Goal: Task Accomplishment & Management: Complete application form

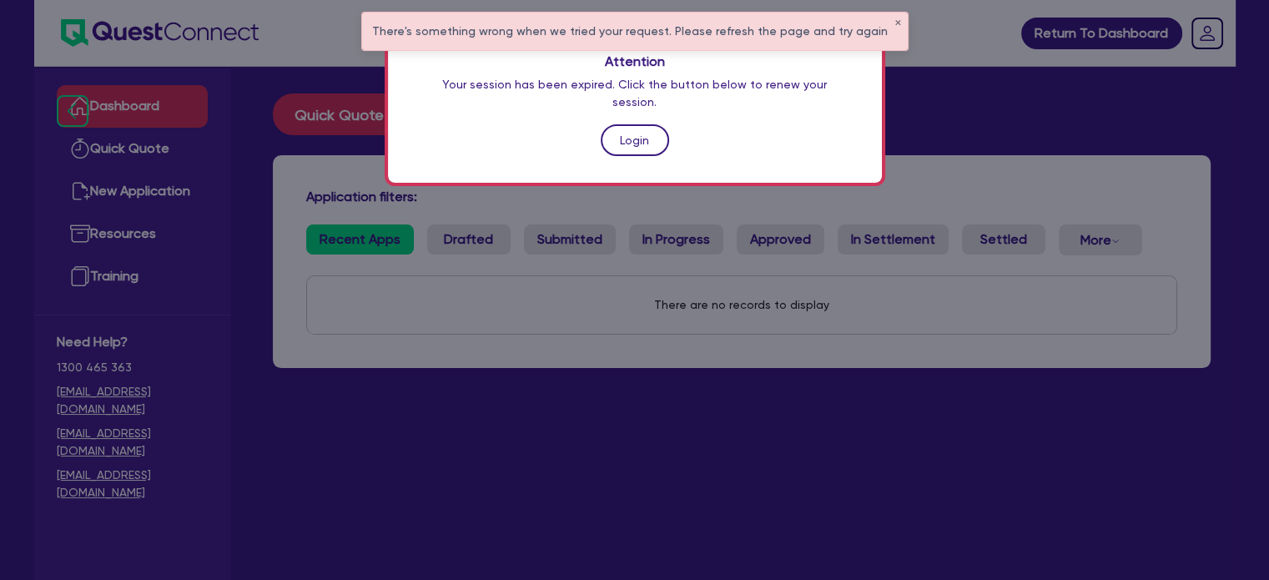
click at [628, 124] on link "Login" at bounding box center [635, 140] width 68 height 32
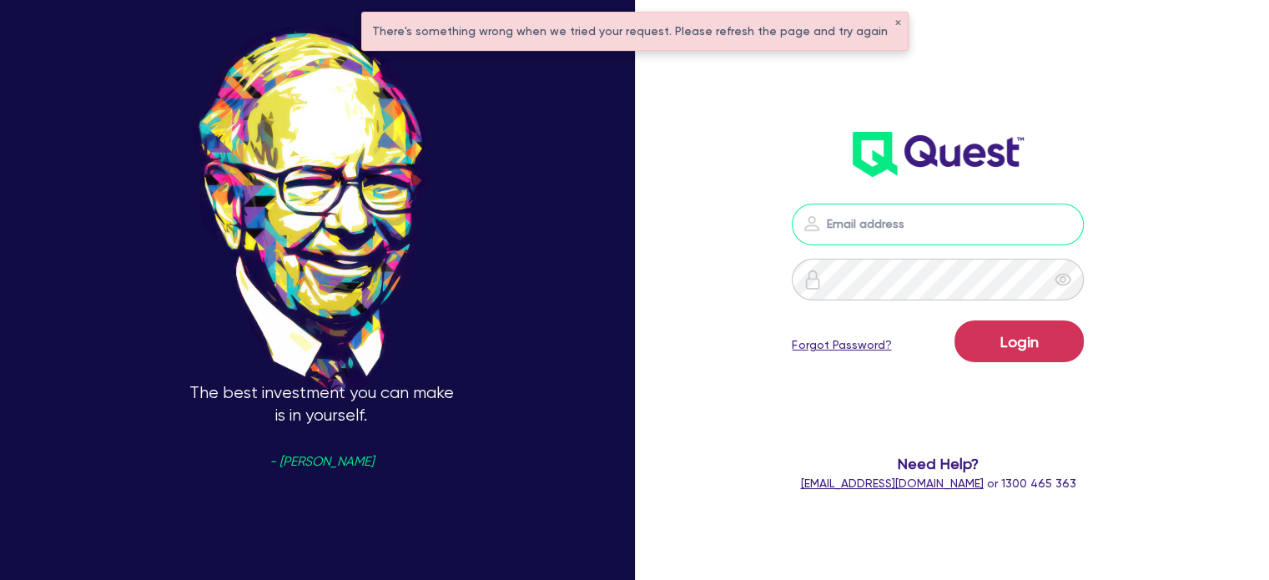
click at [875, 213] on input "email" at bounding box center [938, 225] width 292 height 42
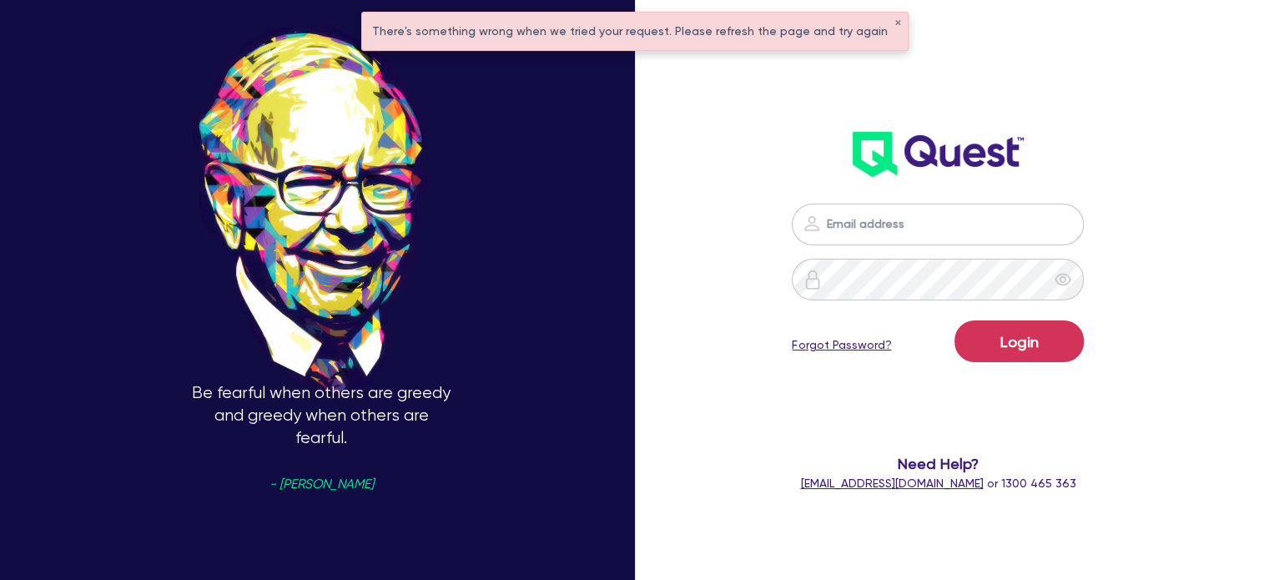
click at [758, 203] on div "Login Forgot Password? Need Help? [EMAIL_ADDRESS][DOMAIN_NAME] or 1300 465 363" at bounding box center [955, 290] width 423 height 744
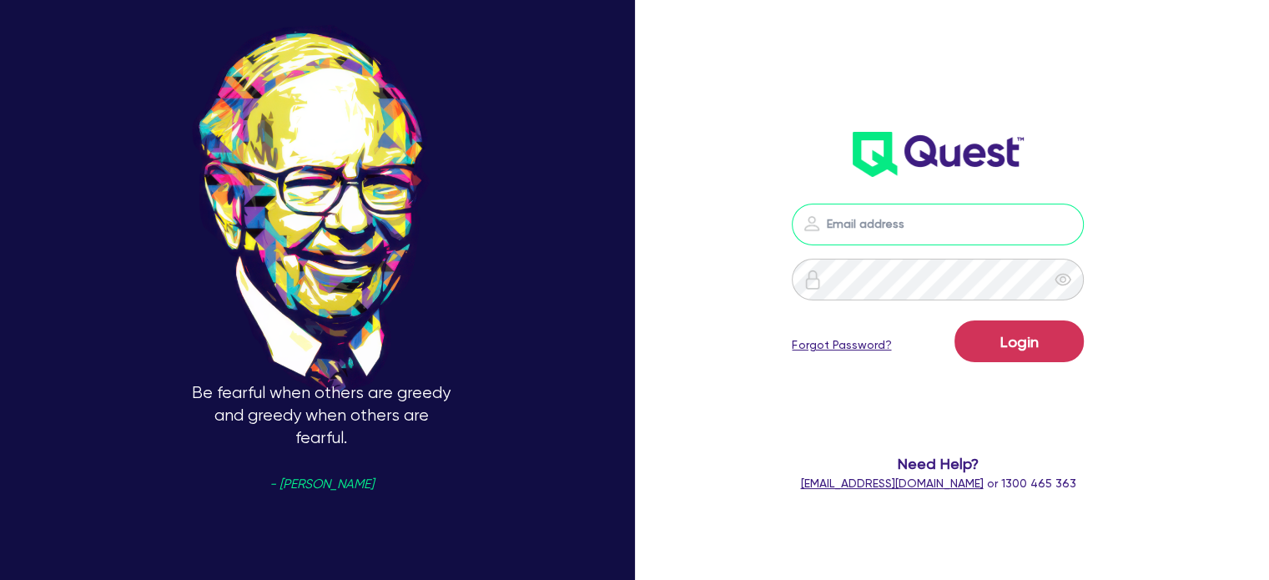
type input "[EMAIL_ADDRESS][PERSON_NAME][DOMAIN_NAME]"
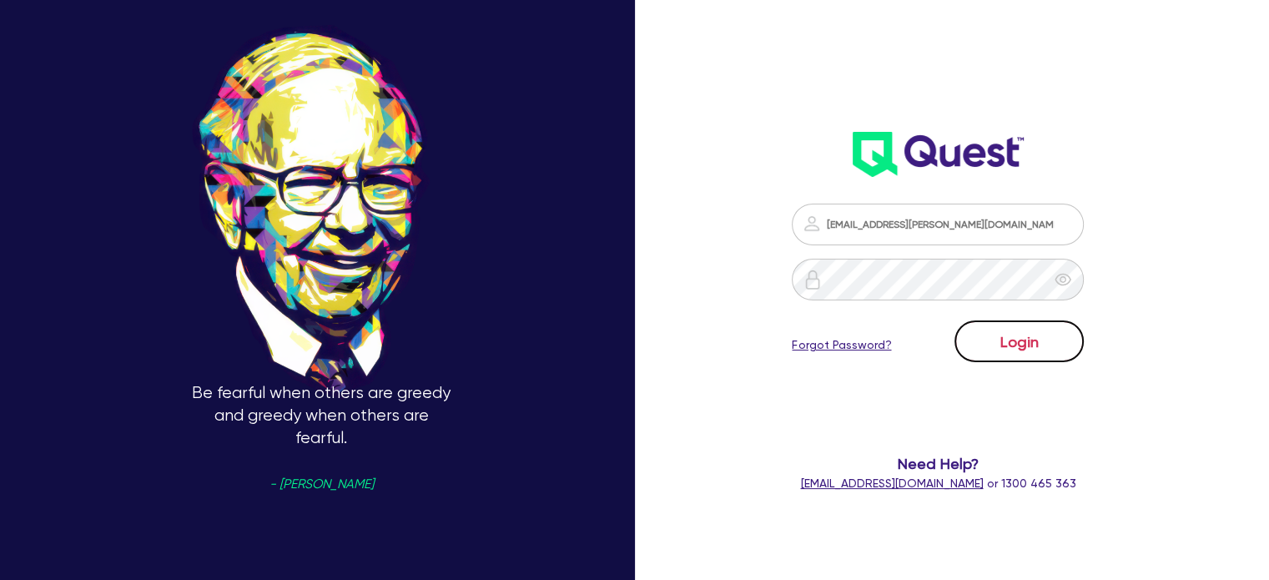
click at [992, 340] on button "Login" at bounding box center [1018, 341] width 129 height 42
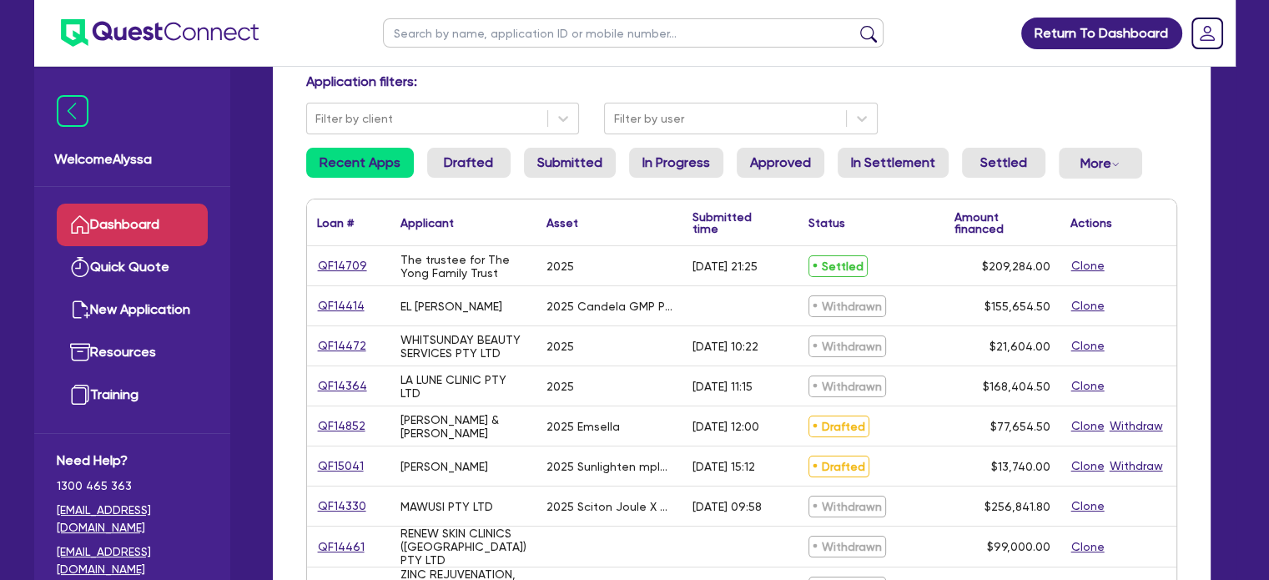
scroll to position [116, 0]
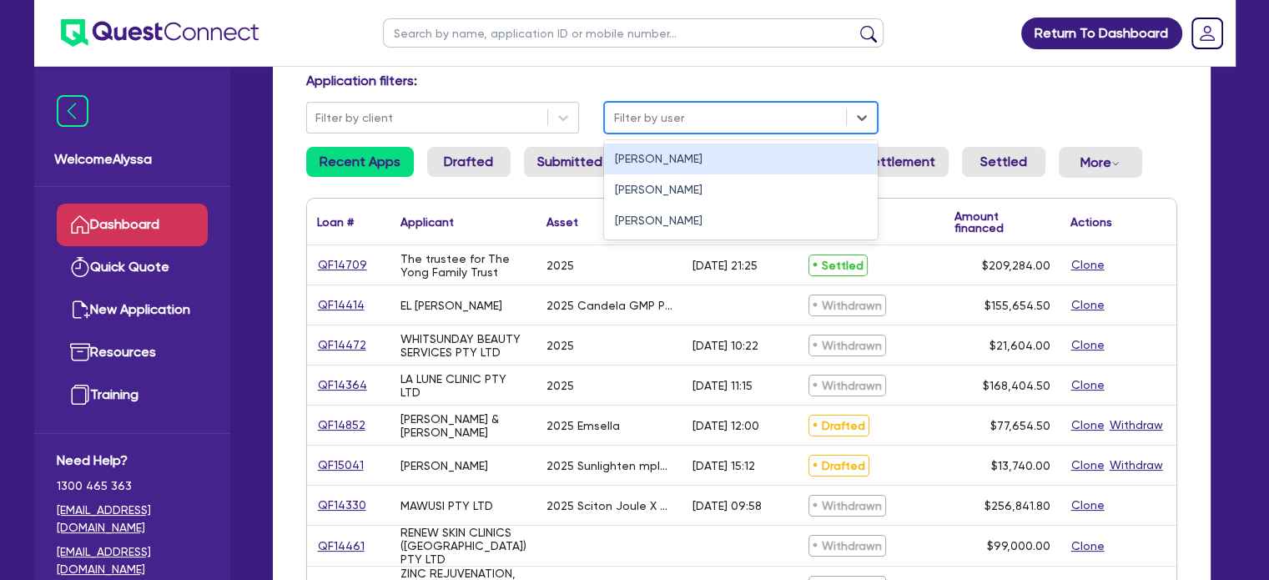
click at [813, 108] on div at bounding box center [725, 118] width 224 height 21
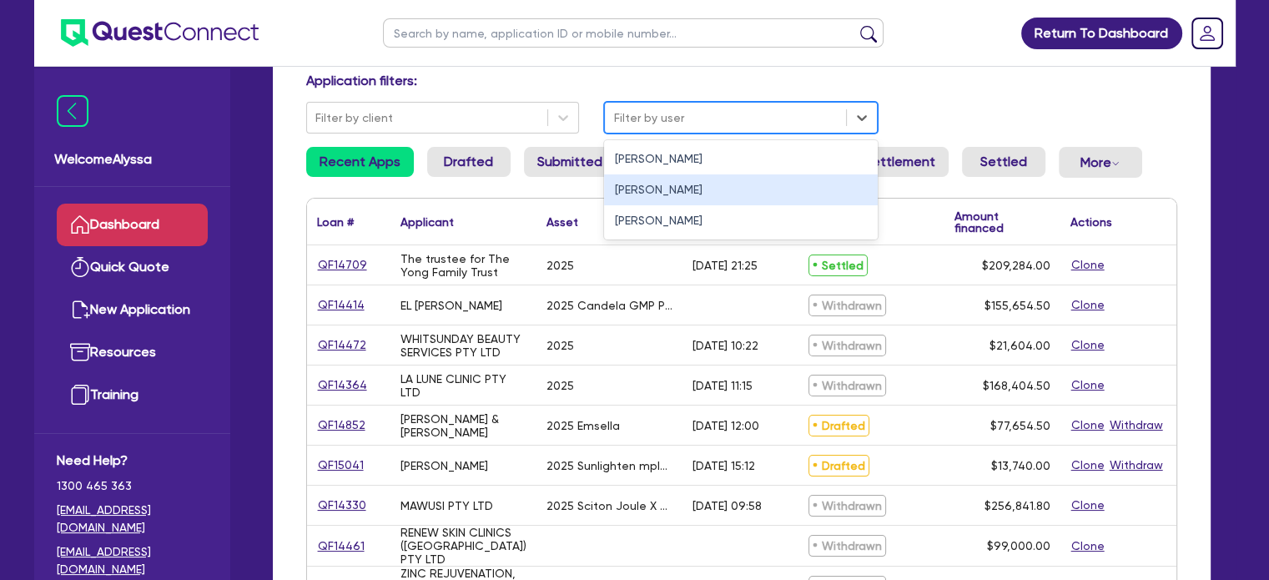
click at [657, 185] on div "[PERSON_NAME]" at bounding box center [741, 189] width 274 height 31
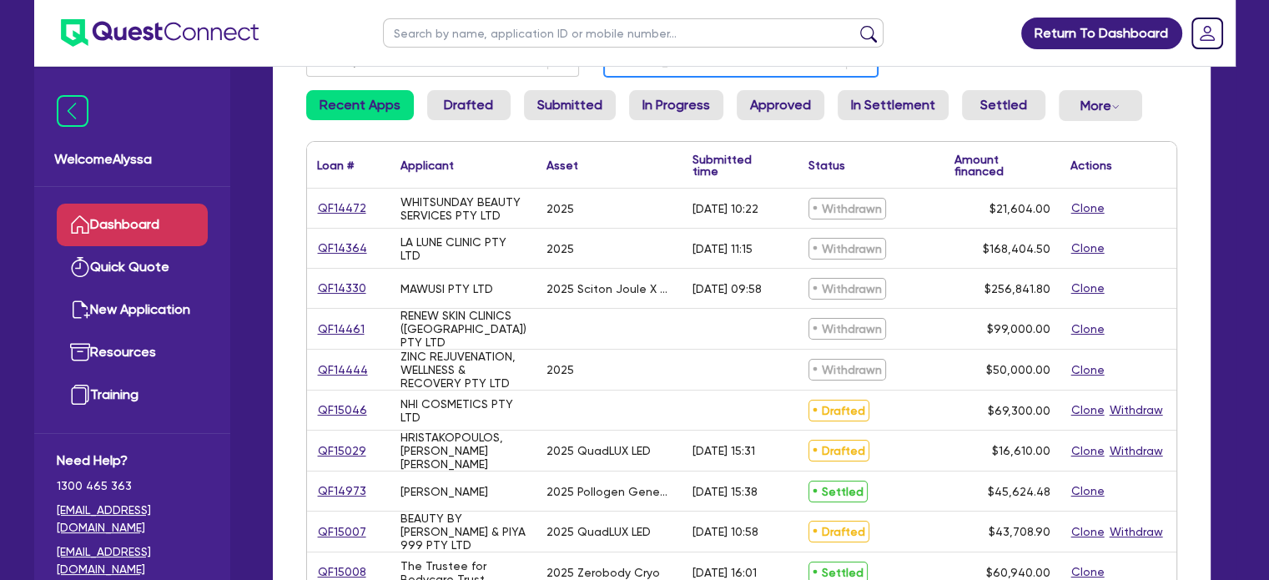
scroll to position [179, 0]
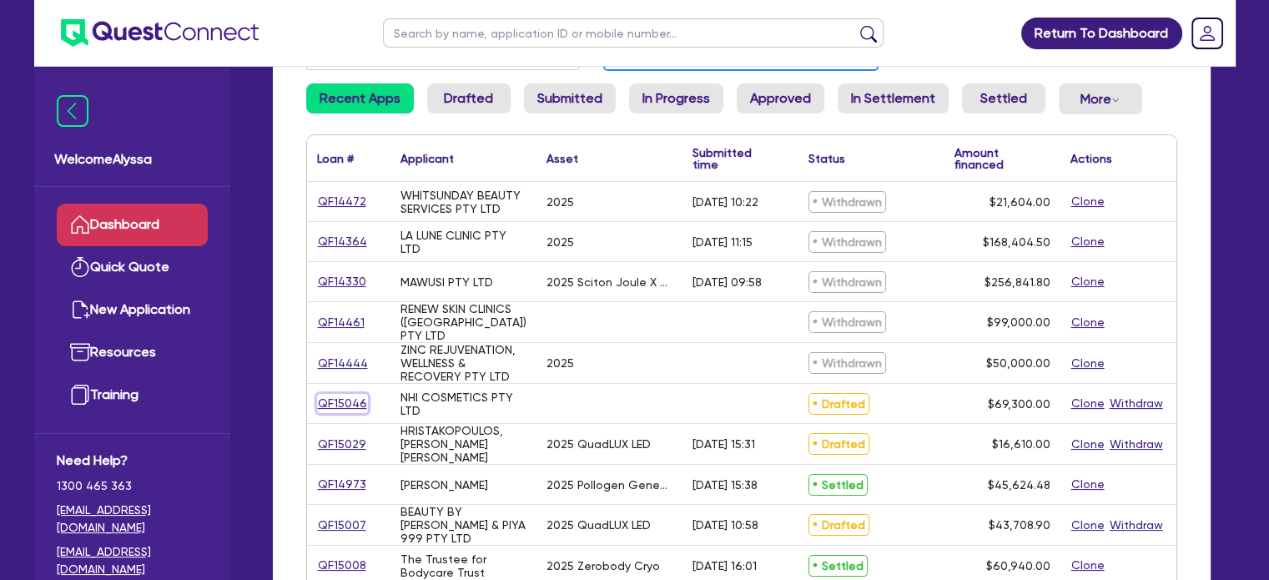
click at [328, 402] on link "QF15046" at bounding box center [342, 403] width 51 height 19
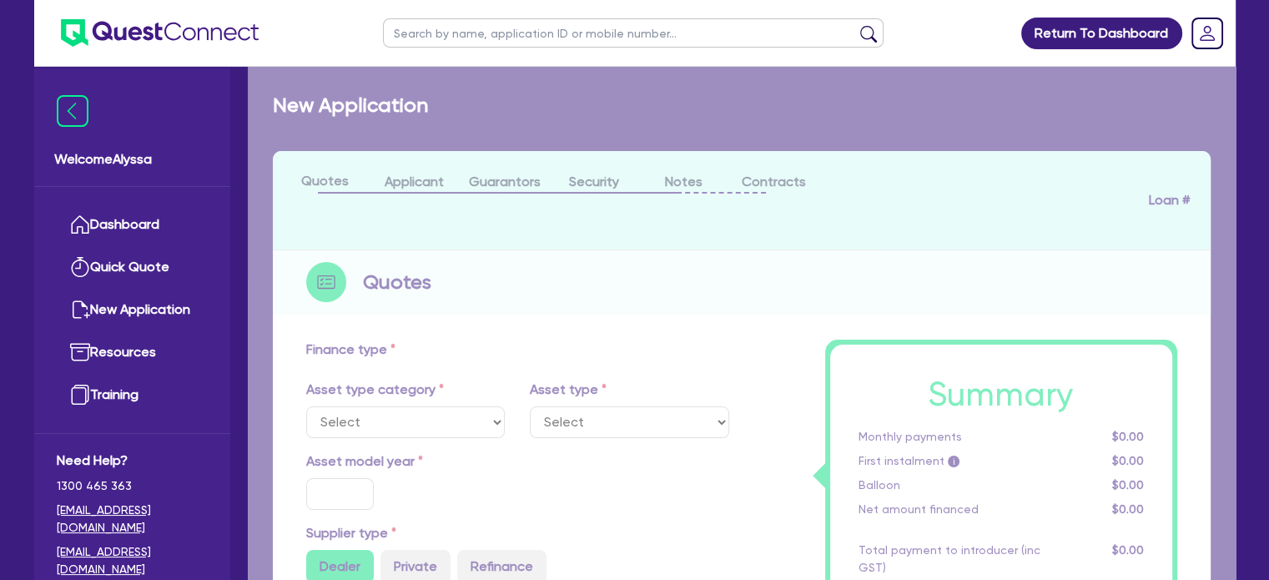
type input "69,300"
type input "4"
type input "2,772"
type input "10.5"
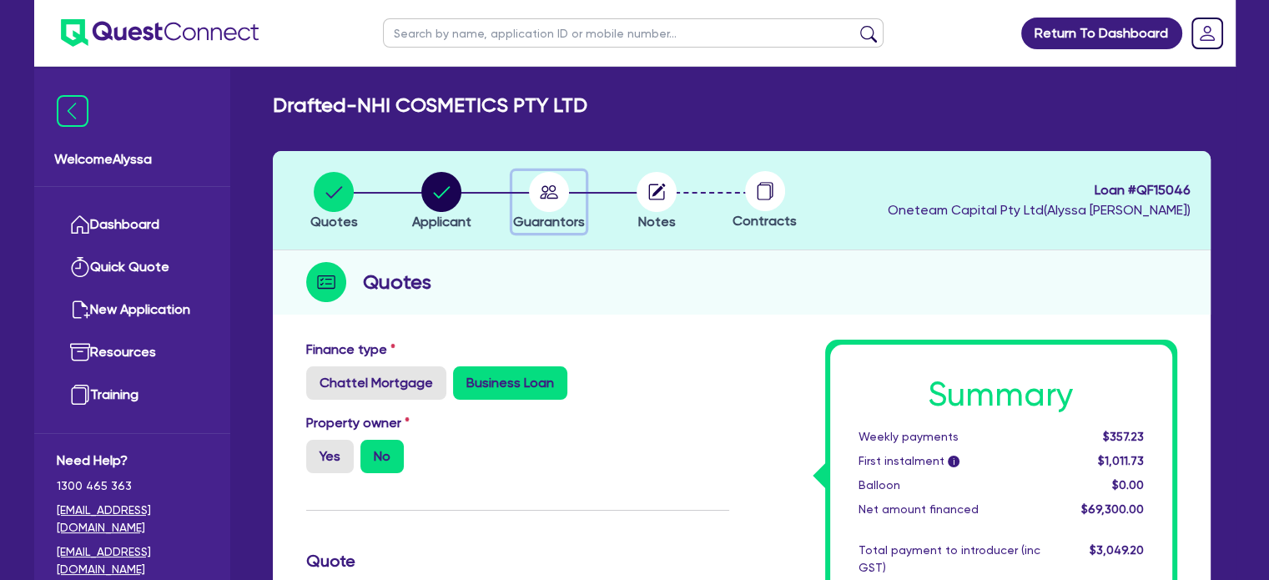
click at [551, 203] on circle "button" at bounding box center [549, 192] width 40 height 40
select select "MR"
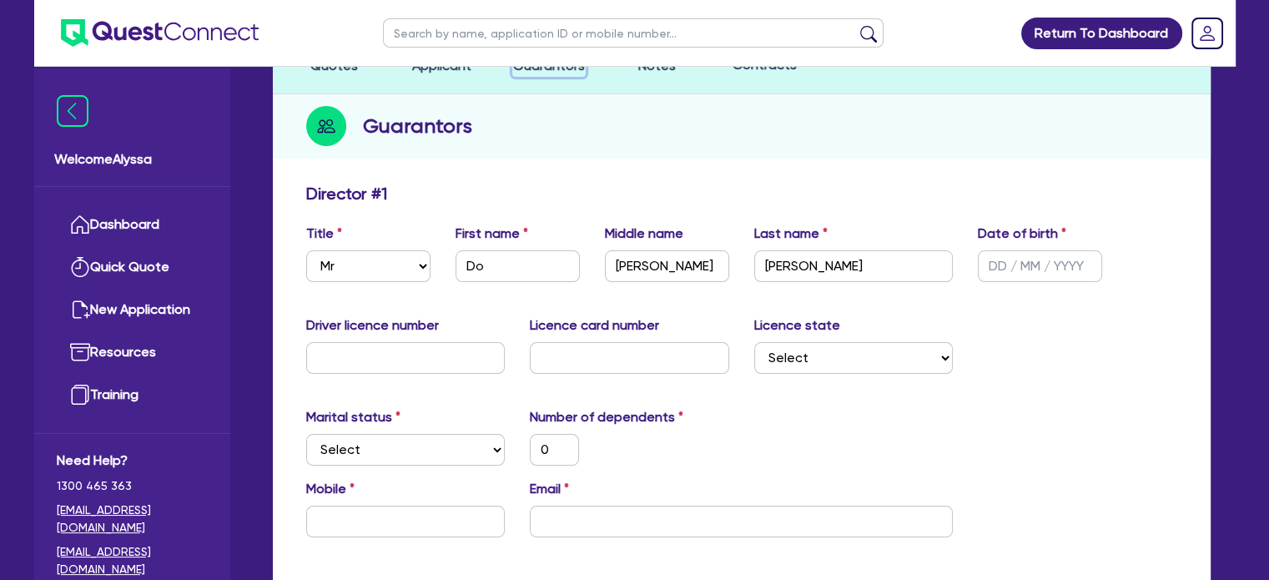
scroll to position [157, 0]
click at [405, 373] on div "Driver licence number Licence card number Licence state Select [GEOGRAPHIC_DATA…" at bounding box center [742, 350] width 896 height 72
click at [394, 351] on input "text" at bounding box center [405, 357] width 199 height 32
type input "1"
type input "0"
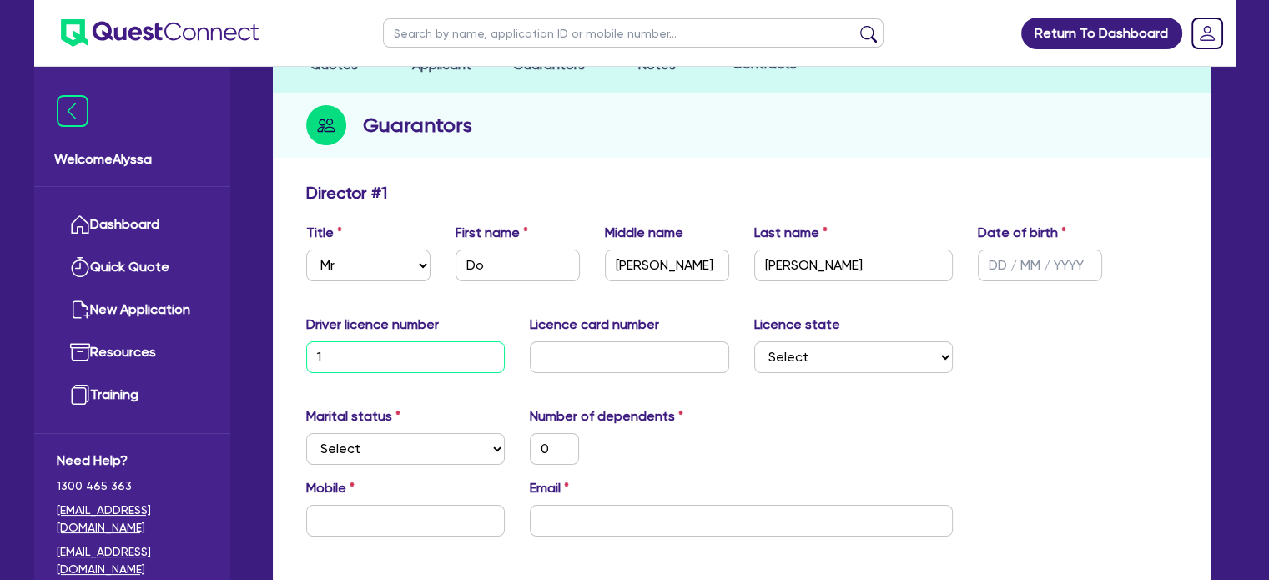
type input "19"
type input "0"
type input "199"
type input "0"
type input "1999"
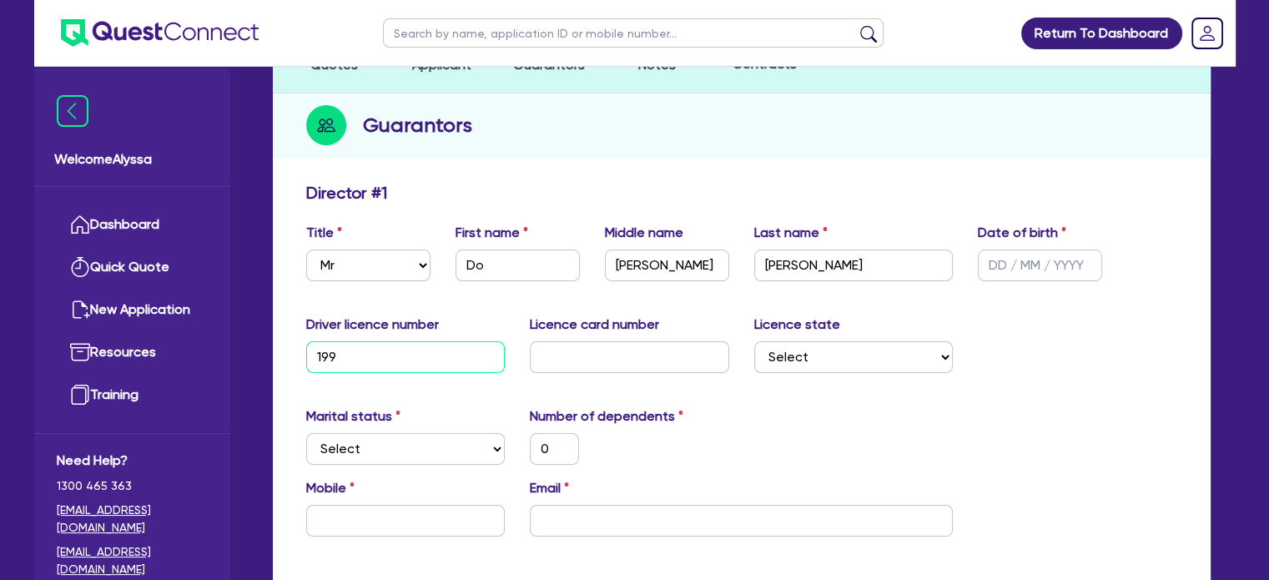
type input "0"
type input "19993"
type input "0"
type input "199934"
type input "0"
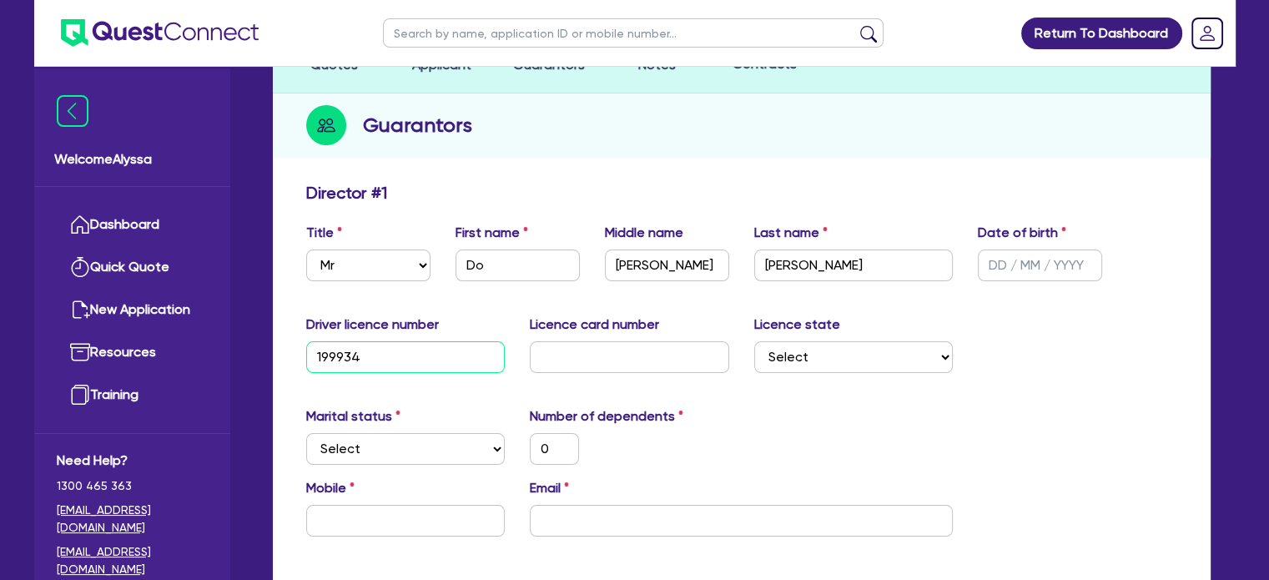
type input "1999341"
type input "0"
type input "19993414"
type input "0"
type input "19993414"
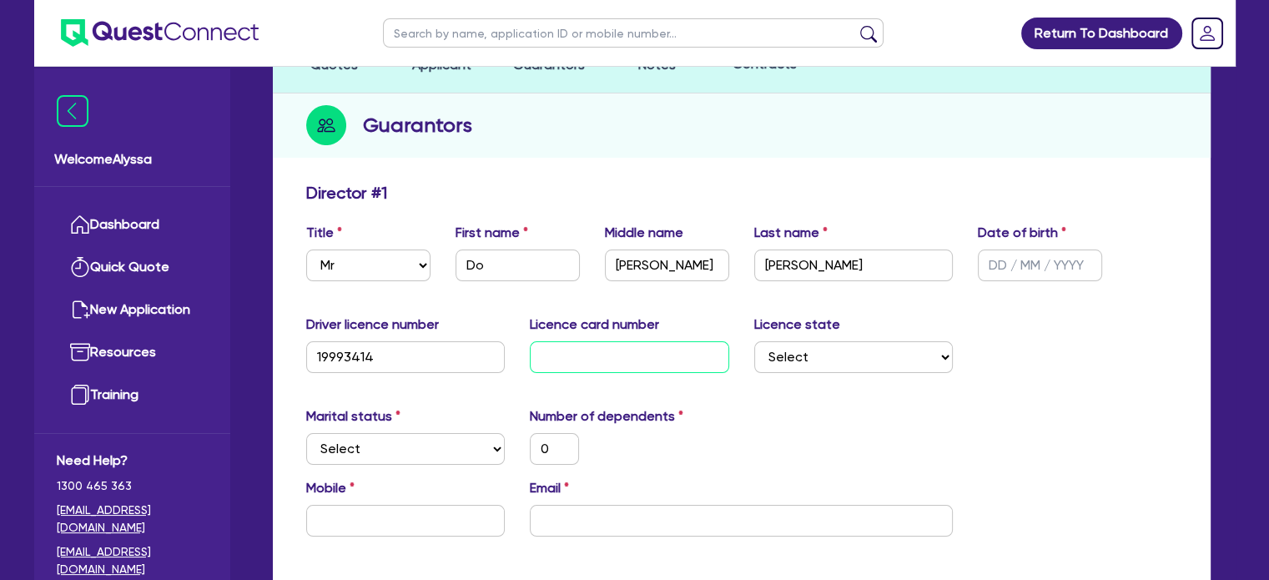
click at [584, 360] on input "text" at bounding box center [629, 357] width 199 height 32
type input "2"
type input "0"
type input "20"
type input "0"
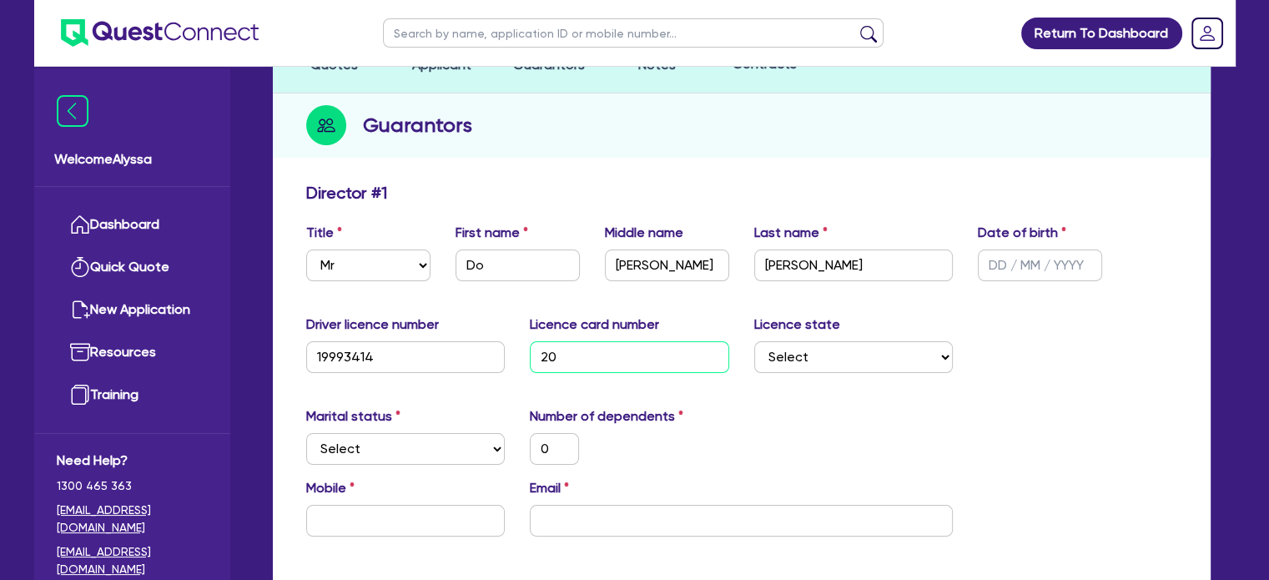
type input "205"
type input "0"
type input "2056"
type input "0"
type input "20560"
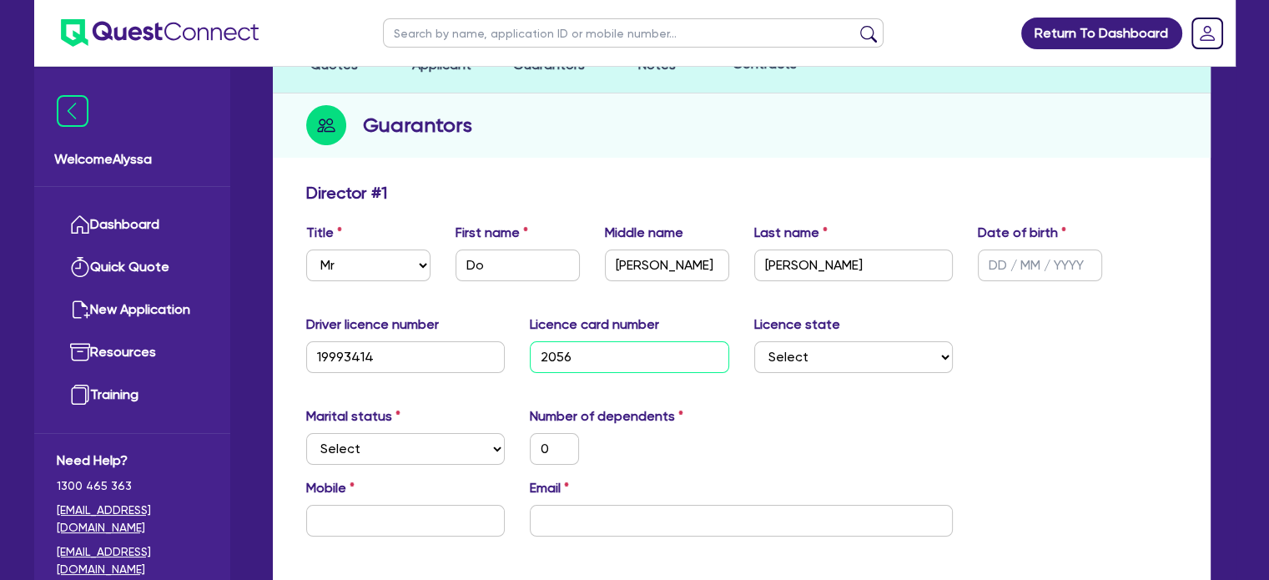
type input "0"
type input "205607"
type input "0"
type input "2056073"
type input "0"
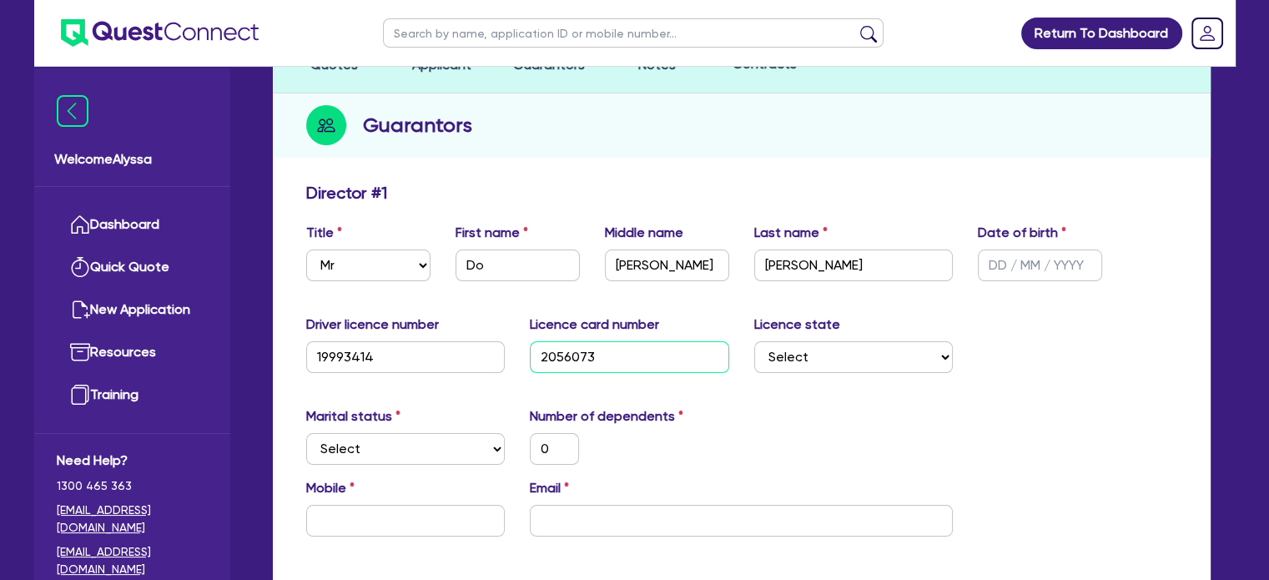
type input "20560731"
type input "0"
type input "205607313"
type input "0"
type input "2056073133"
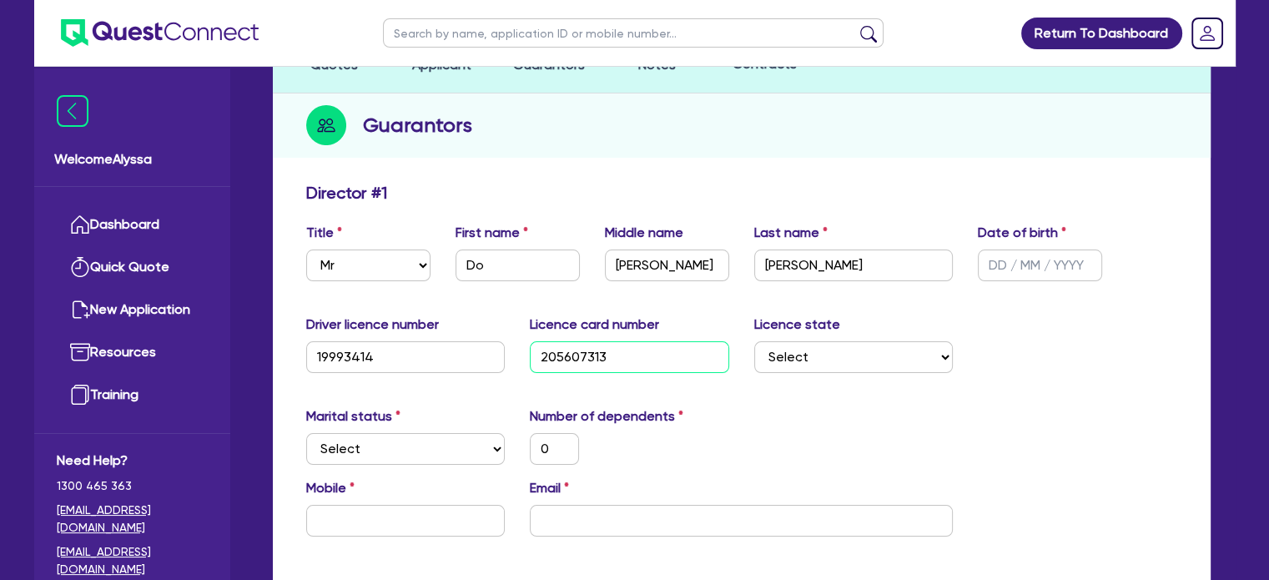
type input "0"
type input "2056073133"
click at [846, 140] on div "Guarantors" at bounding box center [742, 125] width 938 height 64
click at [793, 365] on select "Select [GEOGRAPHIC_DATA] [GEOGRAPHIC_DATA] [GEOGRAPHIC_DATA] [GEOGRAPHIC_DATA] …" at bounding box center [853, 357] width 199 height 32
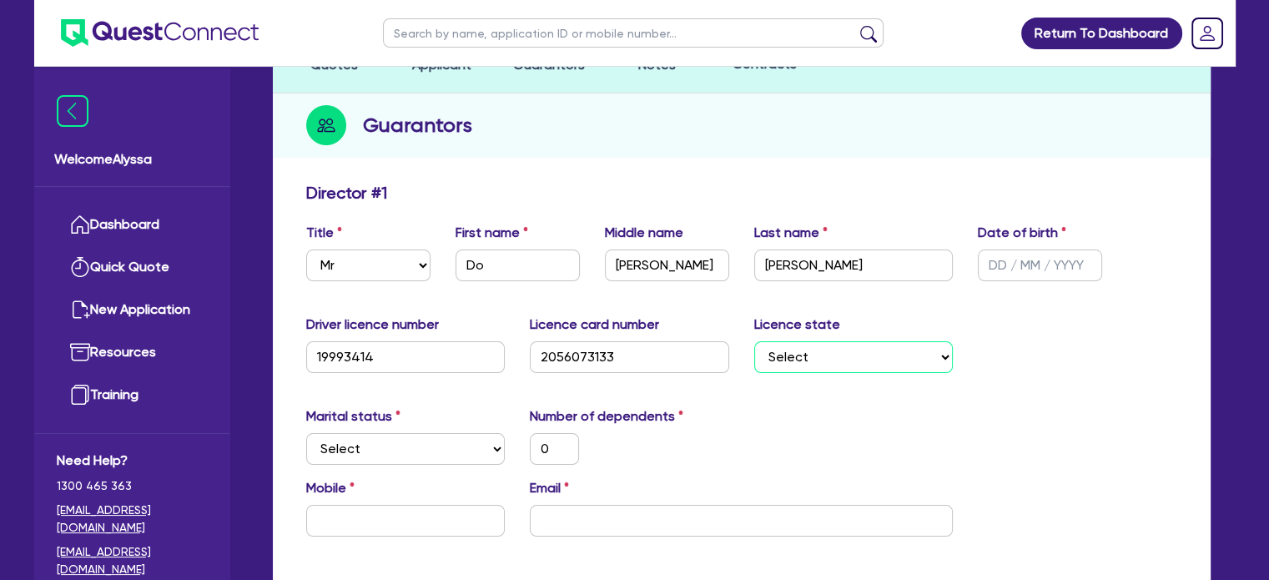
select select "[GEOGRAPHIC_DATA]"
click at [754, 341] on select "Select [GEOGRAPHIC_DATA] [GEOGRAPHIC_DATA] [GEOGRAPHIC_DATA] [GEOGRAPHIC_DATA] …" at bounding box center [853, 357] width 199 height 32
type input "0"
click at [342, 445] on select "Select Single Married De Facto / Partner" at bounding box center [405, 449] width 199 height 32
select select "MARRIED"
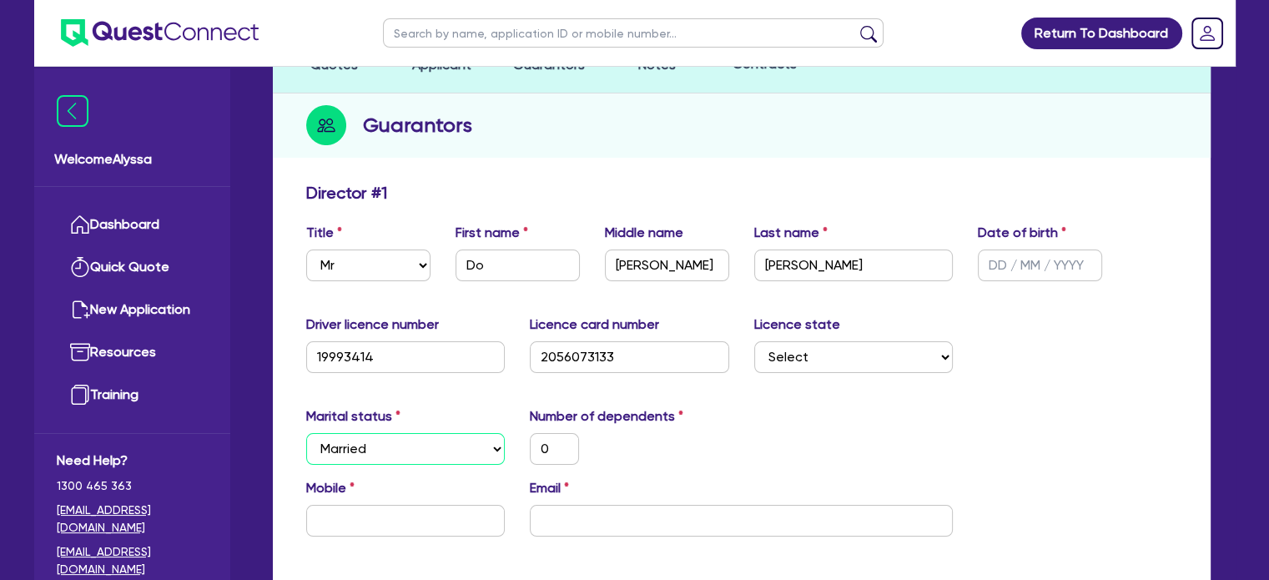
click at [306, 433] on select "Select Single Married De Facto / Partner" at bounding box center [405, 449] width 199 height 32
click at [415, 531] on input "text" at bounding box center [405, 521] width 199 height 32
click at [438, 526] on input "text" at bounding box center [405, 521] width 199 height 32
type input "0"
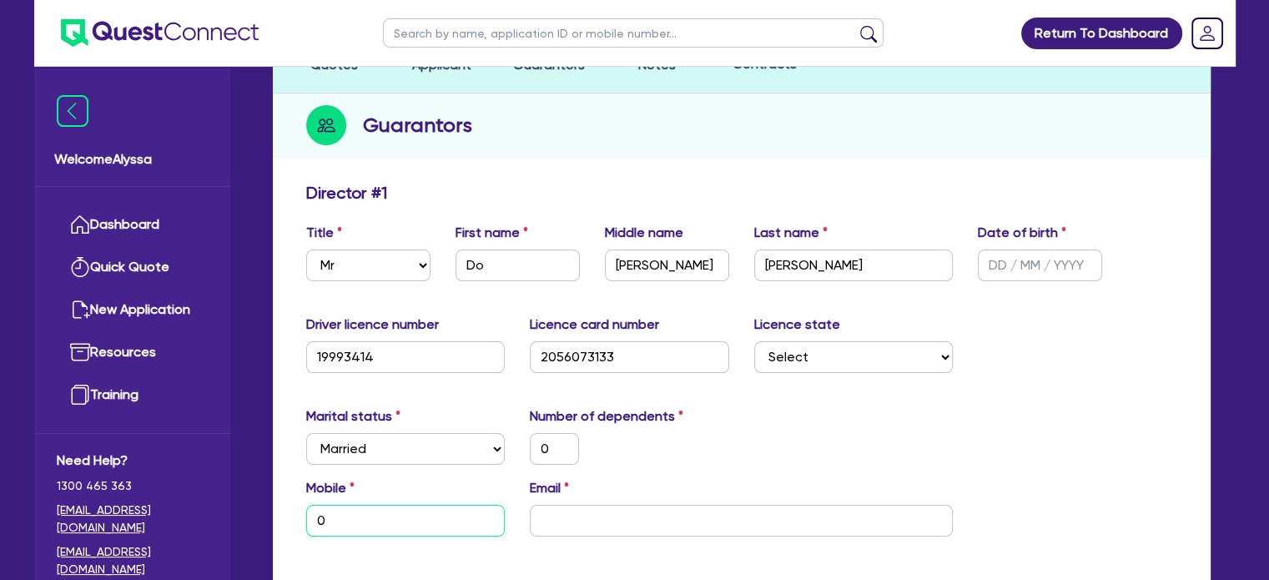
type input "0"
type input "04"
type input "0"
type input "041"
type input "0"
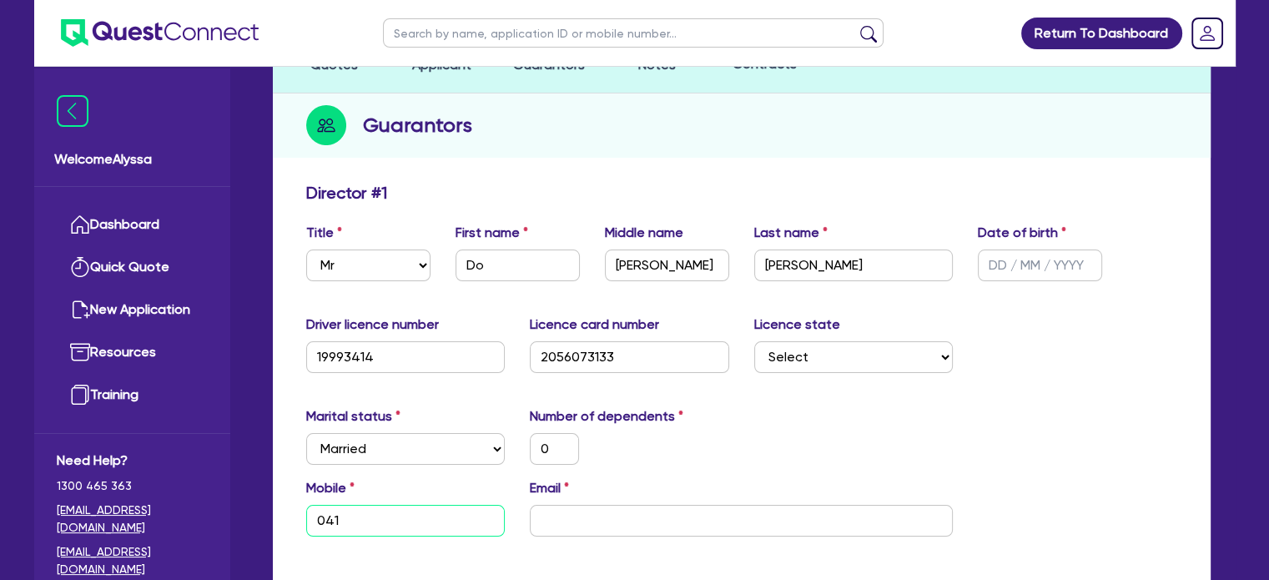
type input "0415"
type input "0"
type input "0415 9"
type input "0"
type input "0415 92"
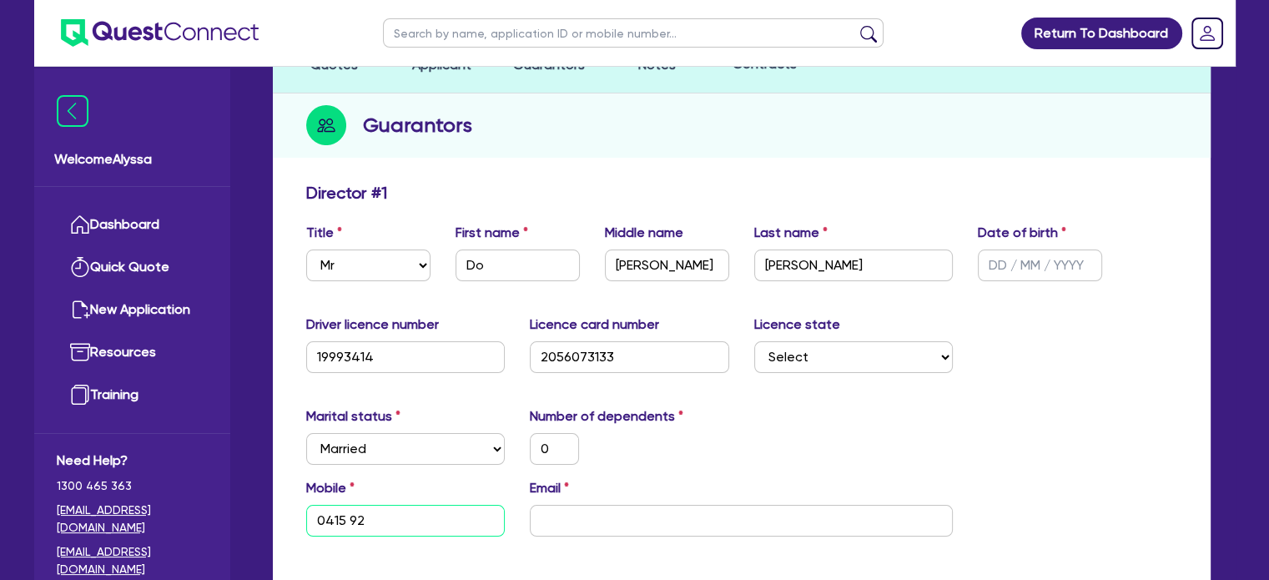
type input "0"
type input "0415 929"
type input "0"
type input "0415 929 8"
type input "0"
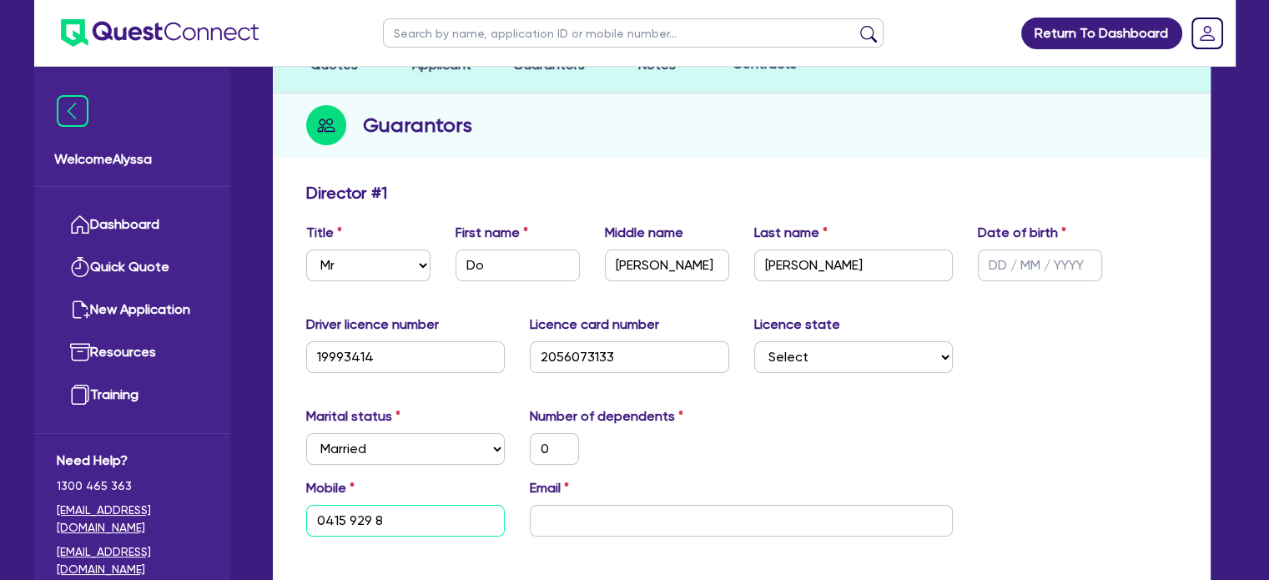
type input "0415 929 88"
type input "0"
type input "0415 929 889"
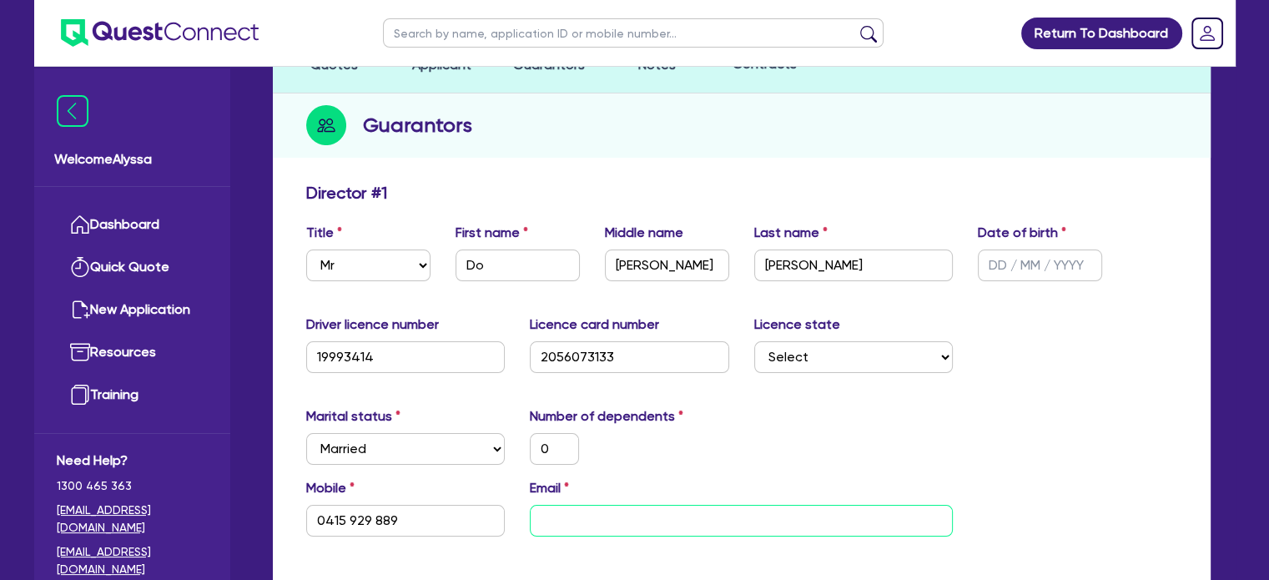
click at [725, 526] on input "email" at bounding box center [741, 521] width 423 height 32
type input "0"
type input "0415 929 889"
type input "n"
type input "0"
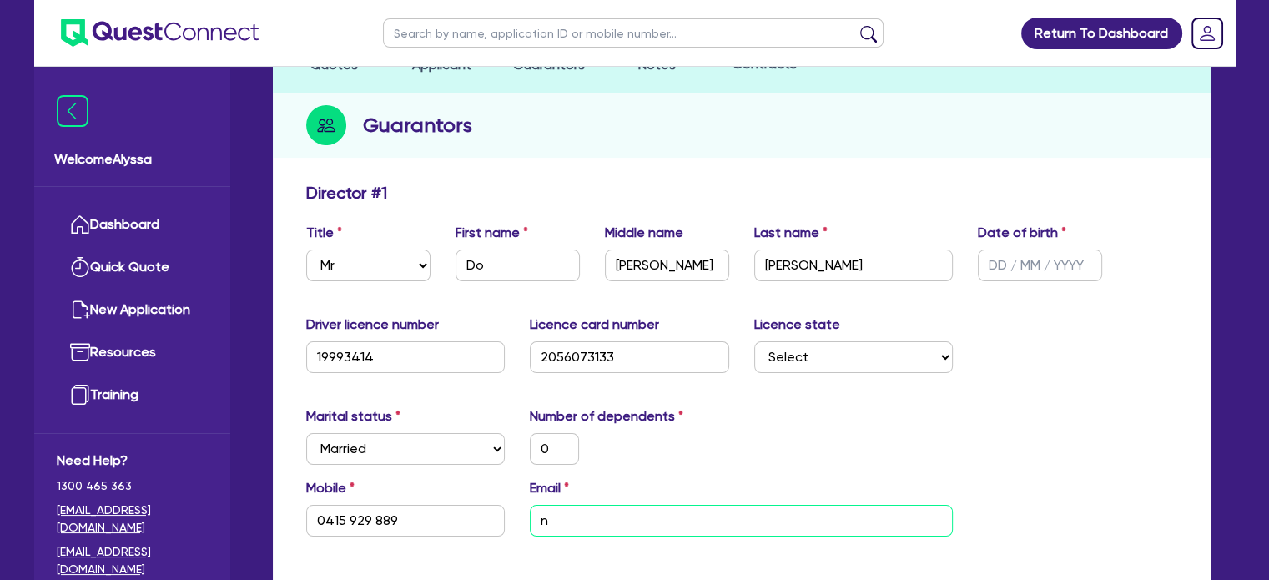
type input "0415 929 889"
type input "ng"
type input "0"
type input "0415 929 889"
type input "ngu"
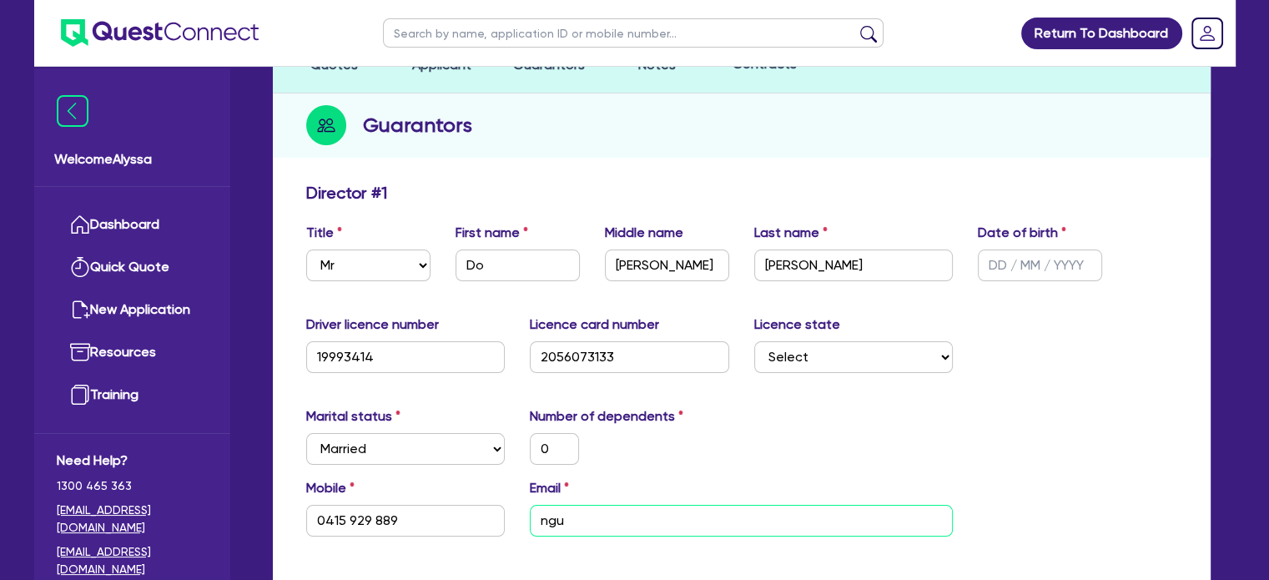
type input "0"
type input "0415 929 889"
type input "[PERSON_NAME]"
type input "0"
type input "0415 929 889"
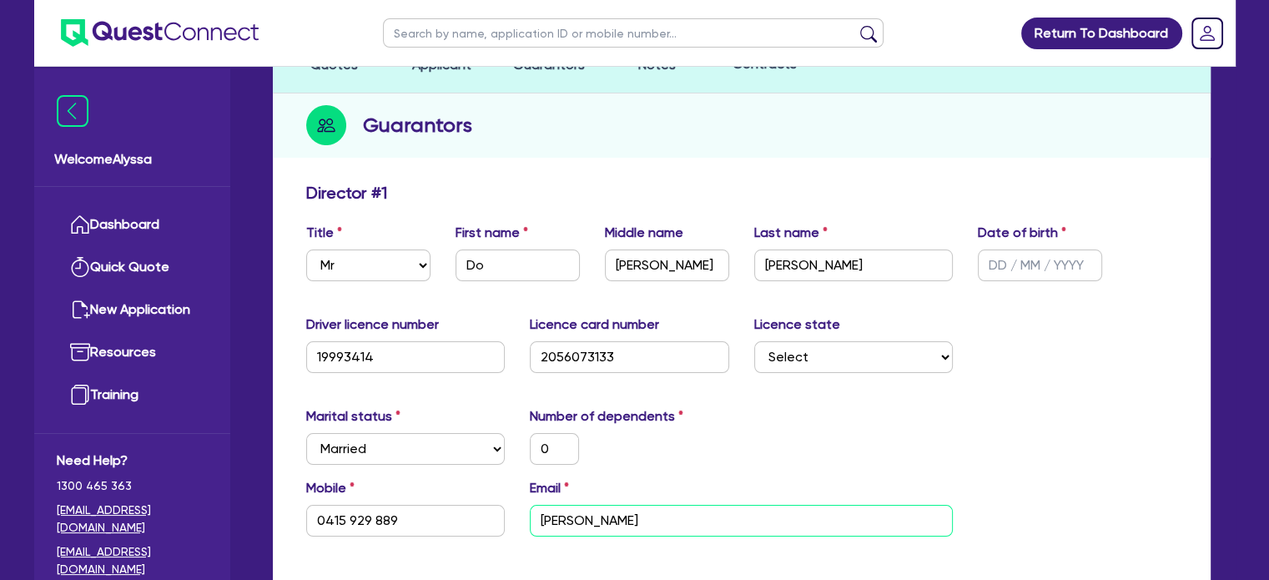
type input "nguye"
type input "0"
type input "0415 929 889"
type input "[PERSON_NAME]"
type input "0"
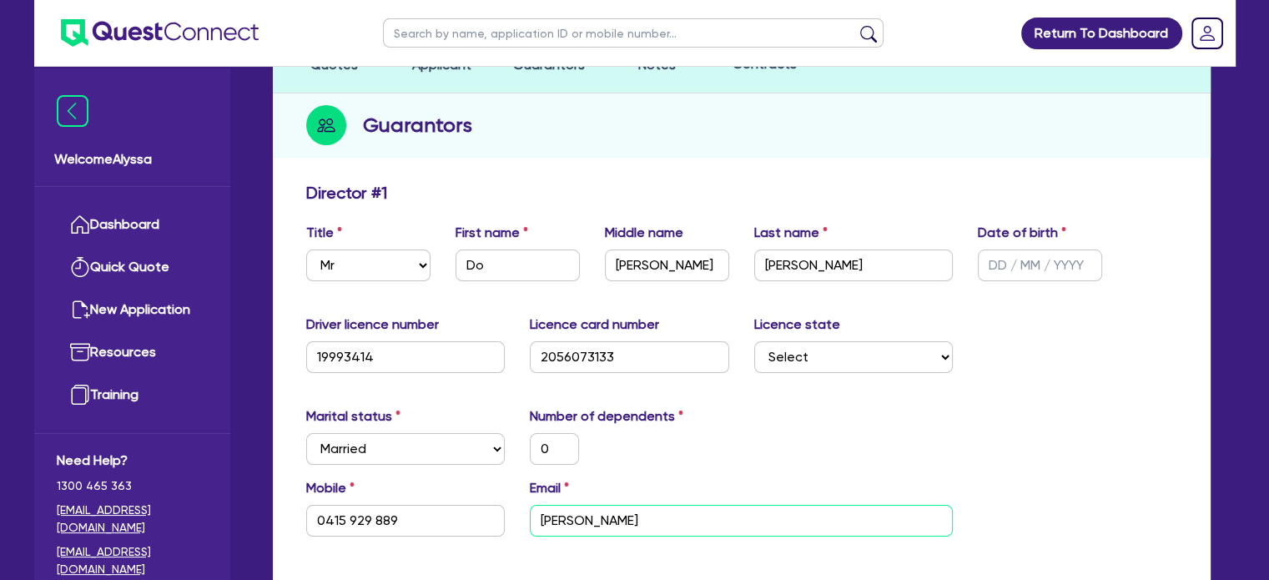
type input "0415 929 889"
type input "nguyend"
type input "0"
type input "0415 929 889"
type input "nguyendo"
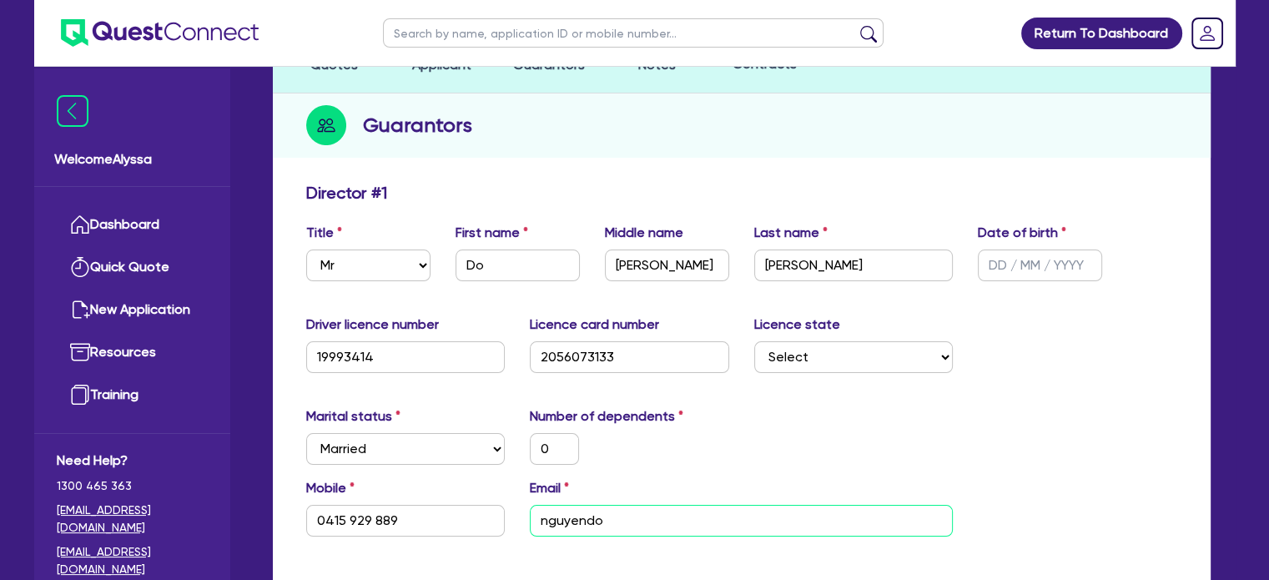
type input "0"
type input "0415 929 889"
type input "nguyendo1"
type input "0"
type input "0415 929 889"
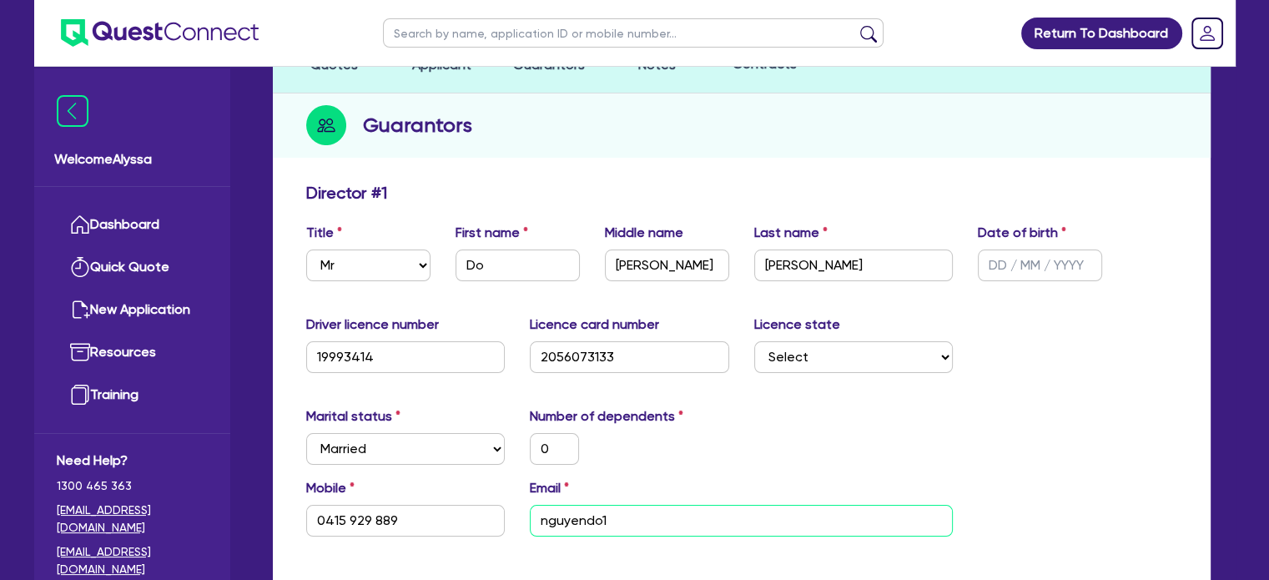
type input "nguyendo10"
type input "0"
type input "0415 929 889"
type input "nguyendo101"
type input "0"
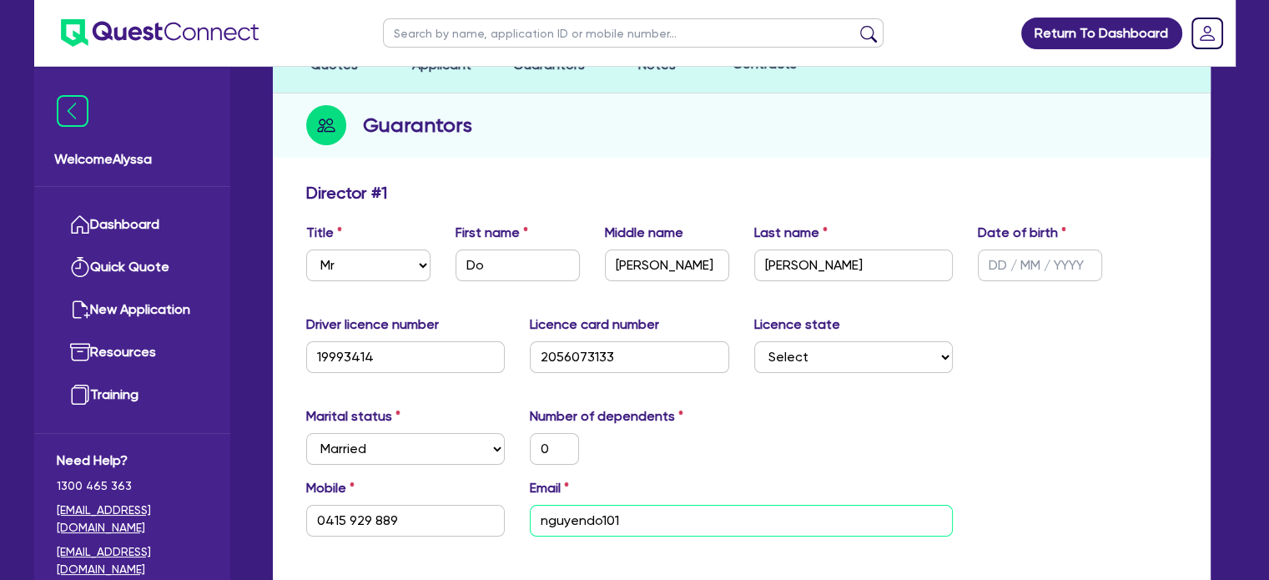
type input "0415 929 889"
type input "nguyendo1010"
type input "0"
type input "0415 929 889"
type input "nguyendo1010@"
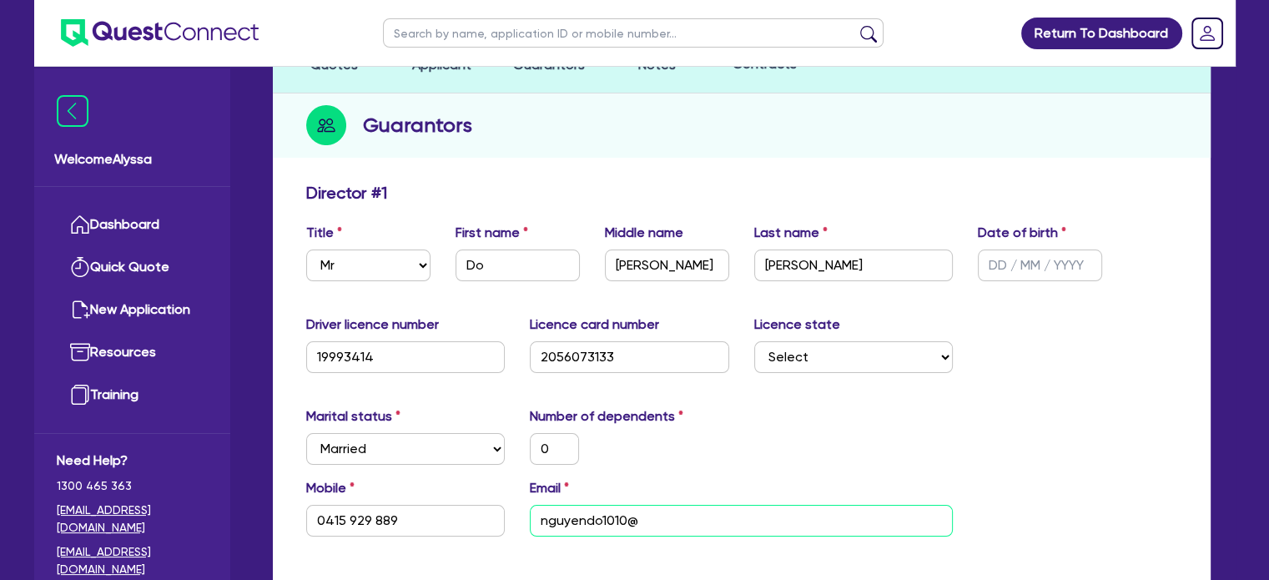
type input "0"
type input "0415 929 889"
type input "nguyendo1010@g"
type input "0"
type input "0415 929 889"
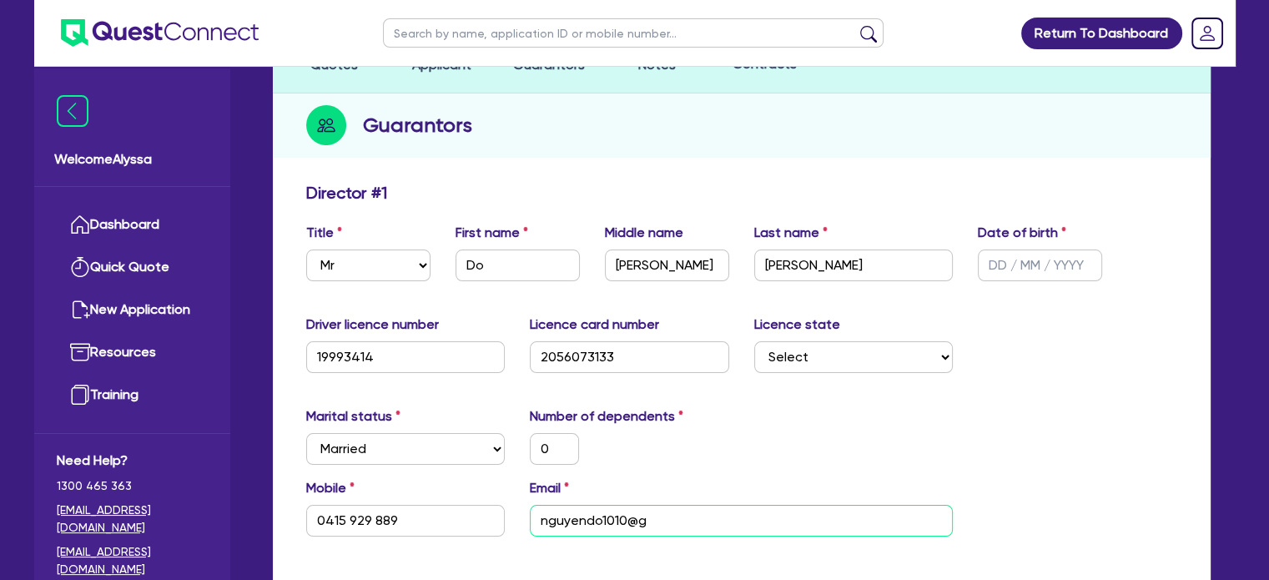
type input "nguyendo1010@gm"
type input "0"
type input "0415 929 889"
type input "nguyendo1010@gma"
type input "0"
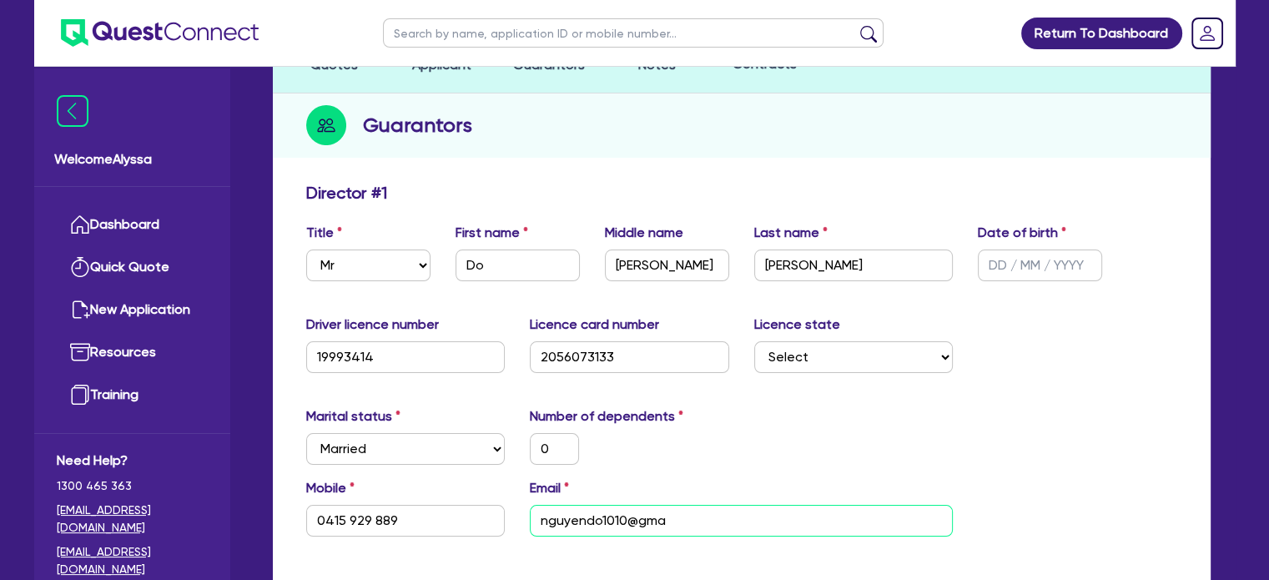
type input "0415 929 889"
type input "nguyendo1010@gmai"
type input "0"
type input "0415 929 889"
type input "[EMAIL_ADDRESS]"
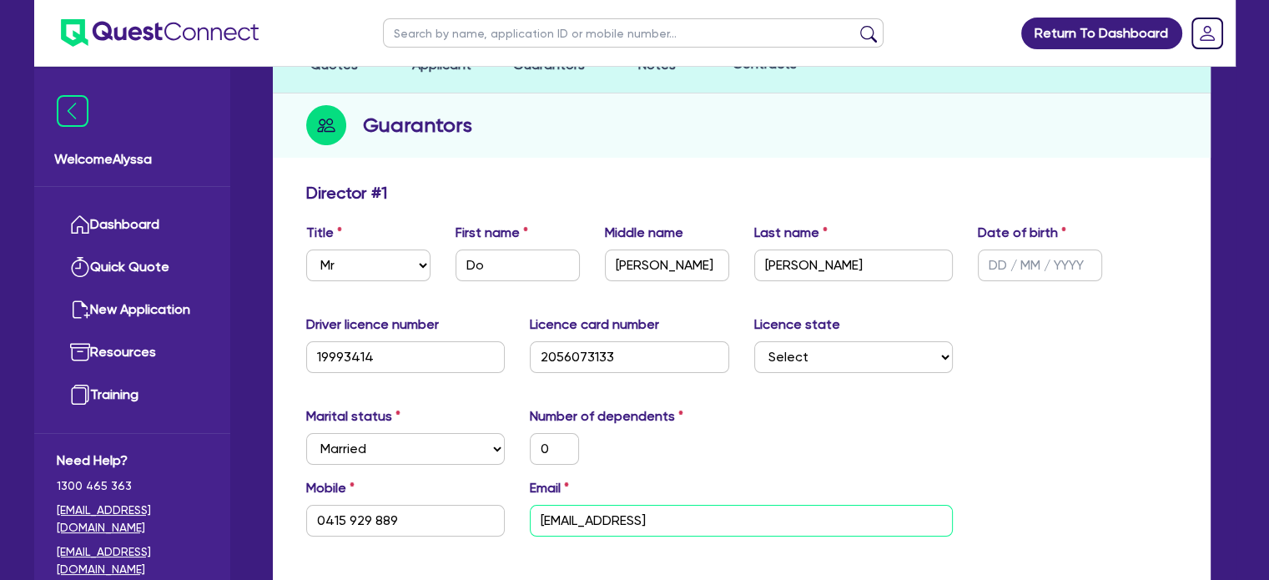
type input "0"
type input "0415 929 889"
type input "[EMAIL_ADDRESS]."
type input "0"
type input "0415 929 889"
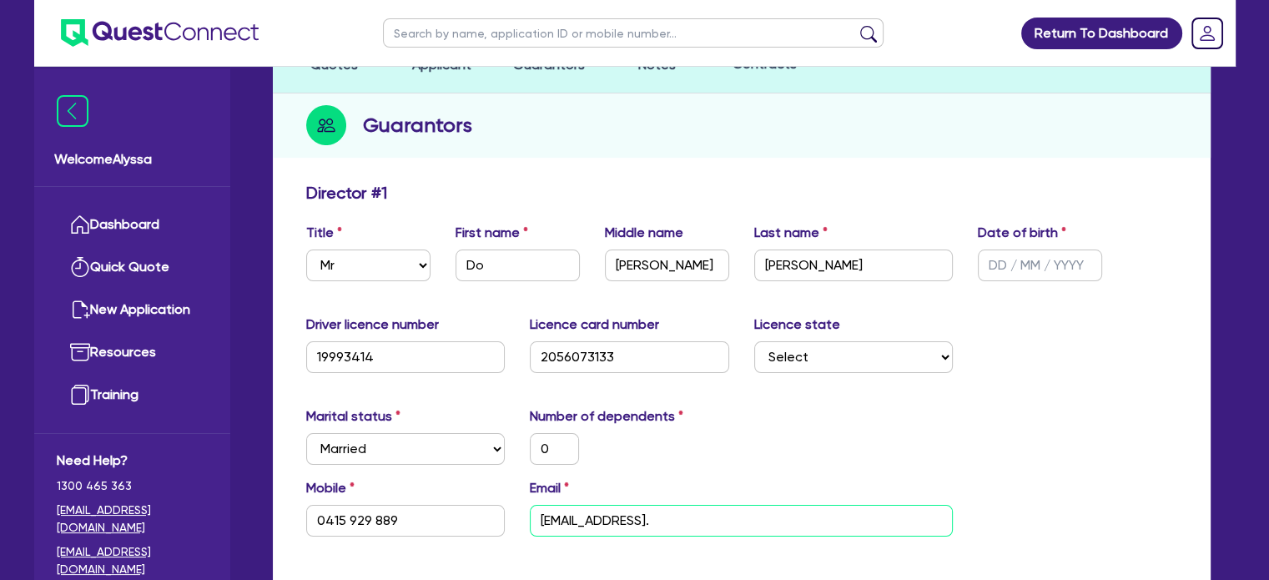
type input "nguyendo1010@gmail.c"
type input "0"
type input "0415 929 889"
type input "[EMAIL_ADDRESS][DOMAIN_NAME]"
type input "0"
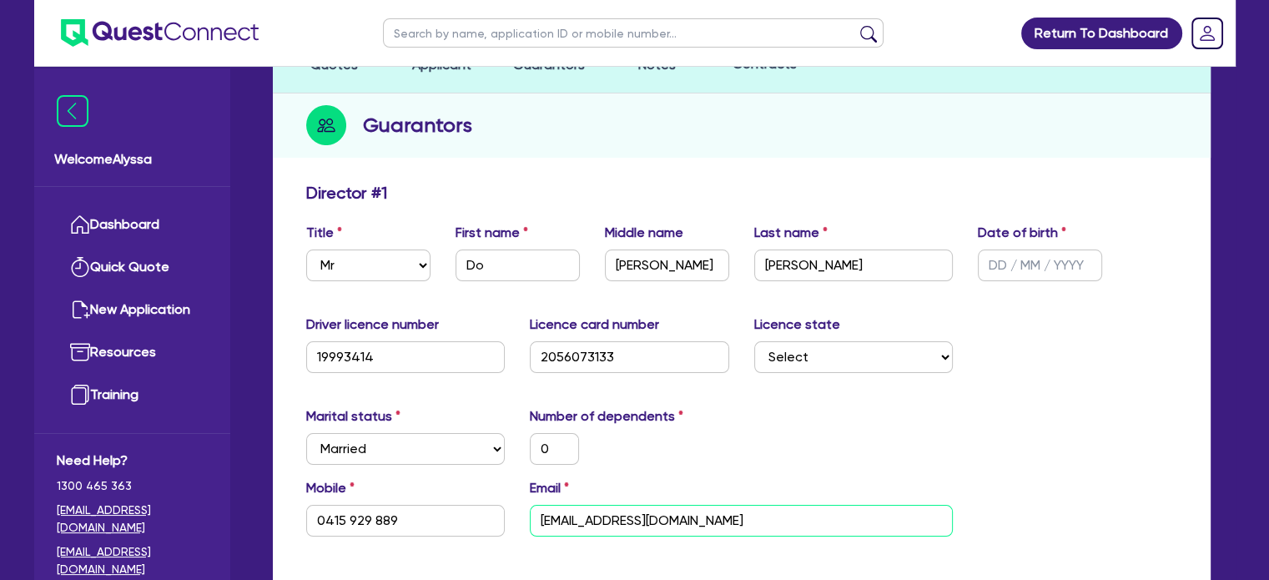
type input "0415 929 889"
type input "[EMAIL_ADDRESS][DOMAIN_NAME]"
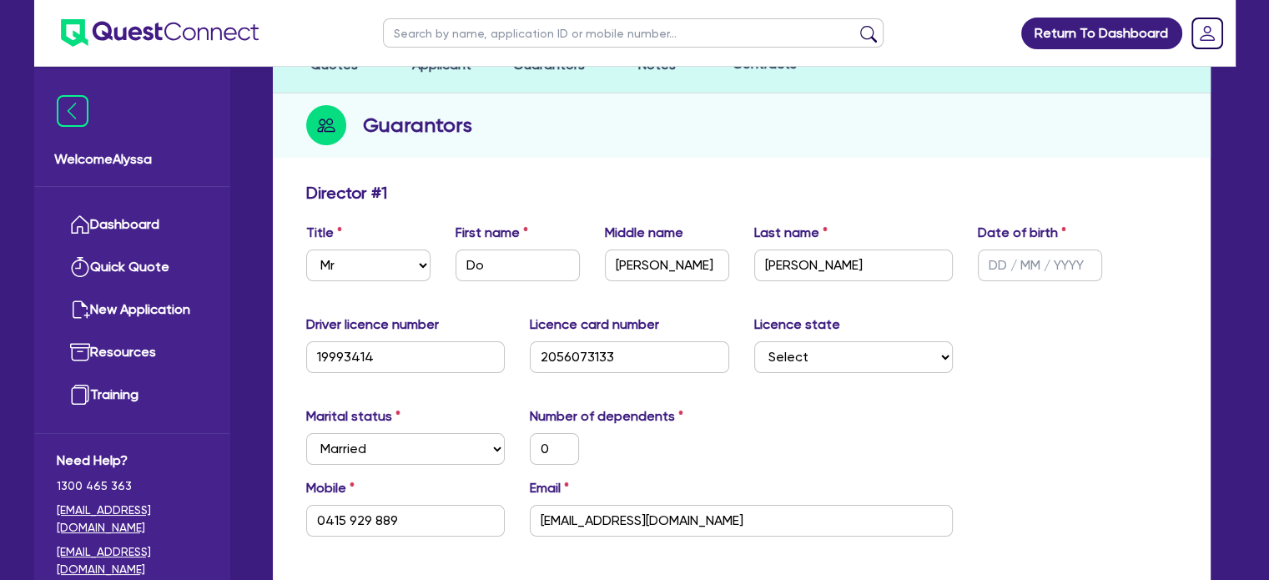
click at [998, 420] on div "Marital status Select [DEMOGRAPHIC_DATA] Married De Facto / Partner Number of d…" at bounding box center [742, 442] width 896 height 72
click at [1069, 269] on input "text" at bounding box center [1040, 265] width 124 height 32
type input "1 / /"
type input "0"
type input "0415 929 889"
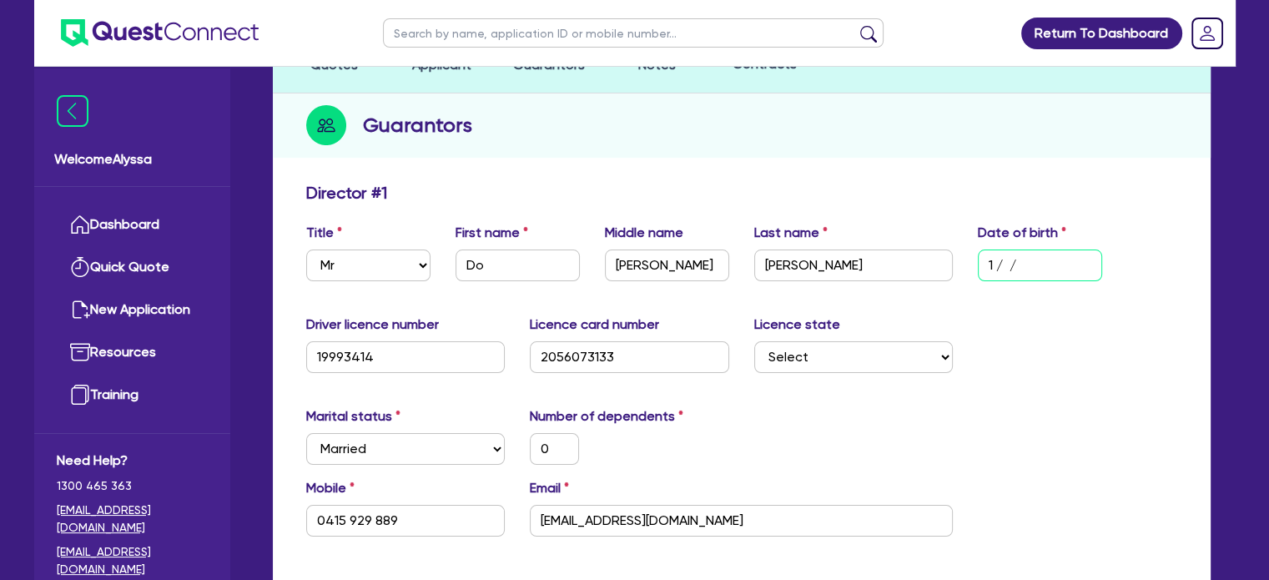
type input "10/ /"
type input "0"
type input "0415 929 889"
type input "10/1 /"
type input "0"
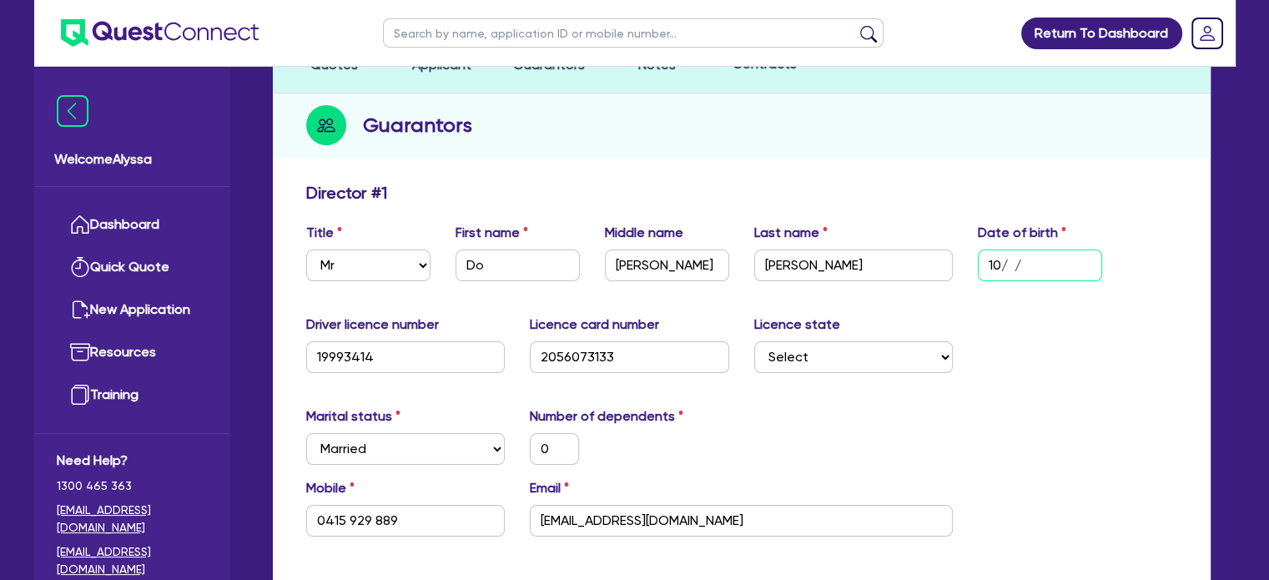
type input "0415 929 889"
type input "10/10/"
type input "0"
type input "0415 929 889"
type input "10/10/1"
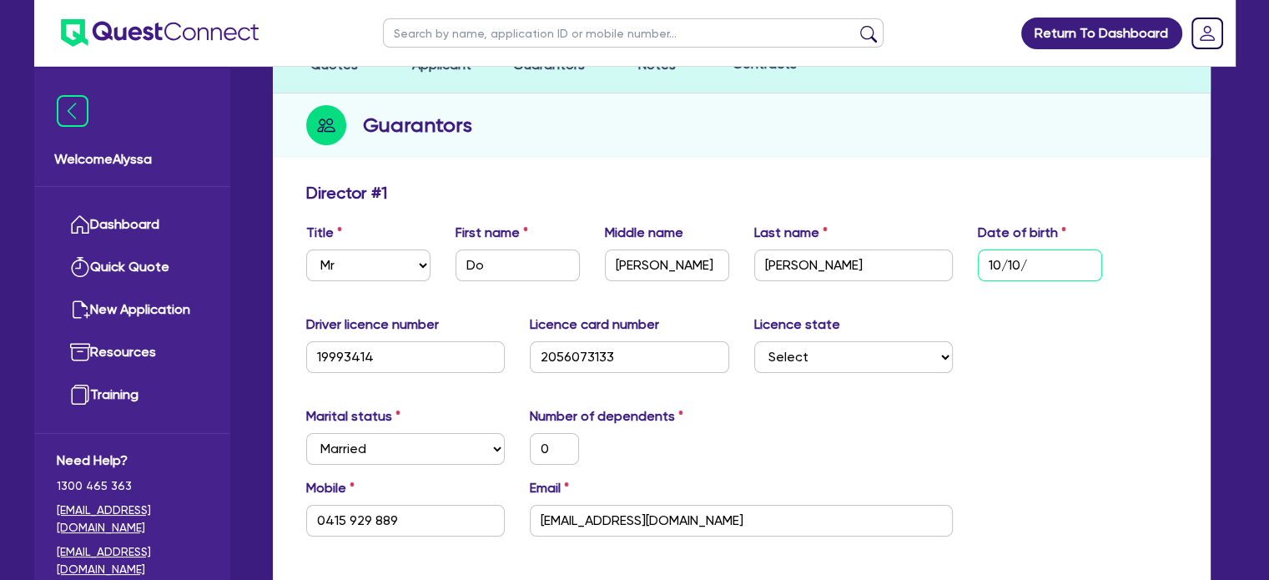
type input "0"
type input "0415 929 889"
type input "[DATE]"
type input "0"
type input "0415 929 889"
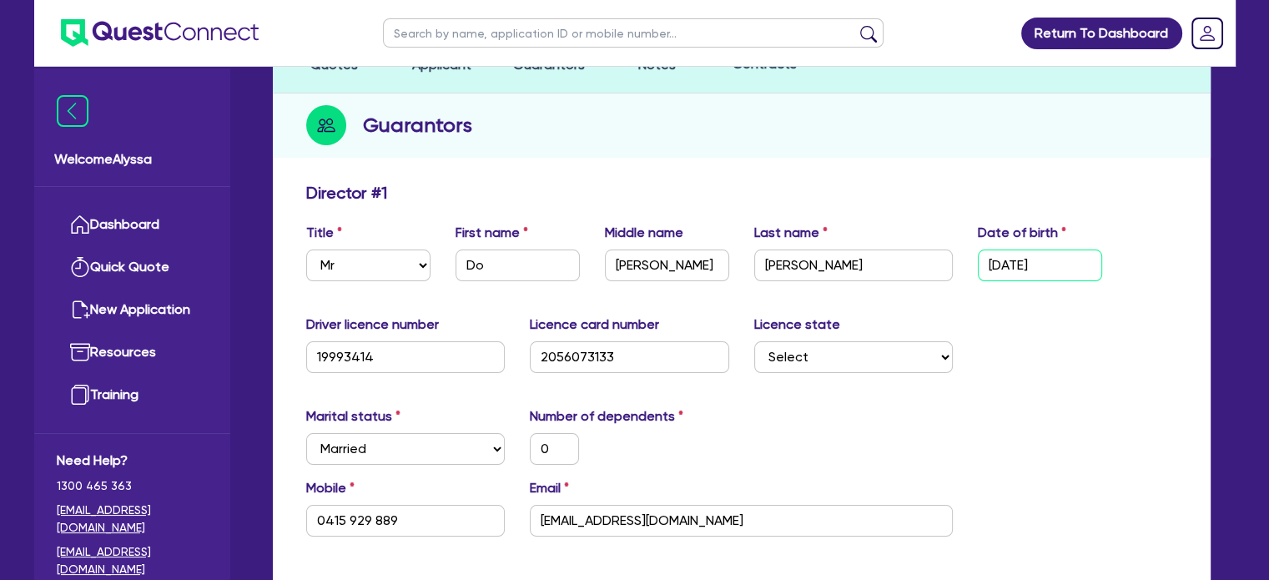
type input "10/10/198"
type input "0"
type input "0415 929 889"
type input "[DATE]"
type input "0"
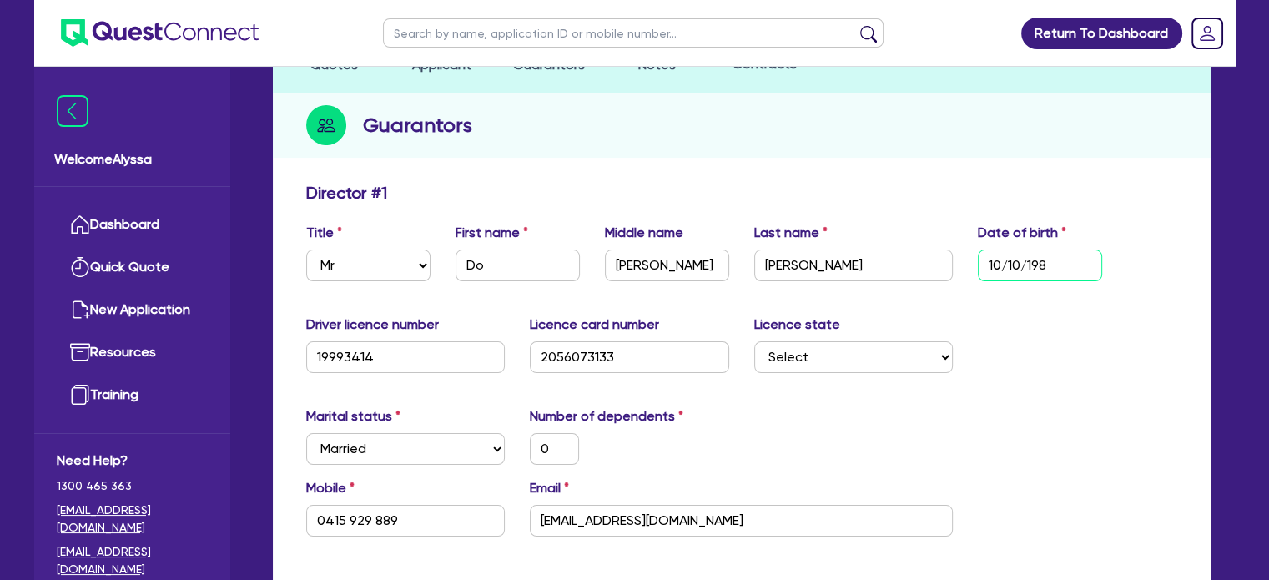
type input "0415 929 889"
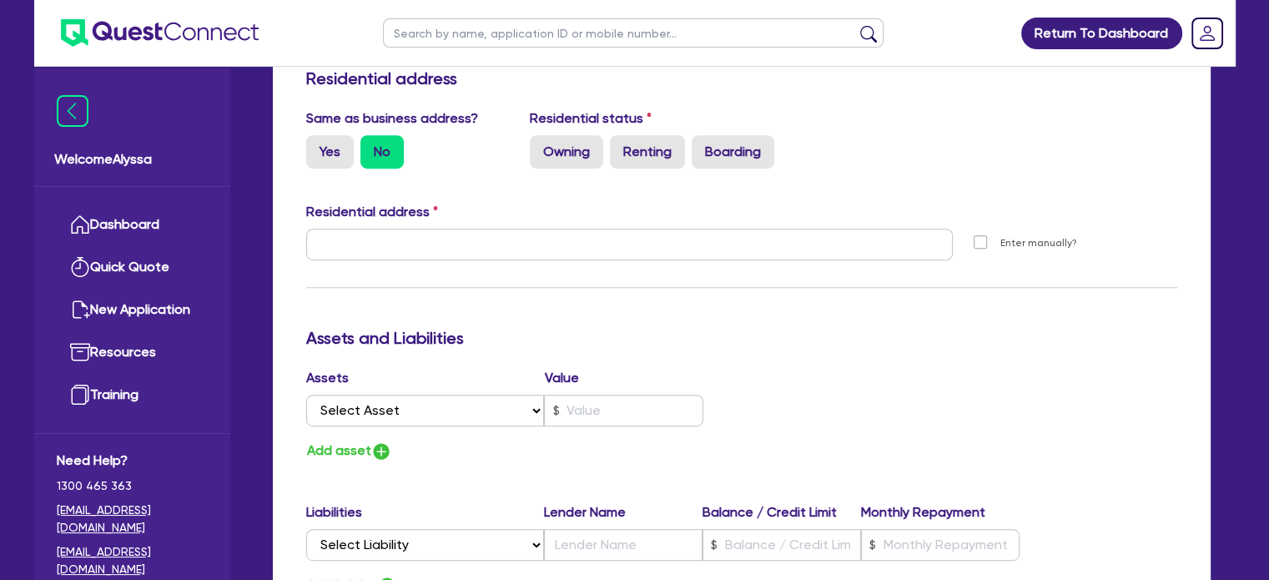
scroll to position [720, 0]
type input "[DATE]"
click at [573, 138] on label "Owning" at bounding box center [566, 150] width 73 height 33
click at [541, 138] on input "Owning" at bounding box center [535, 139] width 11 height 11
radio input "true"
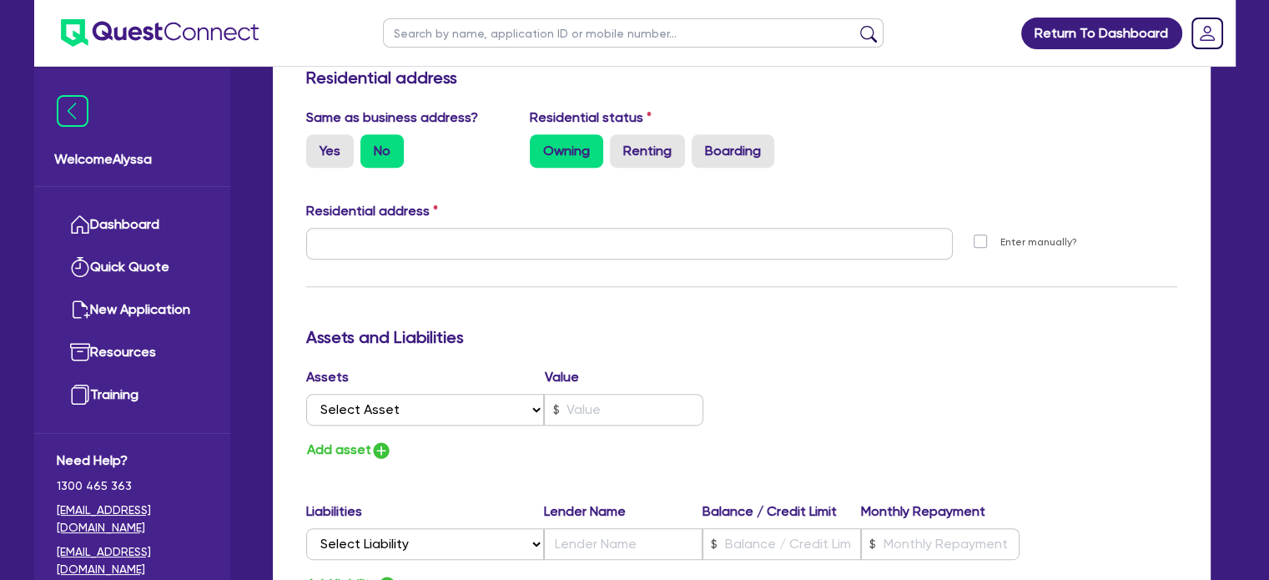
type input "0"
type input "0415 929 889"
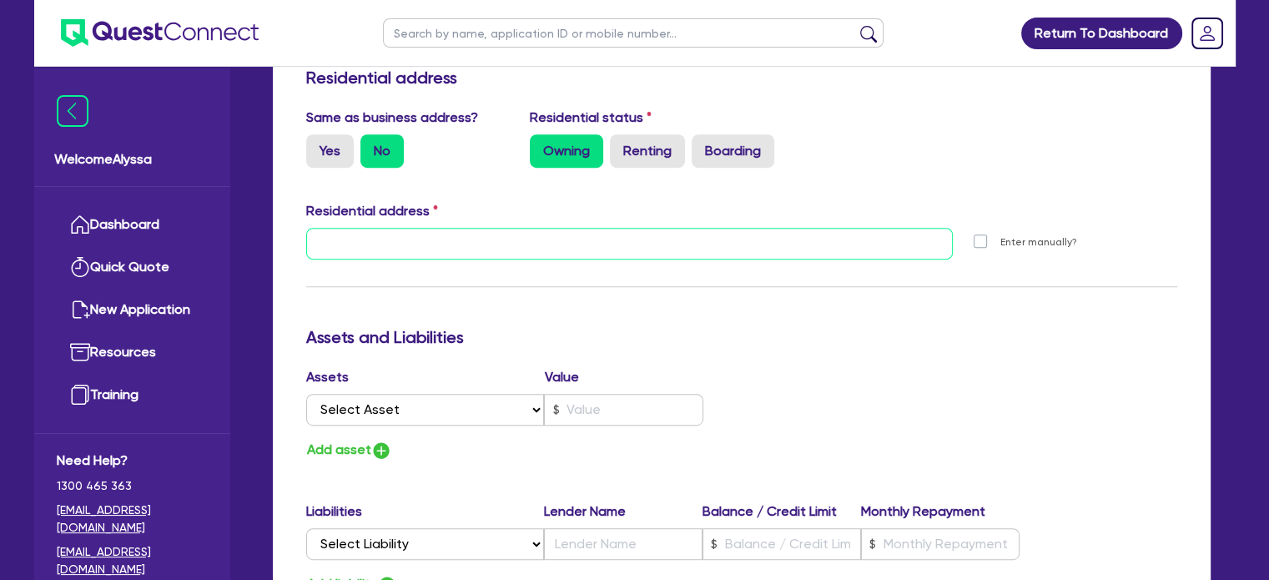
click at [531, 229] on input "text" at bounding box center [629, 244] width 647 height 32
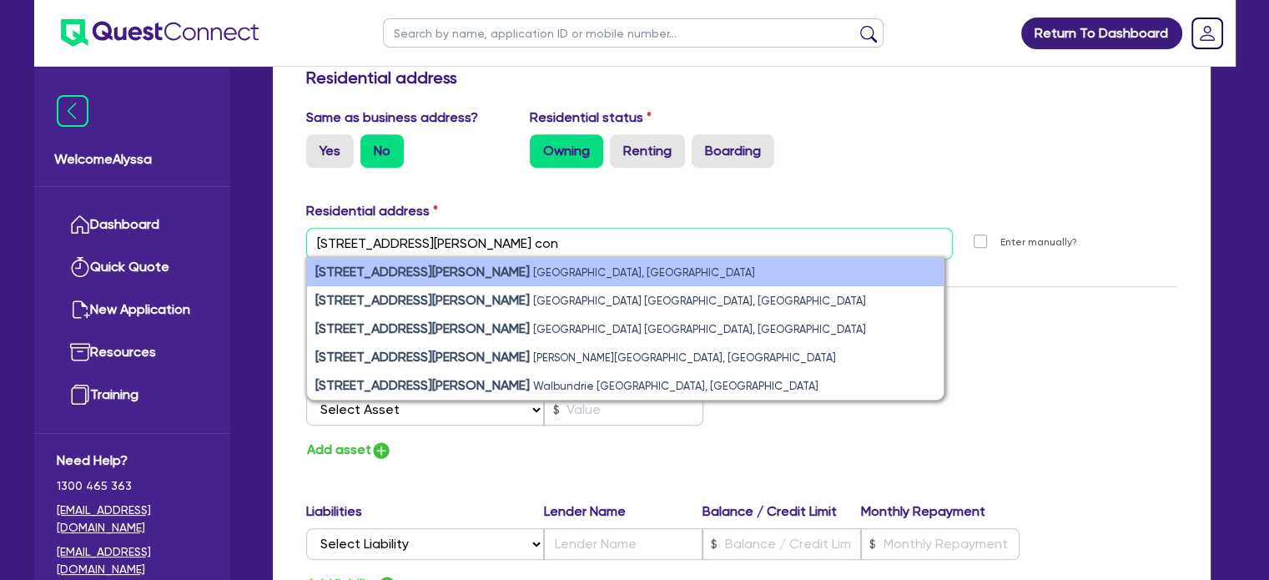
type input "[STREET_ADDRESS][PERSON_NAME] con"
click at [533, 276] on small "[GEOGRAPHIC_DATA], [GEOGRAPHIC_DATA]" at bounding box center [644, 272] width 222 height 13
type input "0"
type input "0415 929 889"
type input "[STREET_ADDRESS][PERSON_NAME]"
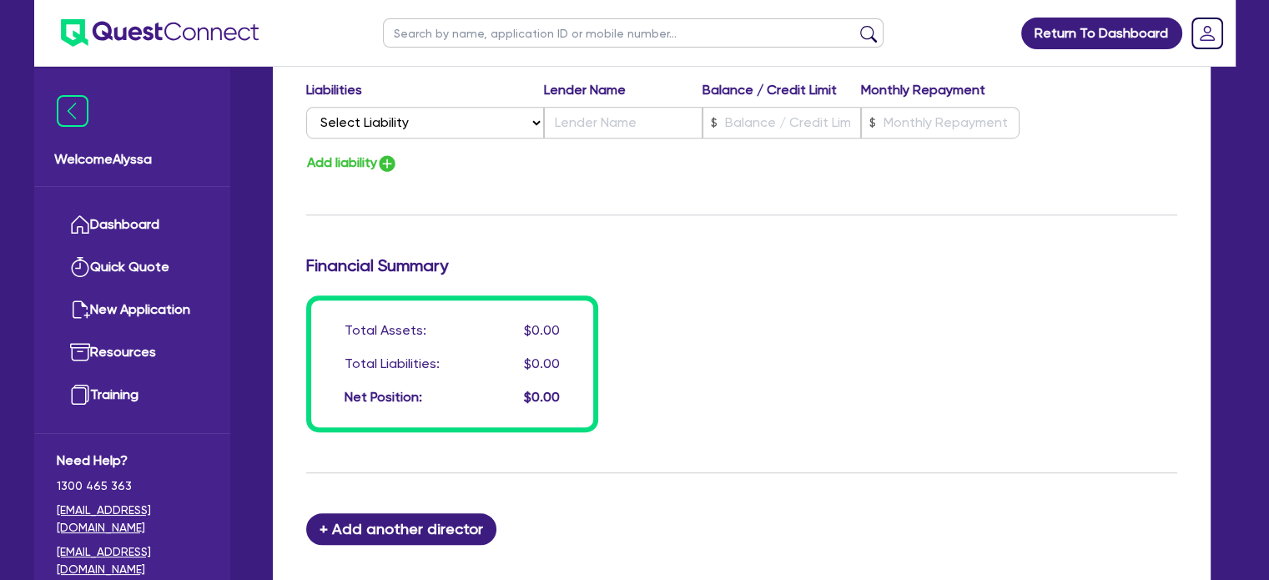
scroll to position [1351, 0]
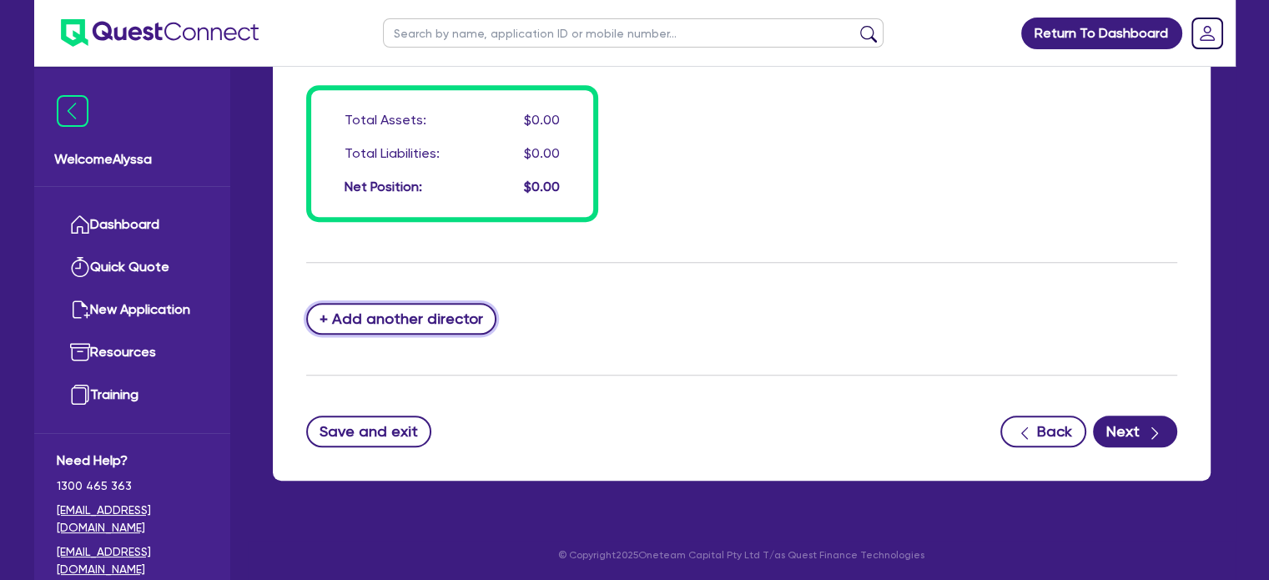
click at [395, 313] on button "+ Add another director" at bounding box center [401, 319] width 191 height 32
type input "0"
type input "0415929889"
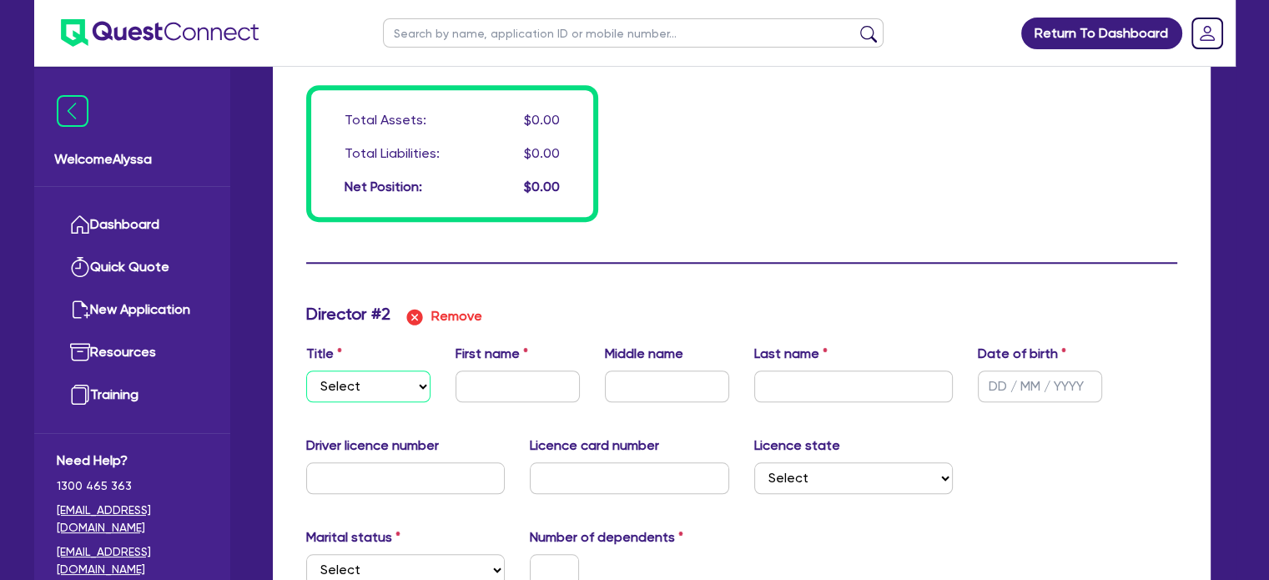
click at [388, 385] on select "Select Mr Mrs Ms Miss Dr" at bounding box center [368, 386] width 124 height 32
select select "MRS"
click at [306, 370] on select "Select Mr Mrs Ms Miss Dr" at bounding box center [368, 386] width 124 height 32
type input "0"
type input "0415929889"
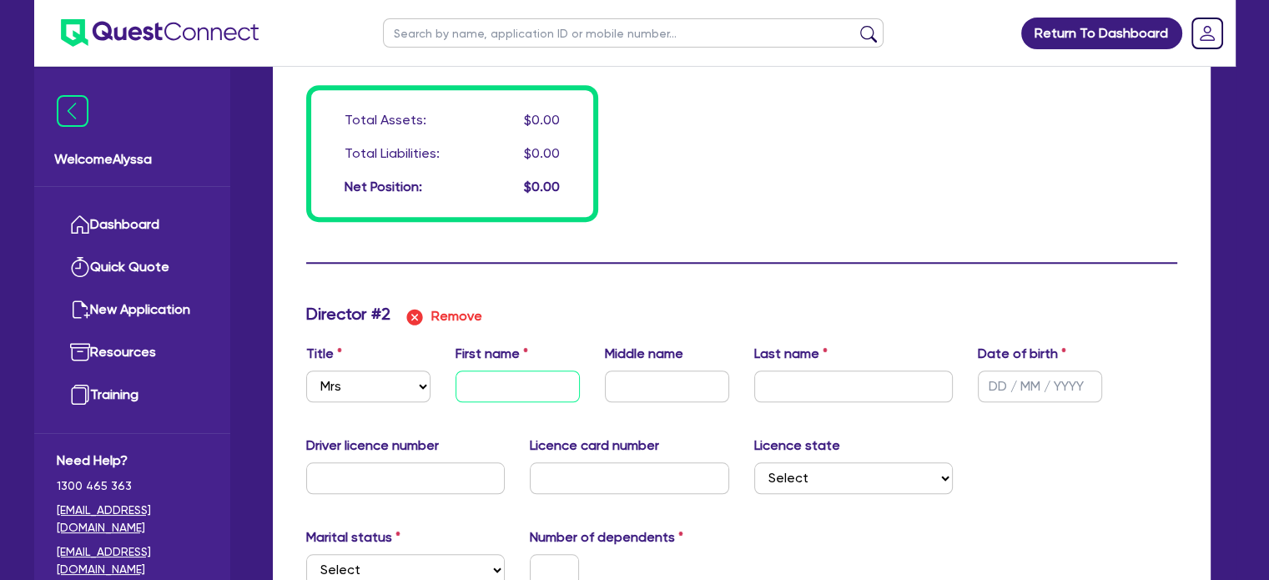
click at [494, 392] on input "text" at bounding box center [517, 386] width 124 height 32
type input "0"
type input "0415929889"
type input "T"
type input "0"
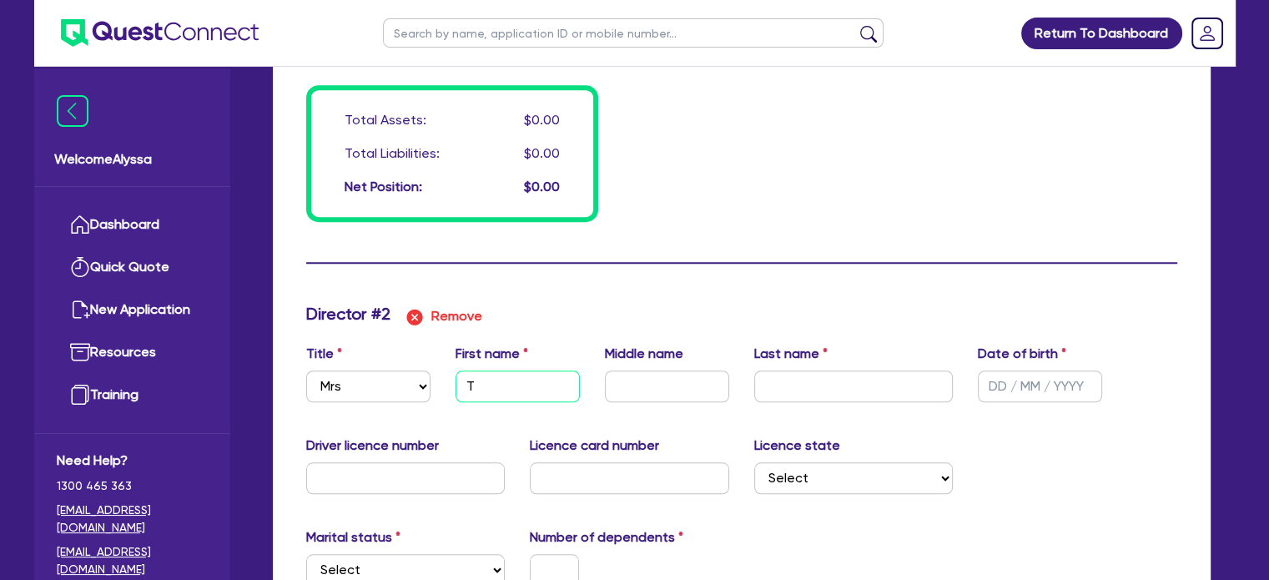
type input "0415929889"
type input "Th"
type input "0"
type input "0415929889"
type input "Thu"
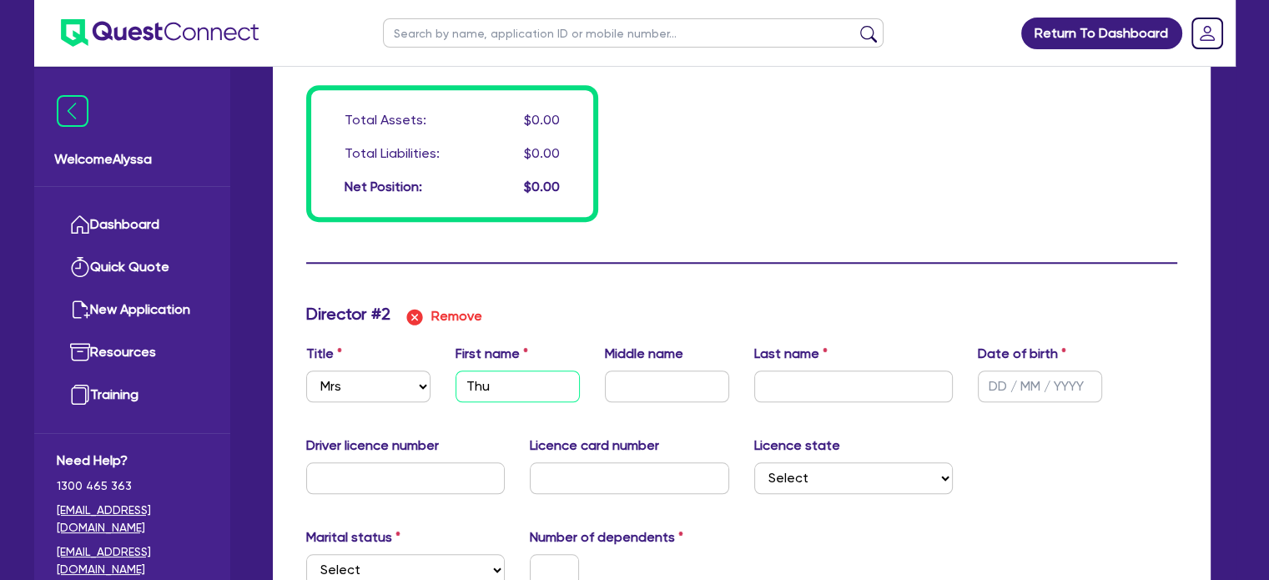
type input "0"
type input "0415929889"
type input "Thu"
type input "0"
type input "0415929889"
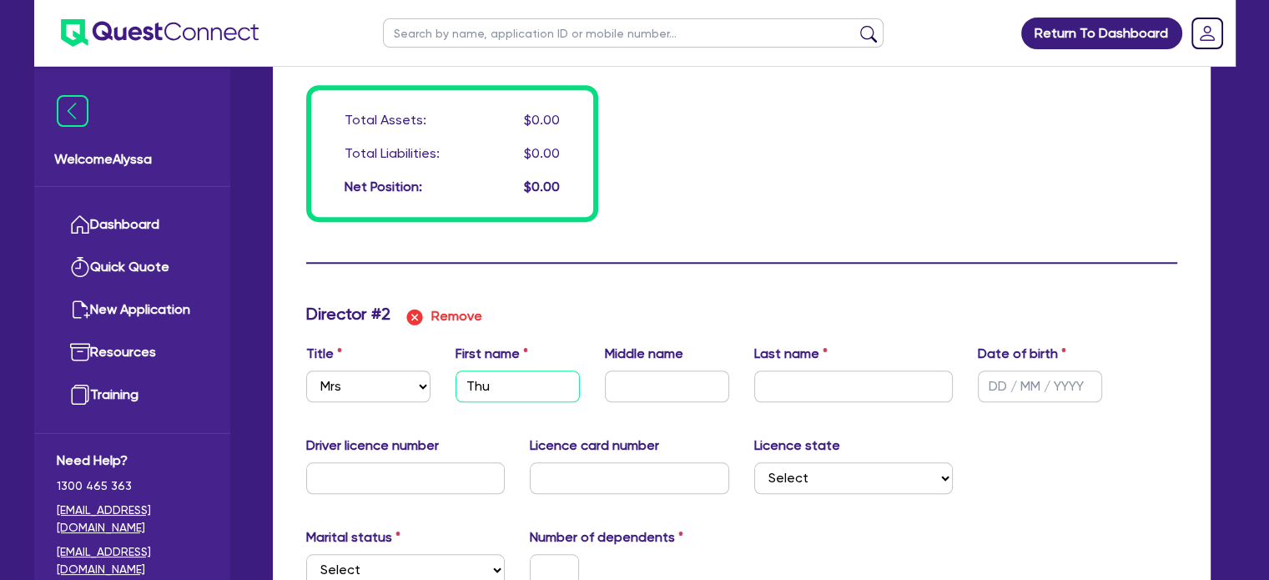
type input "Thu"
type input "0"
type input "0415929889"
type input "Th"
type input "0"
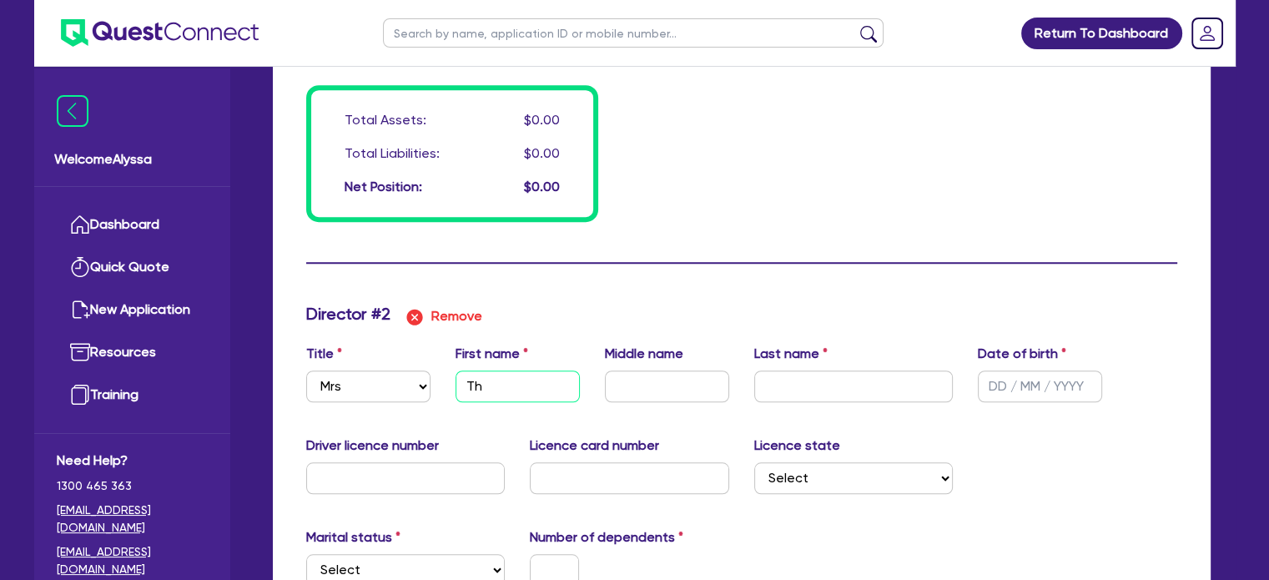
type input "0415929889"
type input "Thi"
type input "0"
type input "0415929889"
type input "Thi"
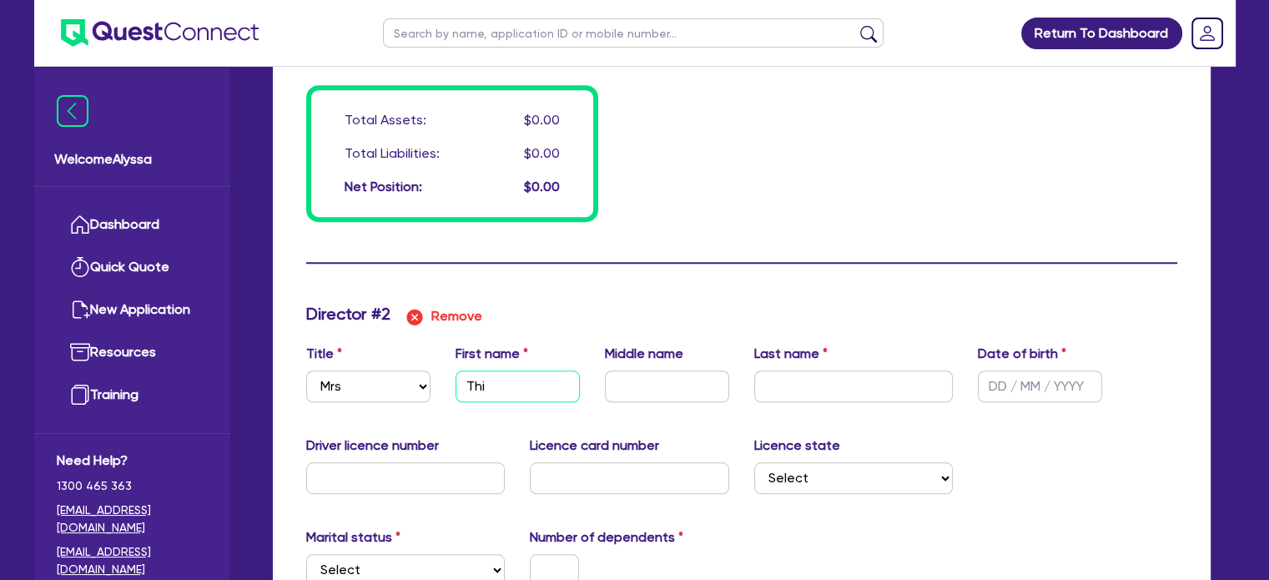
type input "0"
type input "0415929889"
type input "Thi Y"
type input "0"
type input "0415929889"
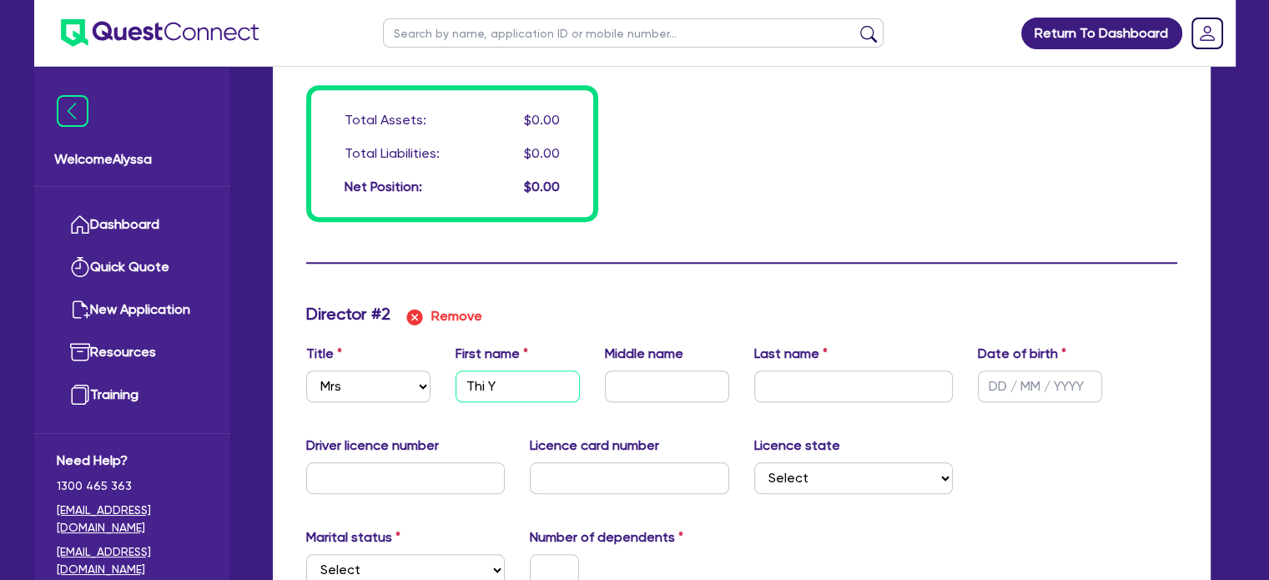
type input "Thi Ye"
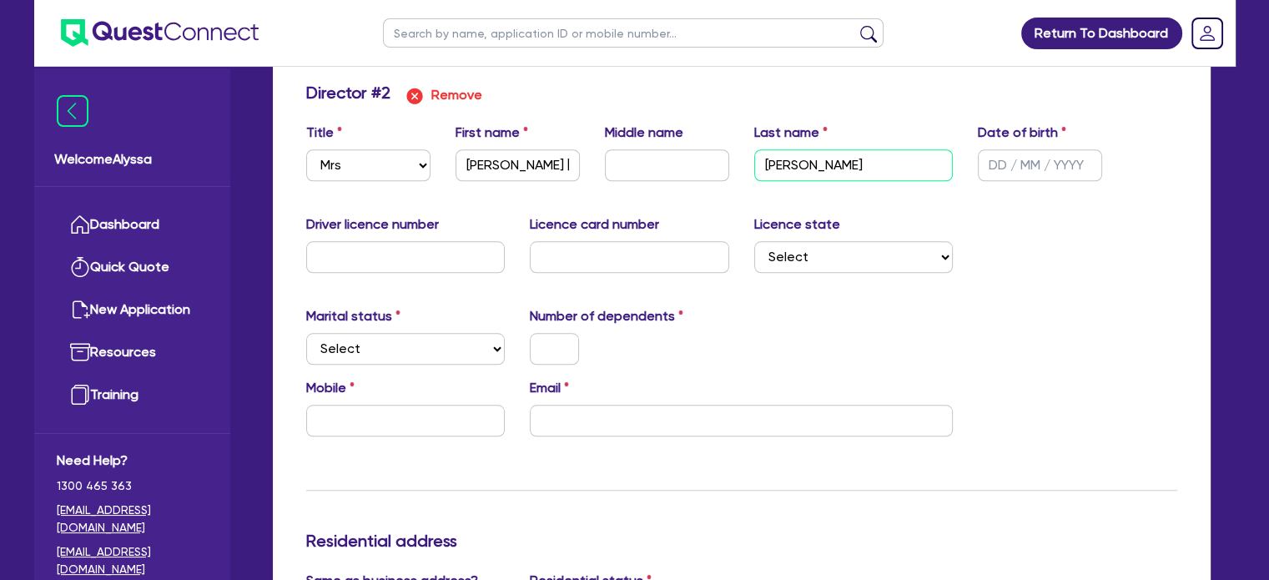
scroll to position [1574, 0]
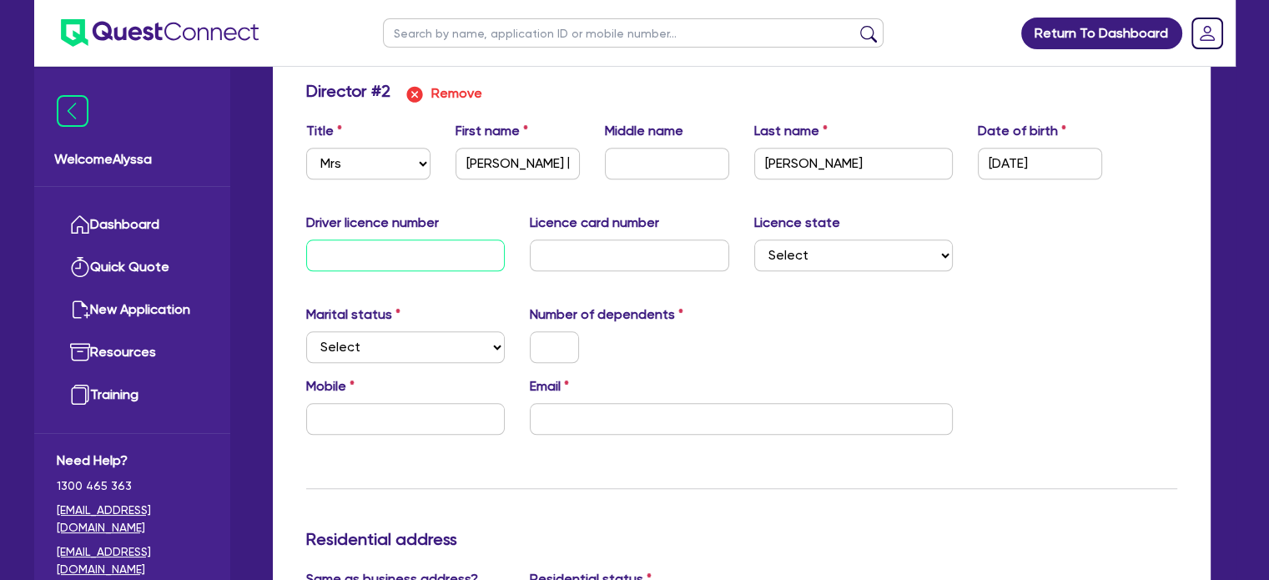
click at [365, 242] on input "text" at bounding box center [405, 255] width 199 height 32
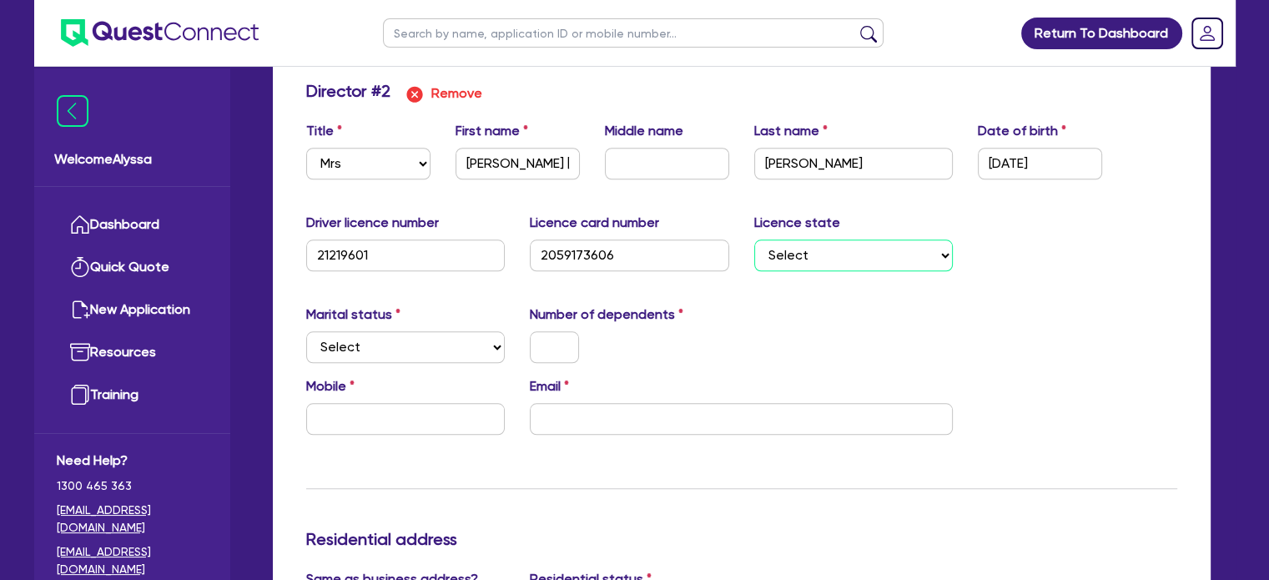
click at [854, 242] on select "Select [GEOGRAPHIC_DATA] [GEOGRAPHIC_DATA] [GEOGRAPHIC_DATA] [GEOGRAPHIC_DATA] …" at bounding box center [853, 255] width 199 height 32
click at [754, 239] on select "Select [GEOGRAPHIC_DATA] [GEOGRAPHIC_DATA] [GEOGRAPHIC_DATA] [GEOGRAPHIC_DATA] …" at bounding box center [853, 255] width 199 height 32
click at [458, 357] on select "Select Single Married De Facto / Partner" at bounding box center [405, 347] width 199 height 32
click at [306, 331] on select "Select Single Married De Facto / Partner" at bounding box center [405, 347] width 199 height 32
click at [564, 345] on input "text" at bounding box center [554, 347] width 49 height 32
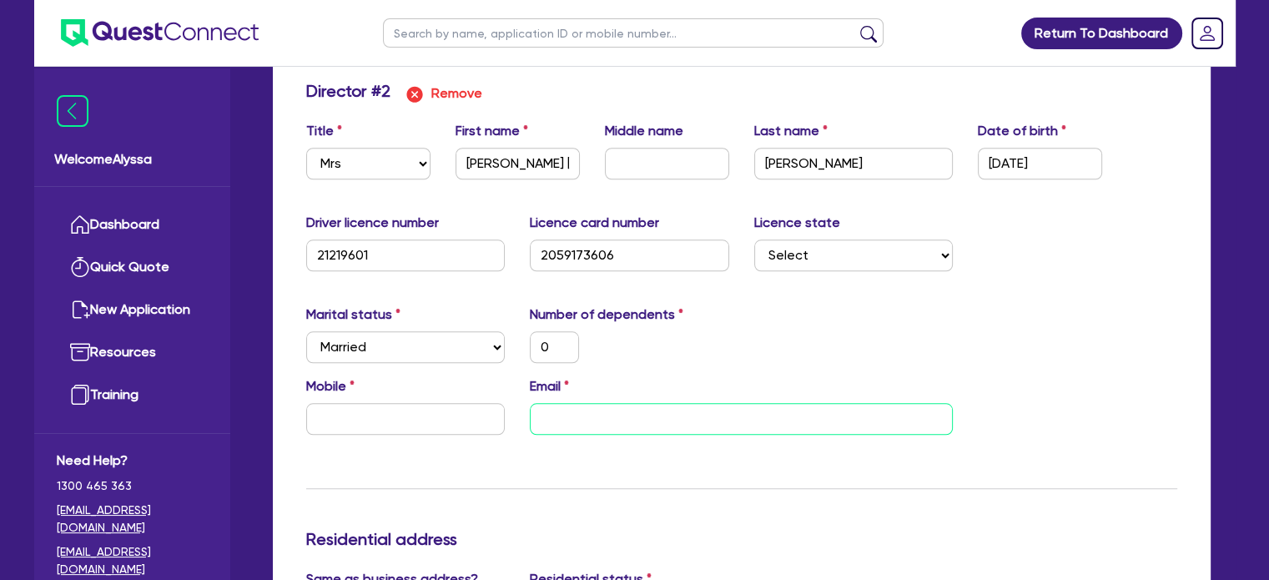
click at [669, 421] on input "email" at bounding box center [741, 419] width 423 height 32
paste input "[EMAIL_ADDRESS][DOMAIN_NAME]"
click at [330, 412] on input "text" at bounding box center [405, 419] width 199 height 32
paste input "452 346 669"
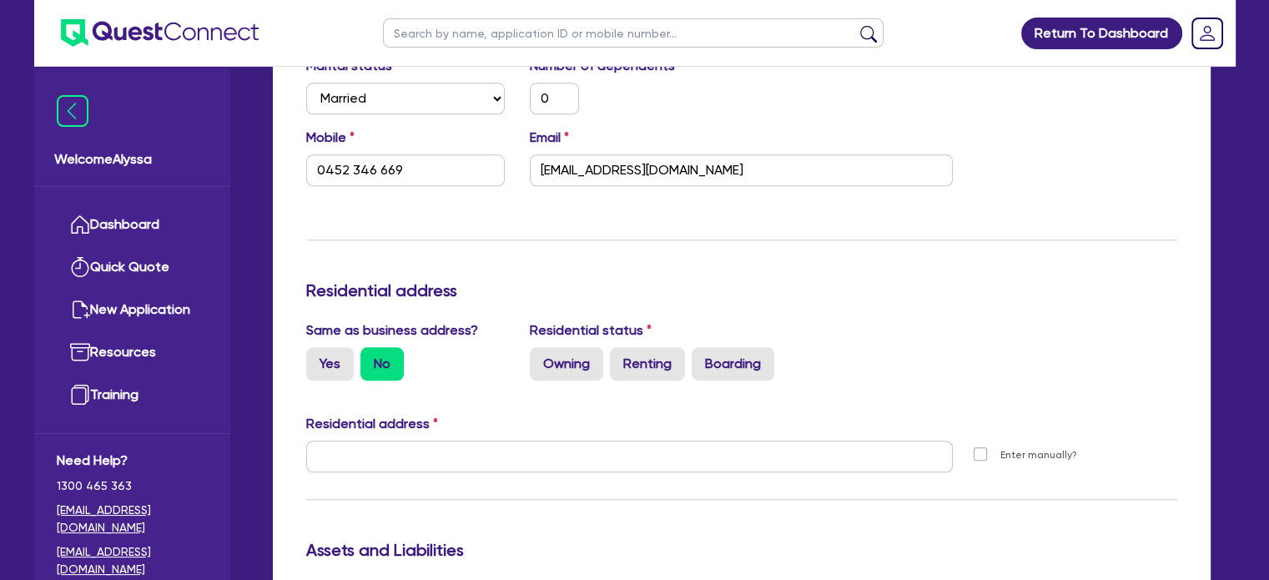
scroll to position [1879, 0]
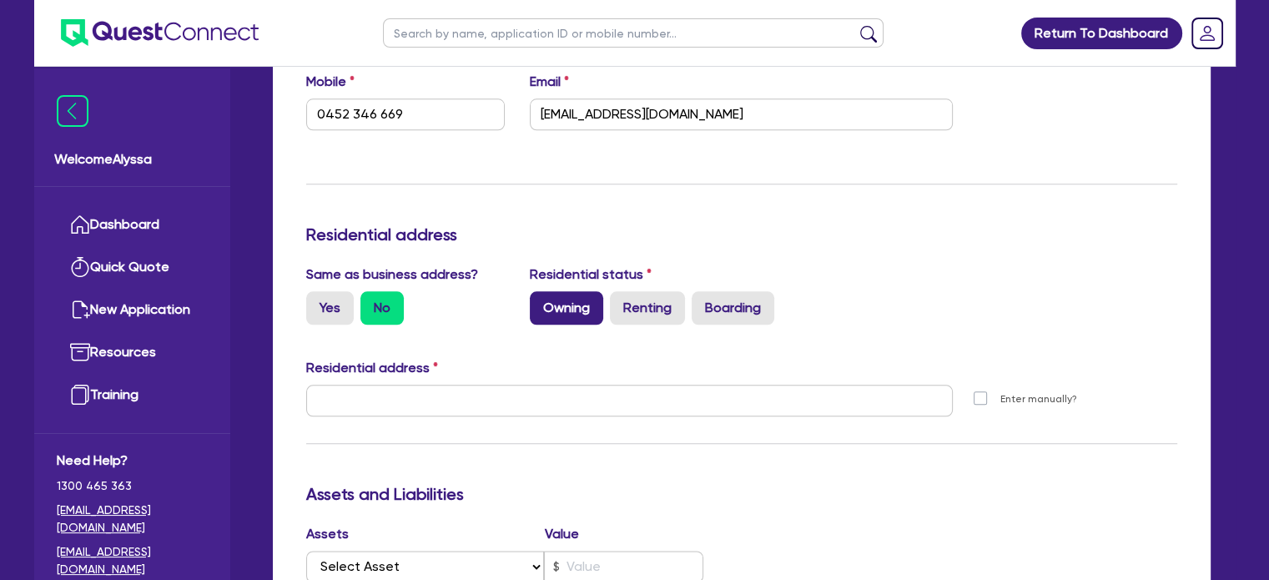
click at [564, 313] on label "Owning" at bounding box center [566, 307] width 73 height 33
click at [541, 302] on input "Owning" at bounding box center [535, 296] width 11 height 11
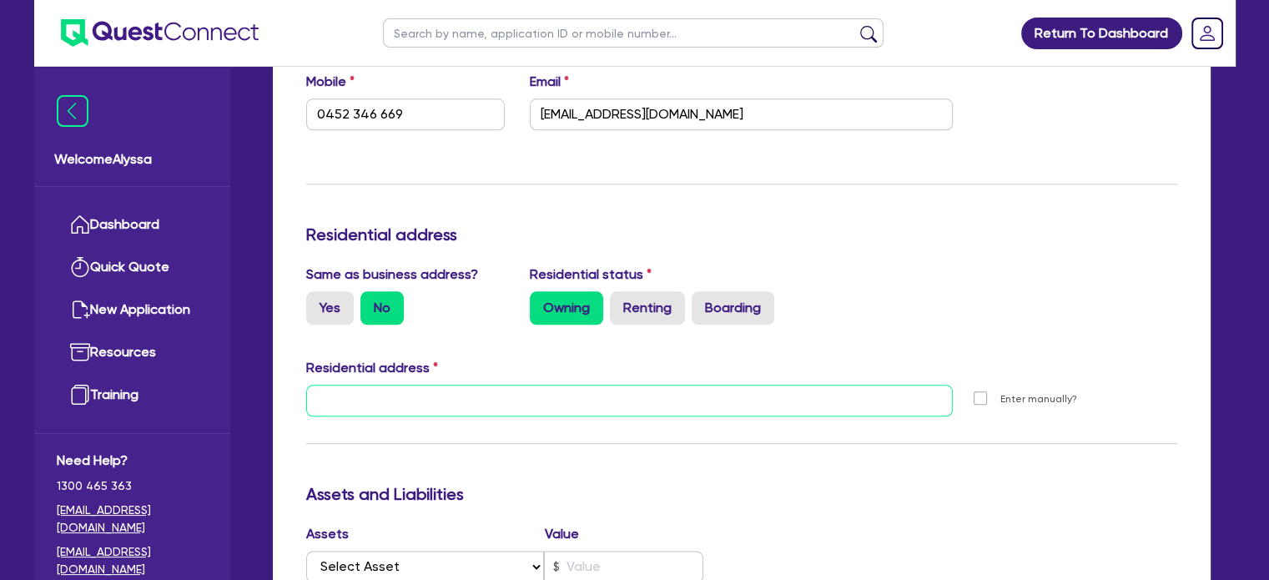
click at [607, 403] on input "text" at bounding box center [629, 401] width 647 height 32
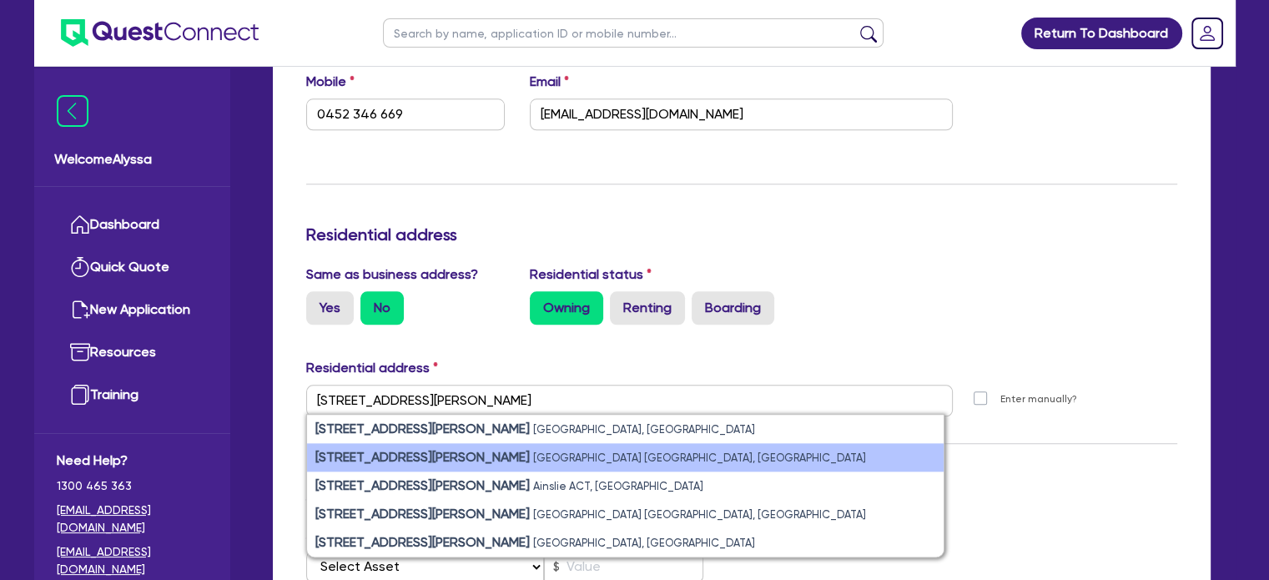
click at [496, 443] on li "[STREET_ADDRESS][PERSON_NAME]" at bounding box center [625, 457] width 637 height 28
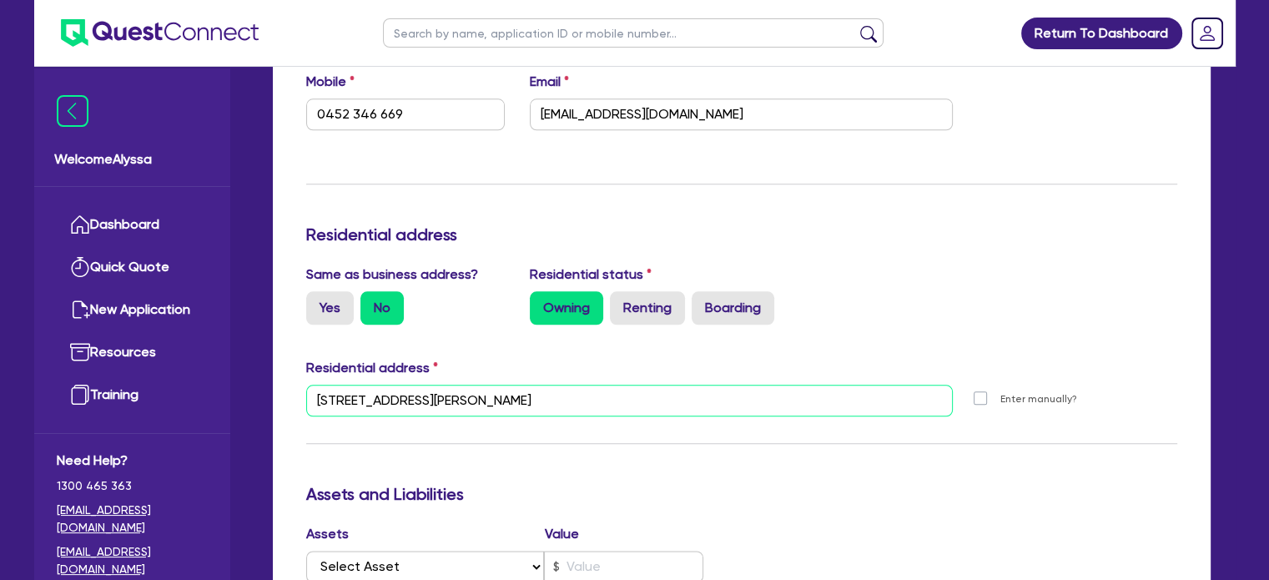
click at [519, 410] on input "[STREET_ADDRESS][PERSON_NAME]" at bounding box center [629, 401] width 647 height 32
drag, startPoint x: 519, startPoint y: 410, endPoint x: 403, endPoint y: 399, distance: 116.5
click at [403, 399] on input "[STREET_ADDRESS][PERSON_NAME]" at bounding box center [629, 401] width 647 height 32
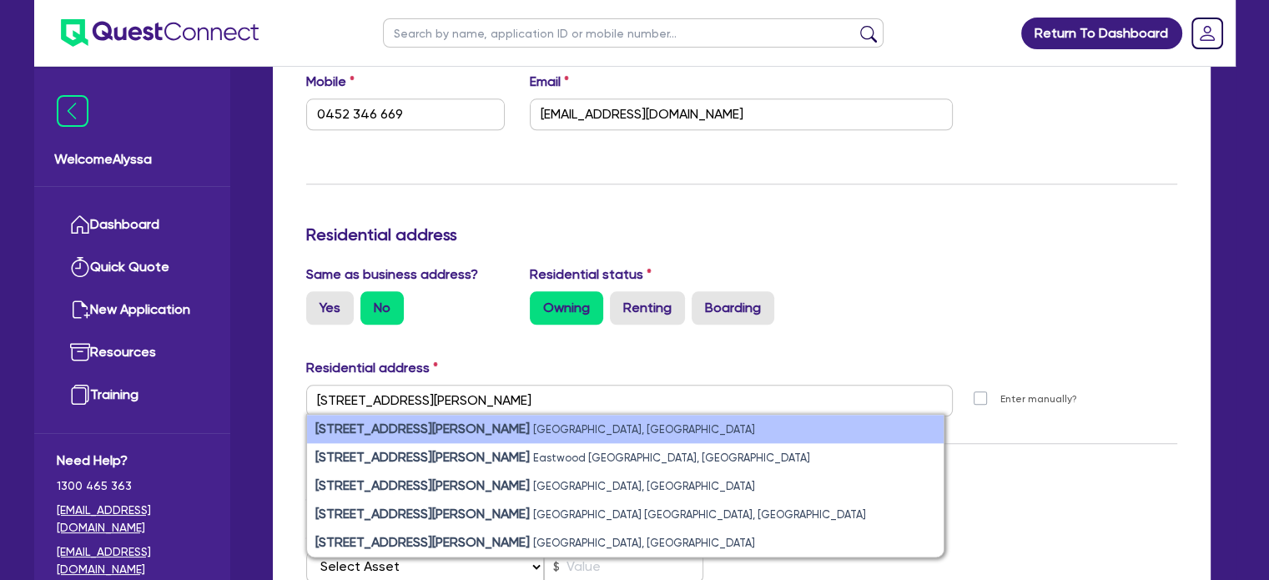
click at [533, 425] on small "[GEOGRAPHIC_DATA], [GEOGRAPHIC_DATA]" at bounding box center [644, 429] width 222 height 13
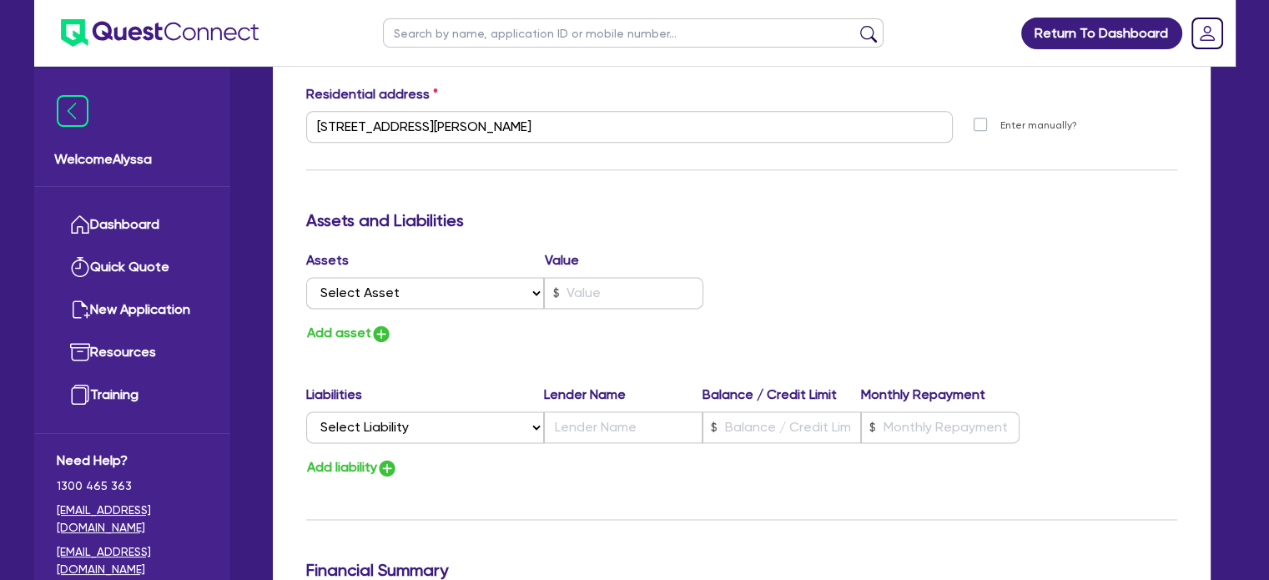
scroll to position [2554, 0]
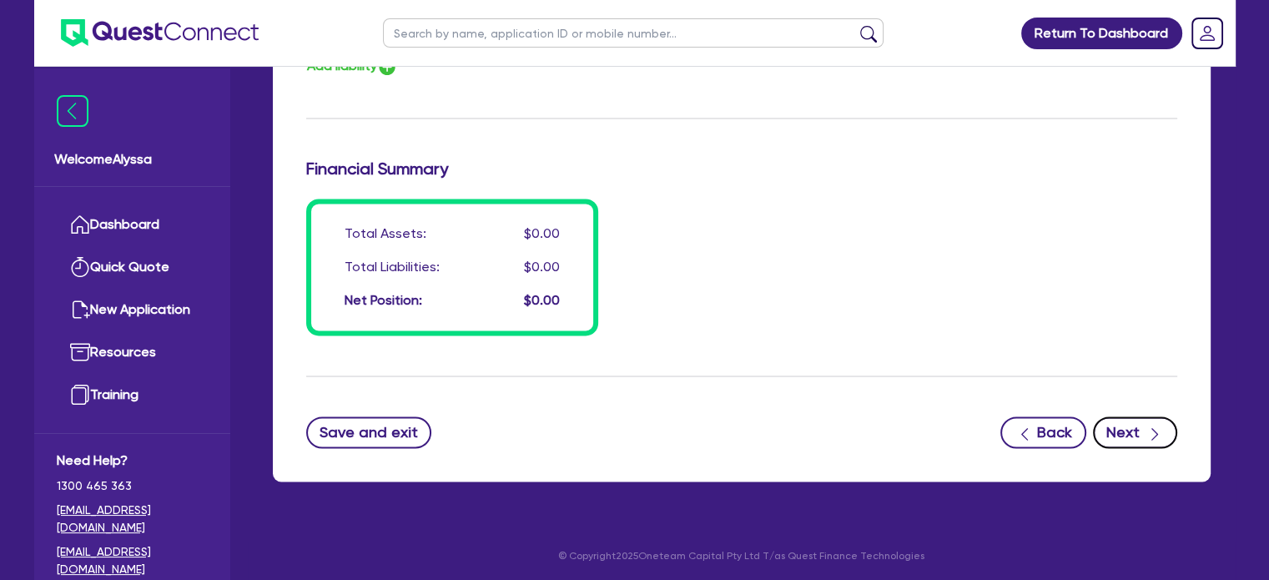
click at [1115, 417] on button "Next" at bounding box center [1135, 432] width 84 height 32
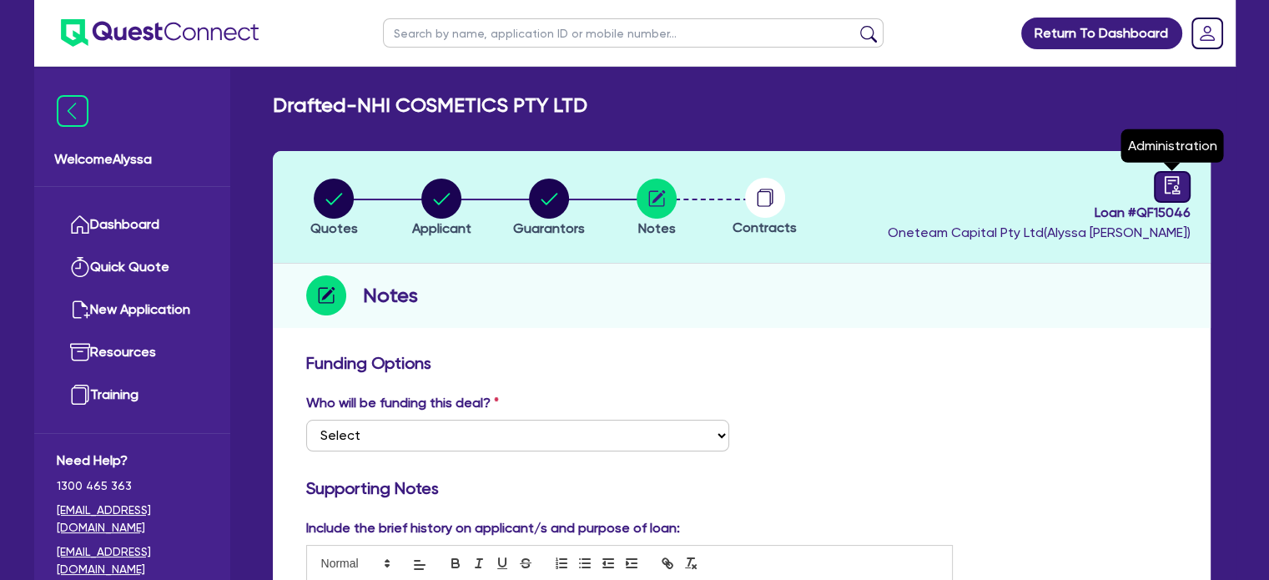
click at [1161, 180] on link at bounding box center [1172, 187] width 37 height 32
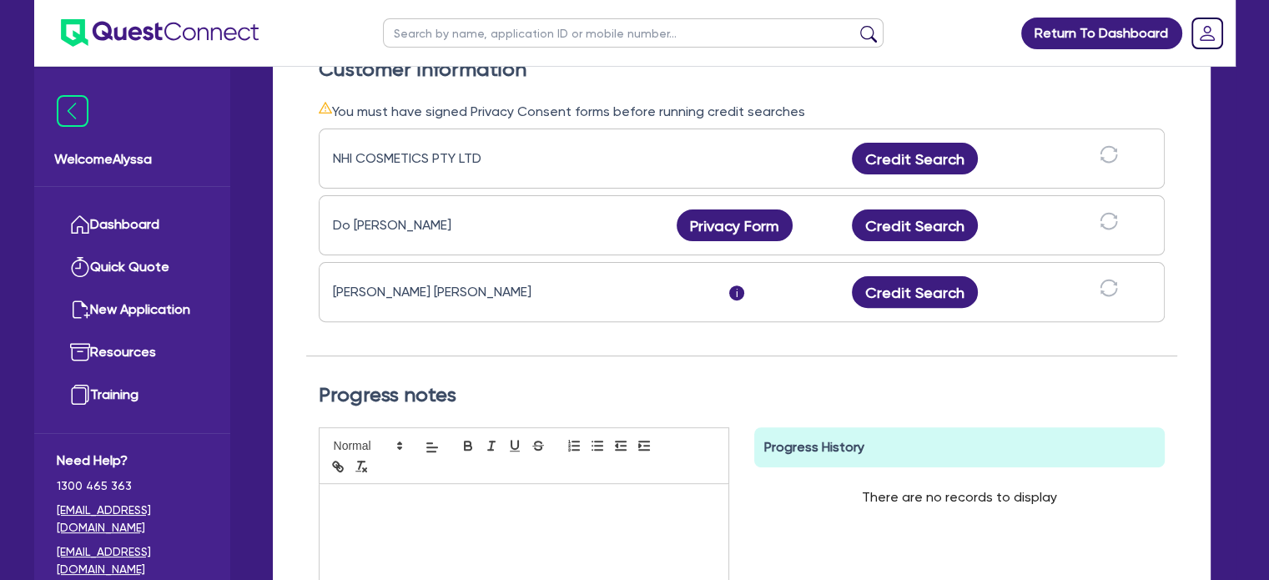
scroll to position [543, 0]
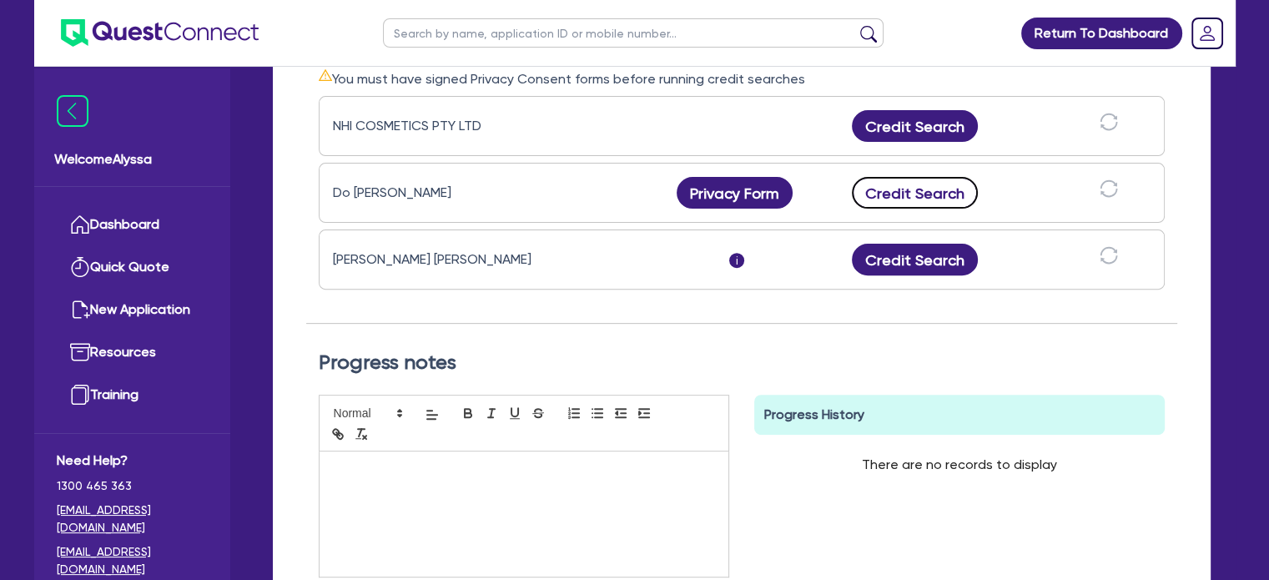
click at [939, 180] on button "Credit Search" at bounding box center [915, 193] width 127 height 32
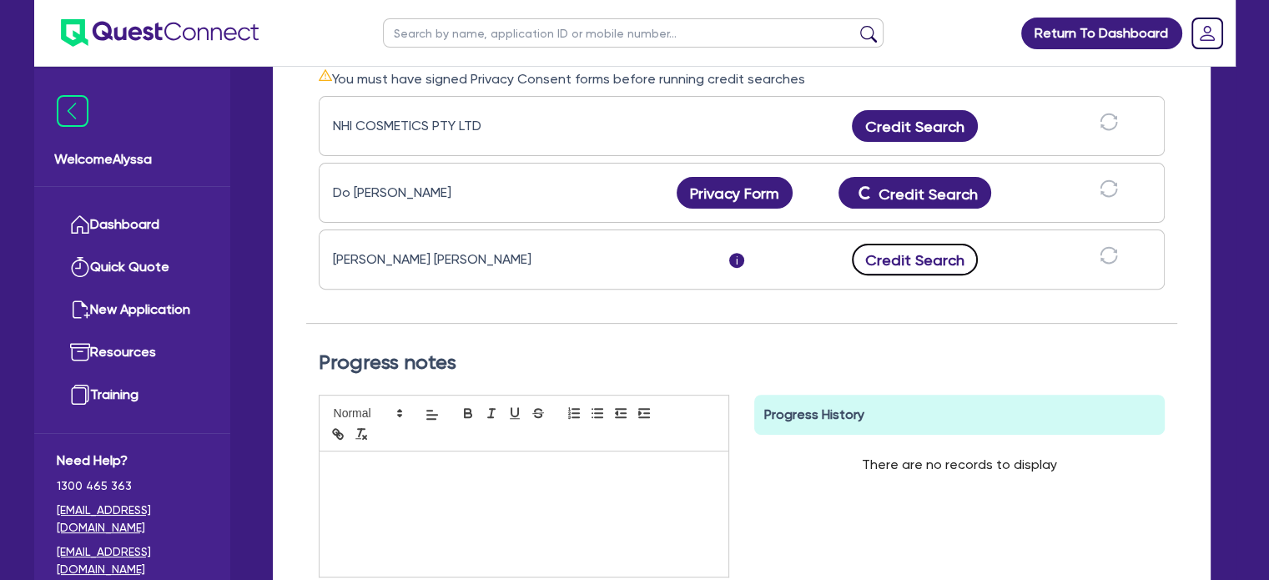
click at [902, 254] on button "Credit Search" at bounding box center [915, 260] width 127 height 32
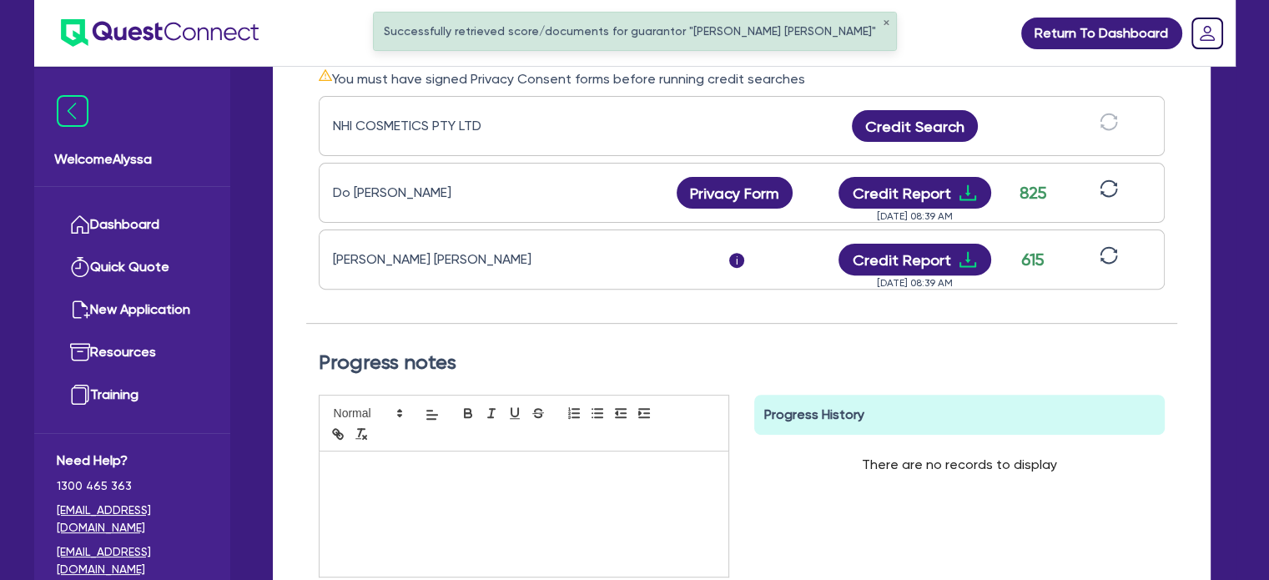
scroll to position [0, 0]
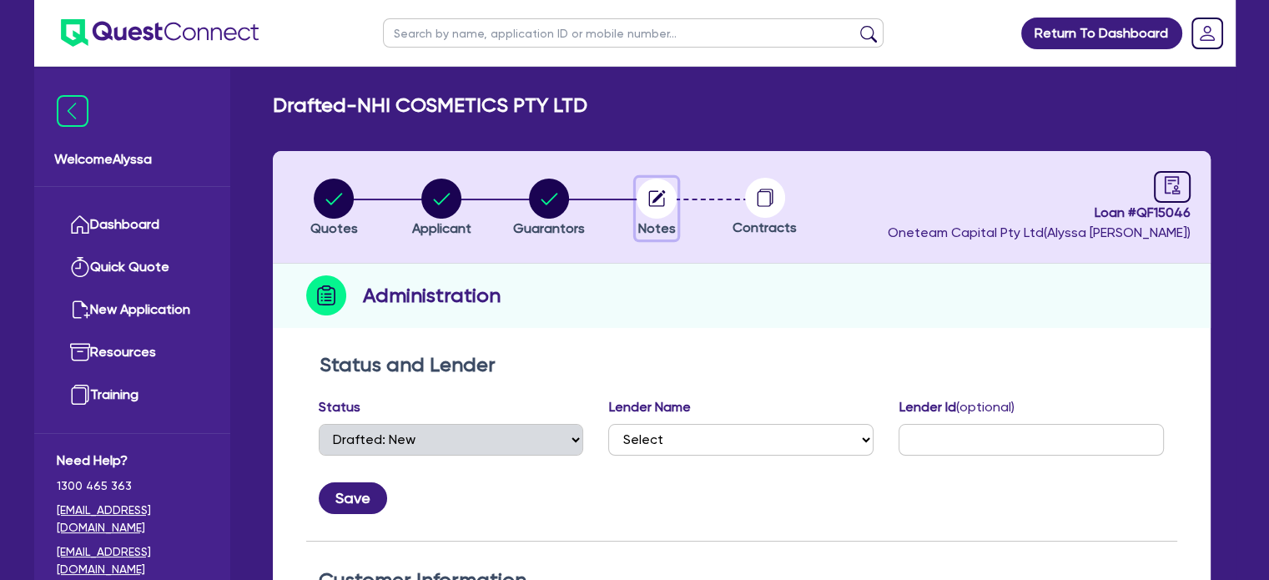
click at [671, 193] on circle "button" at bounding box center [657, 199] width 40 height 40
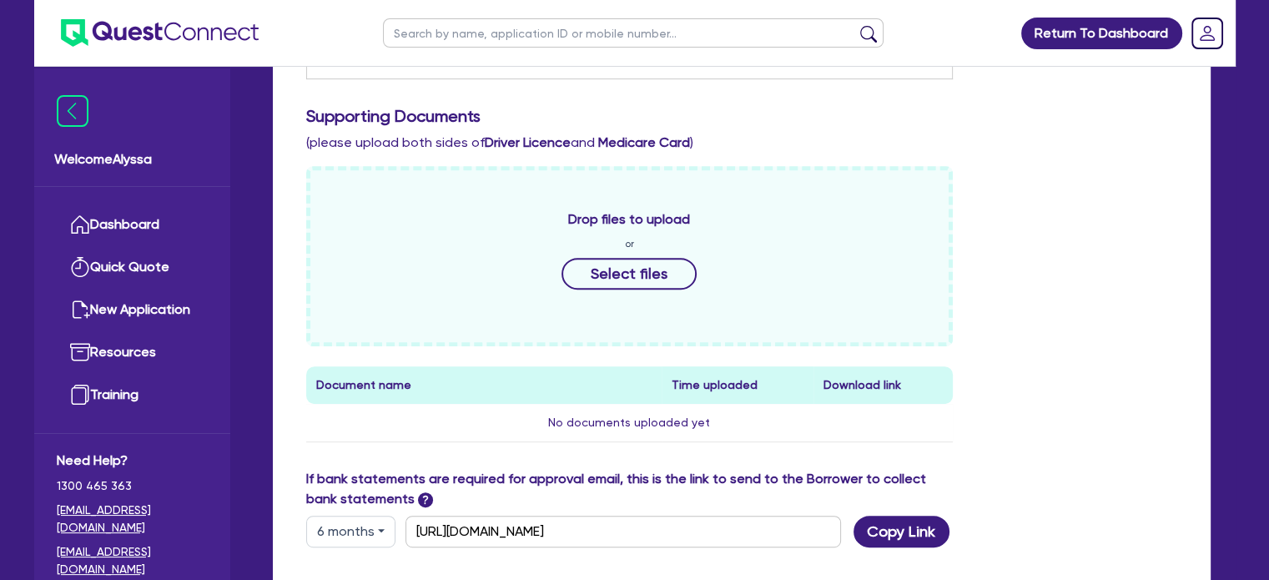
scroll to position [624, 0]
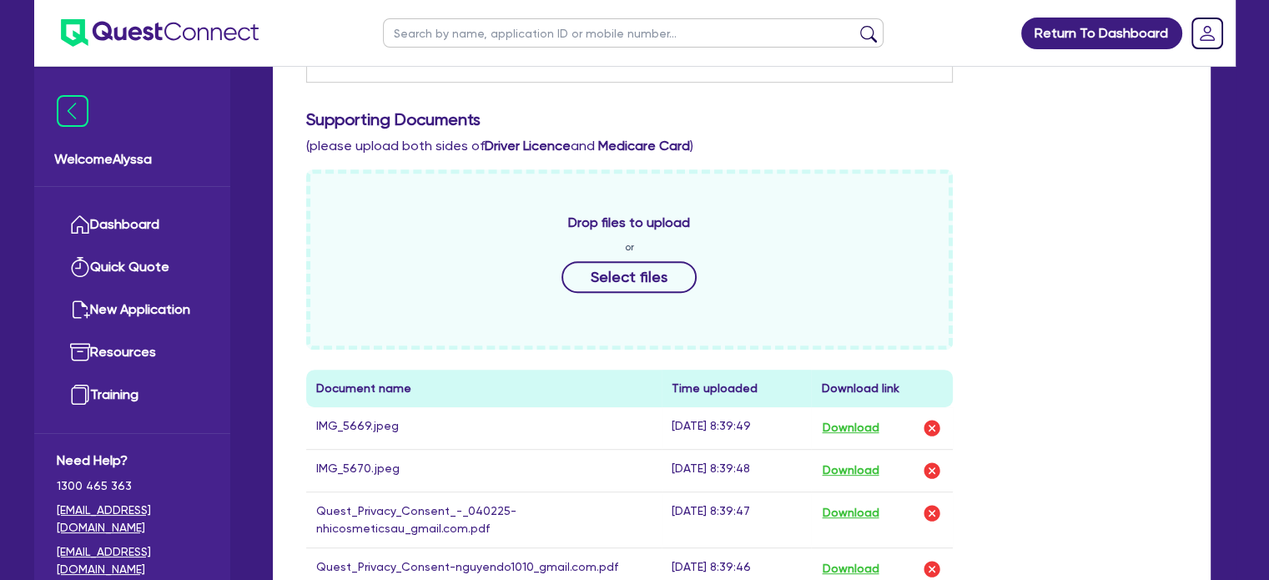
click at [1103, 420] on div "Drop files to upload or Select files Document name Time uploaded Download link …" at bounding box center [742, 393] width 896 height 448
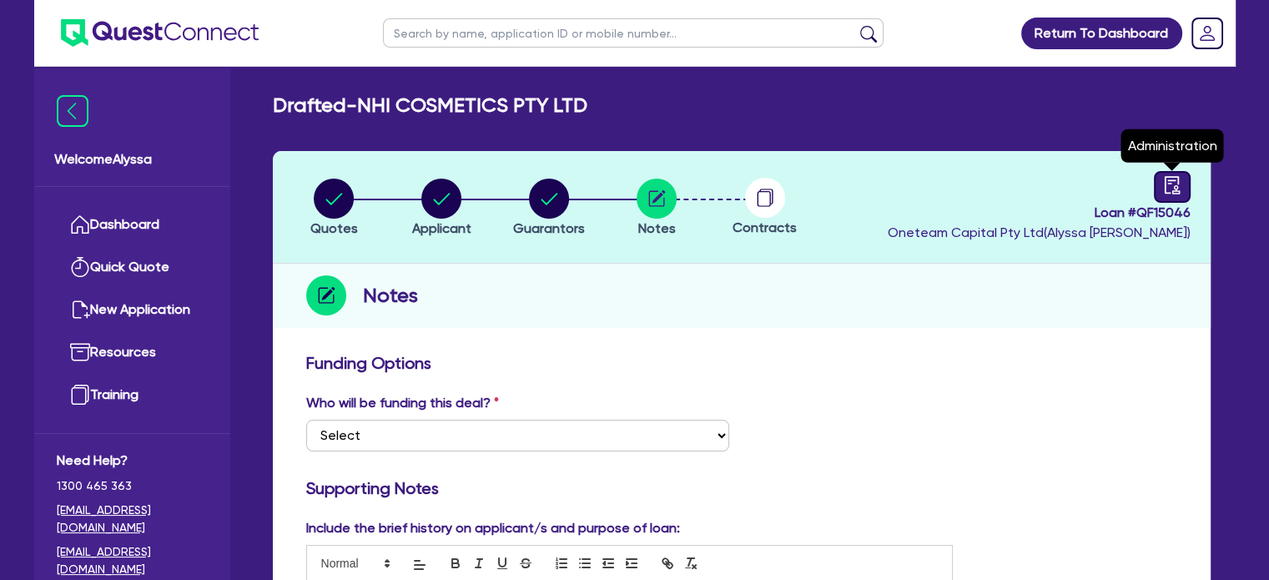
click at [1181, 189] on link at bounding box center [1172, 187] width 37 height 32
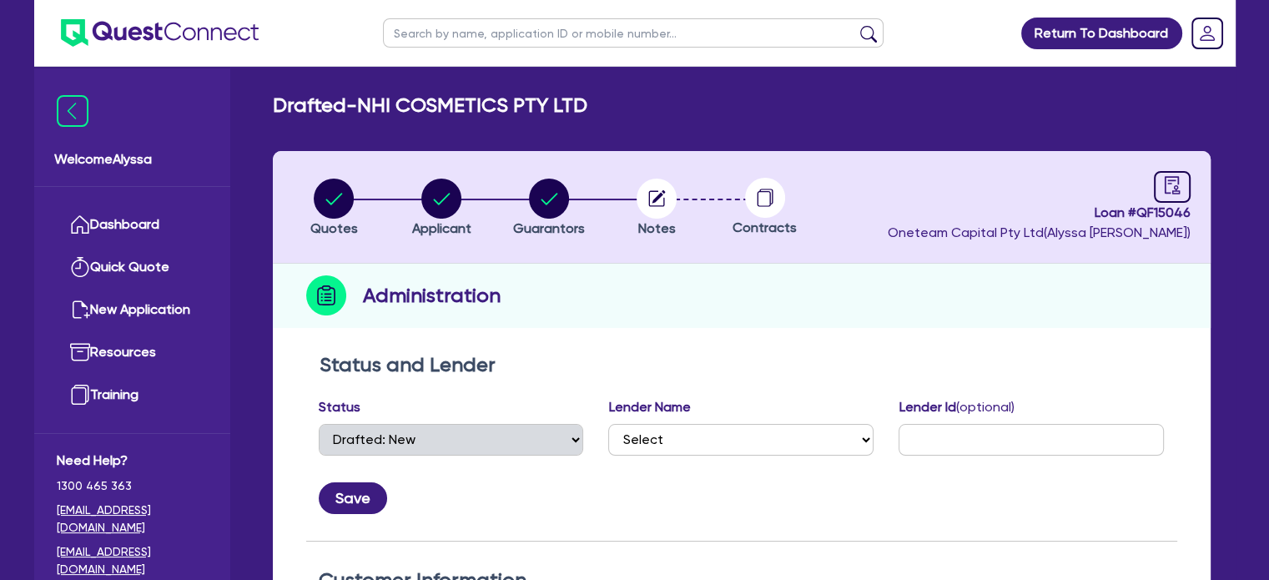
scroll to position [380, 0]
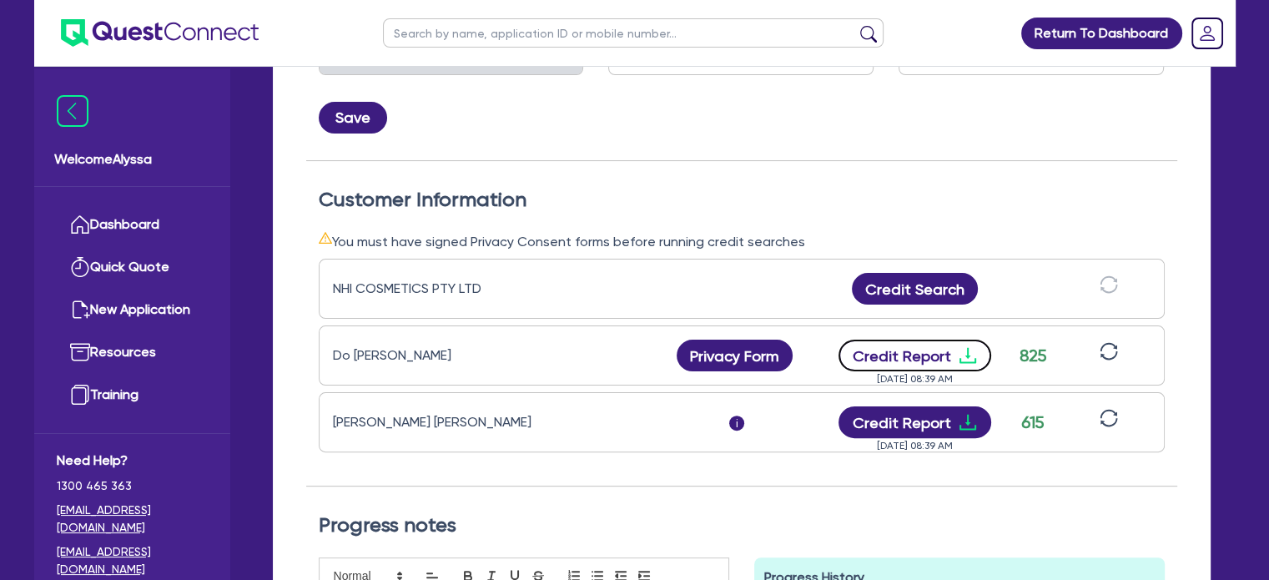
click at [945, 347] on button "Credit Report" at bounding box center [914, 356] width 153 height 32
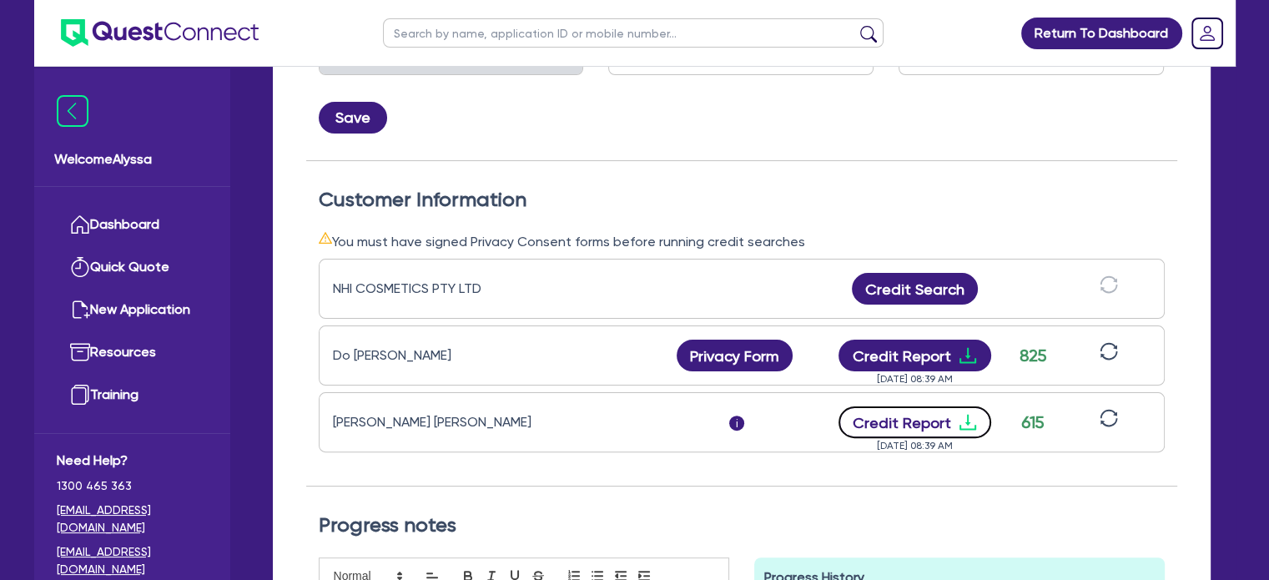
click at [916, 422] on button "Credit Report" at bounding box center [914, 422] width 153 height 32
click at [883, 153] on div "Status and Lender Status Select Quoted Drafted: New Drafted: Amended Submitted:…" at bounding box center [741, 66] width 871 height 189
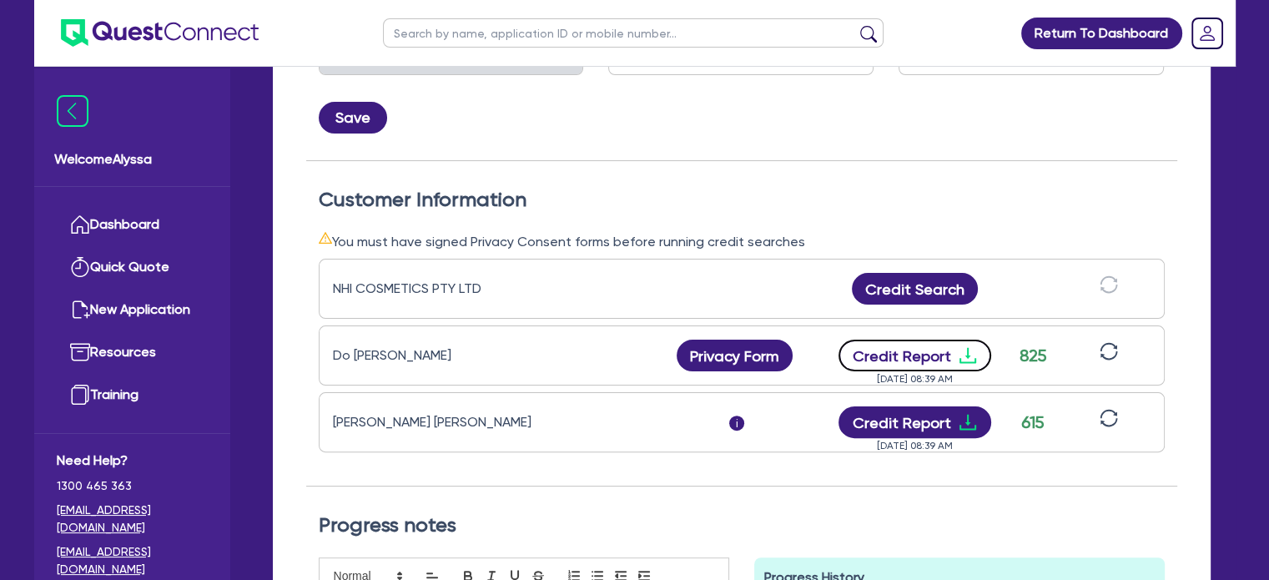
click at [878, 348] on button "Credit Report" at bounding box center [914, 356] width 153 height 32
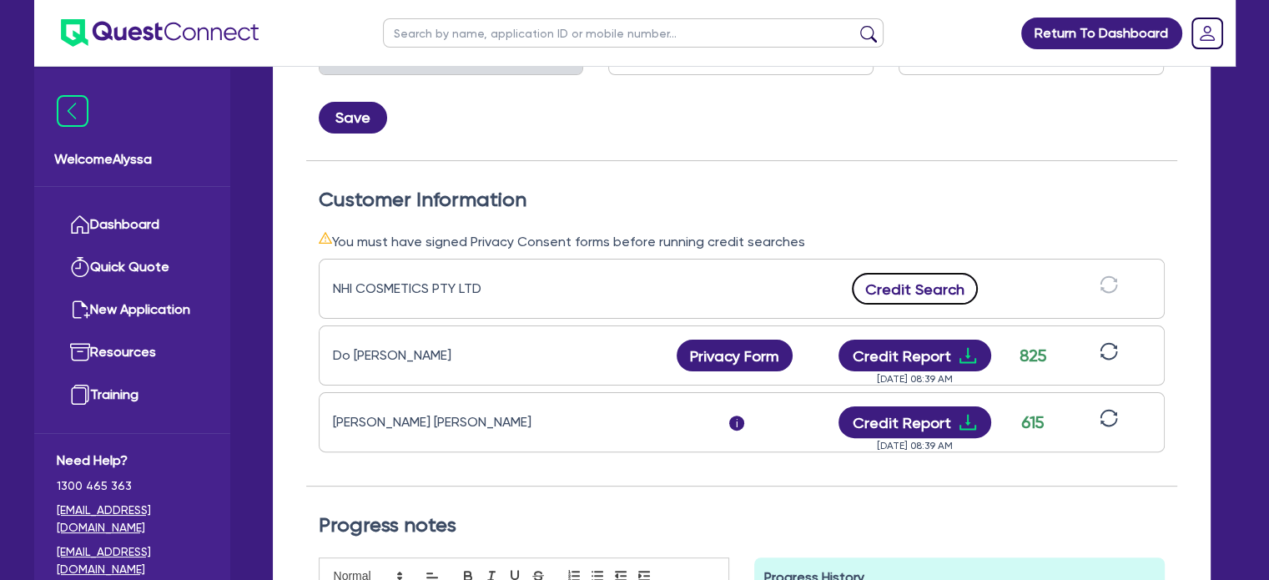
click at [931, 279] on button "Credit Search" at bounding box center [915, 289] width 127 height 32
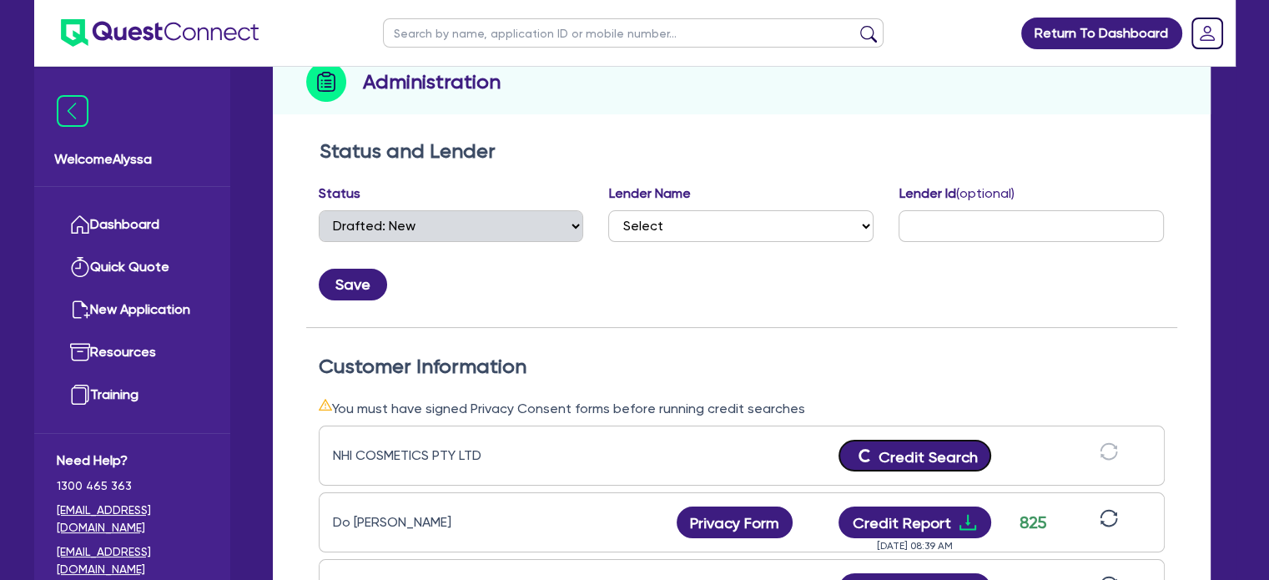
scroll to position [0, 0]
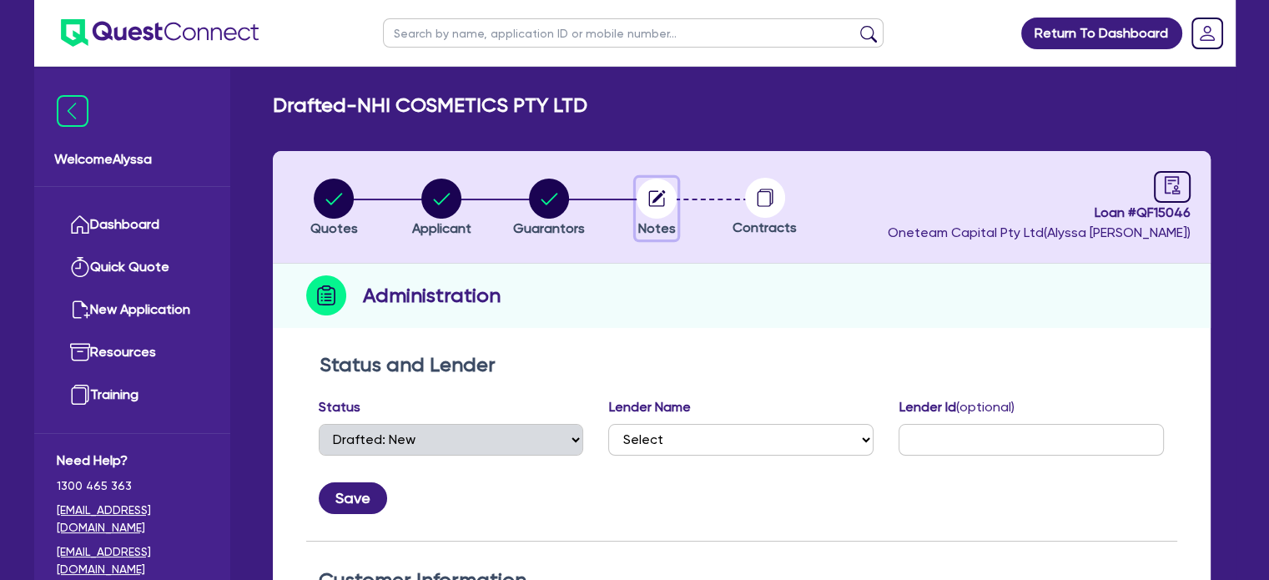
click at [642, 192] on circle "button" at bounding box center [657, 199] width 40 height 40
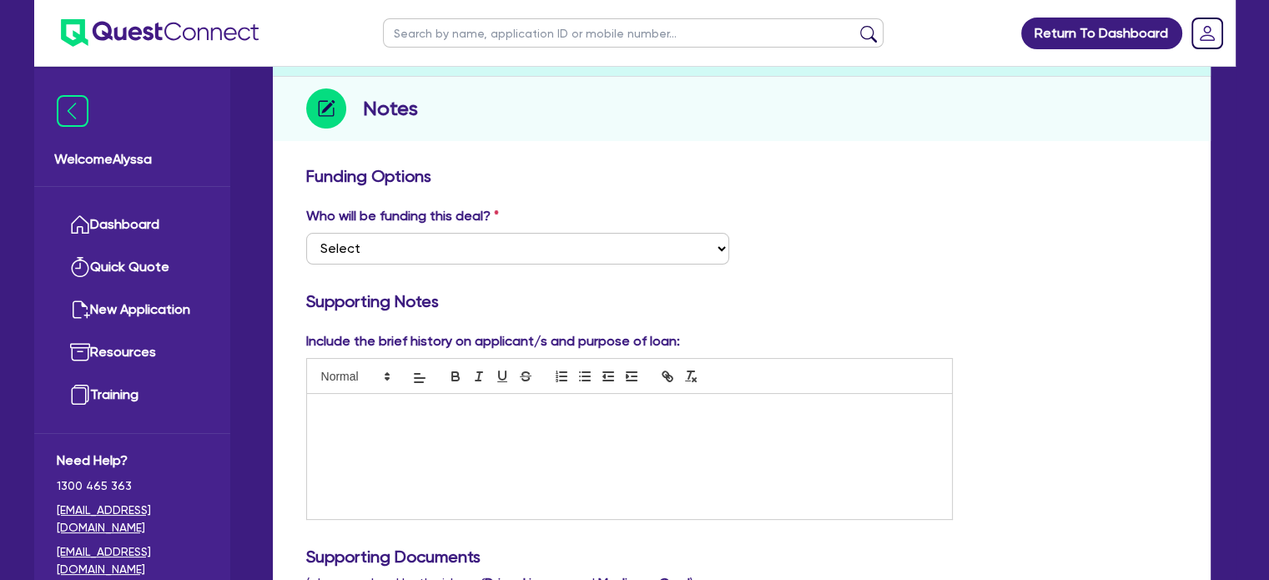
scroll to position [192, 0]
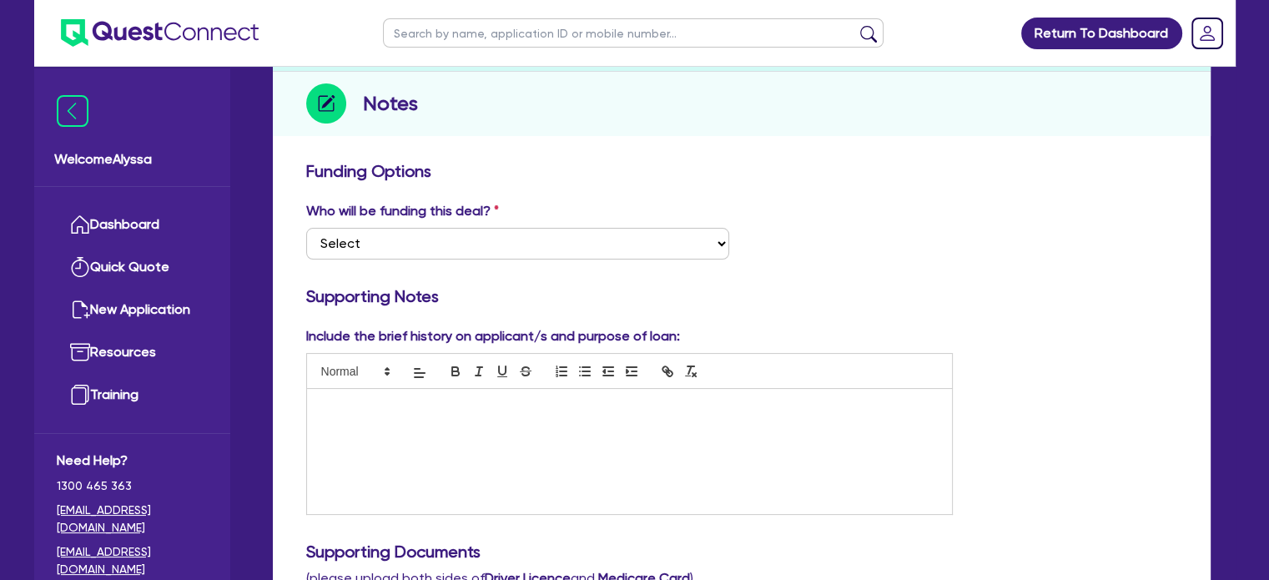
click at [360, 430] on div at bounding box center [630, 451] width 646 height 125
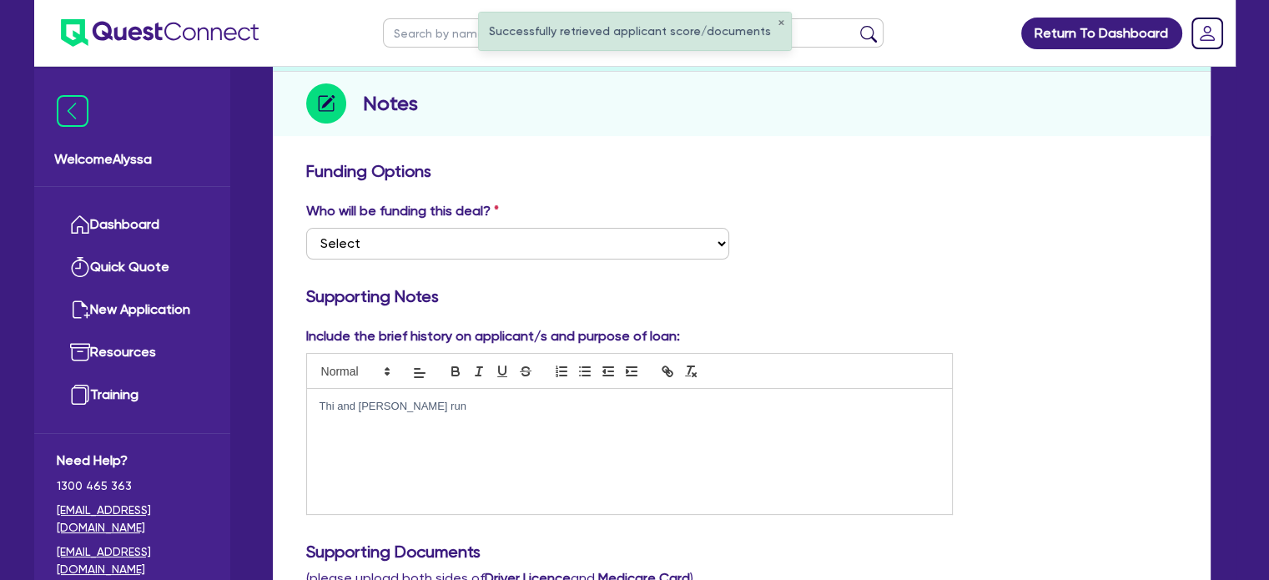
scroll to position [0, 0]
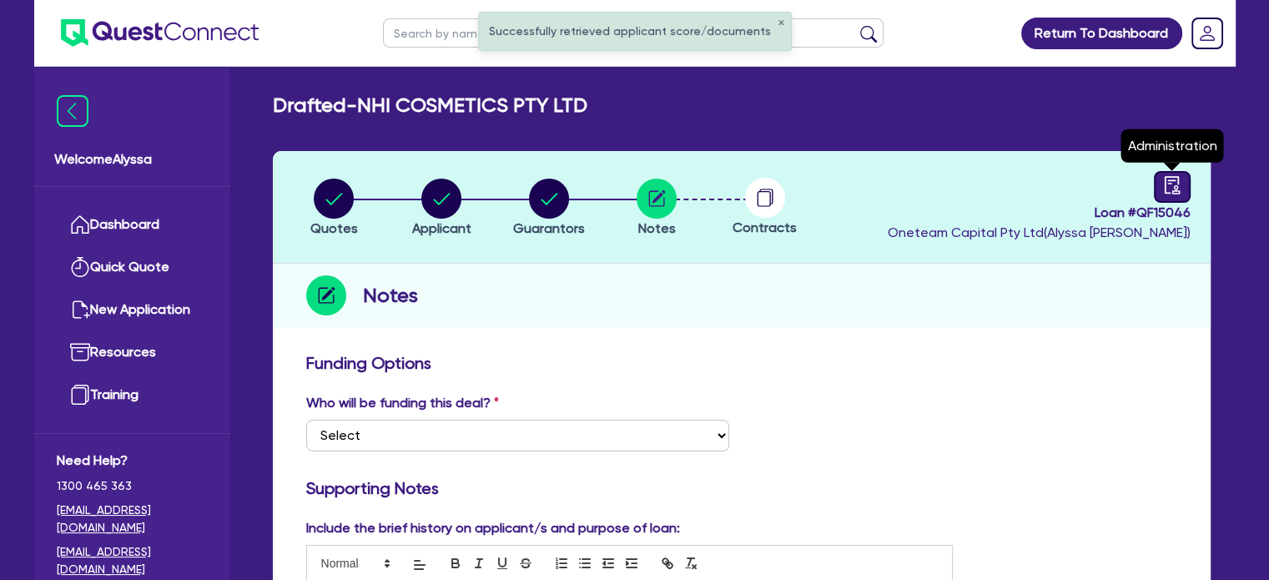
click at [1166, 190] on icon "audit" at bounding box center [1172, 185] width 18 height 18
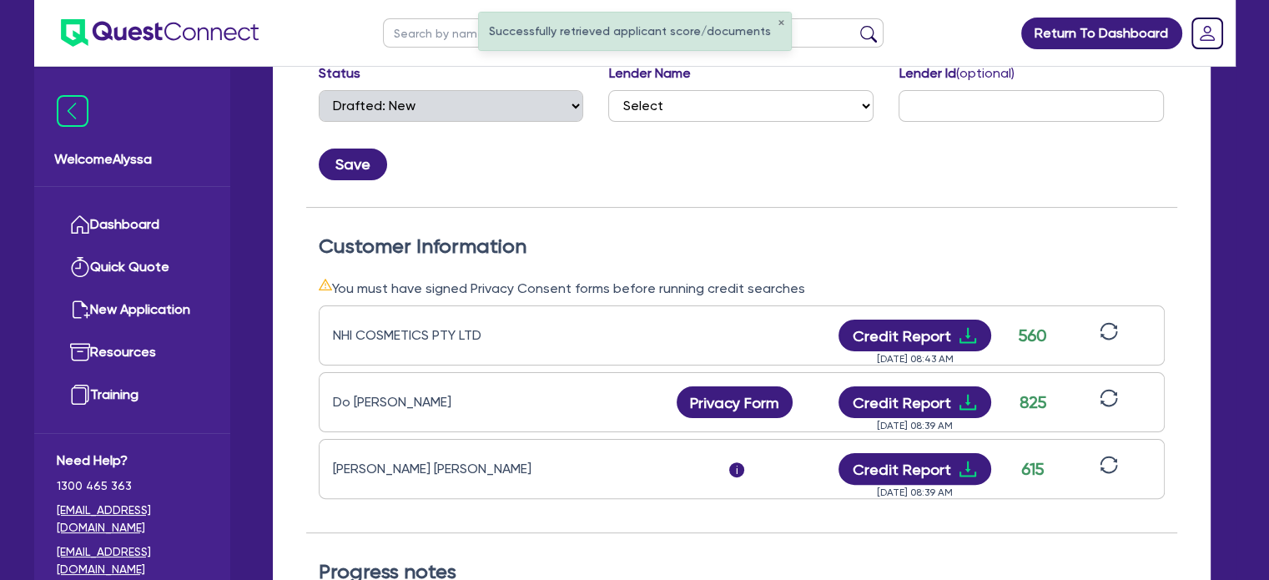
scroll to position [340, 0]
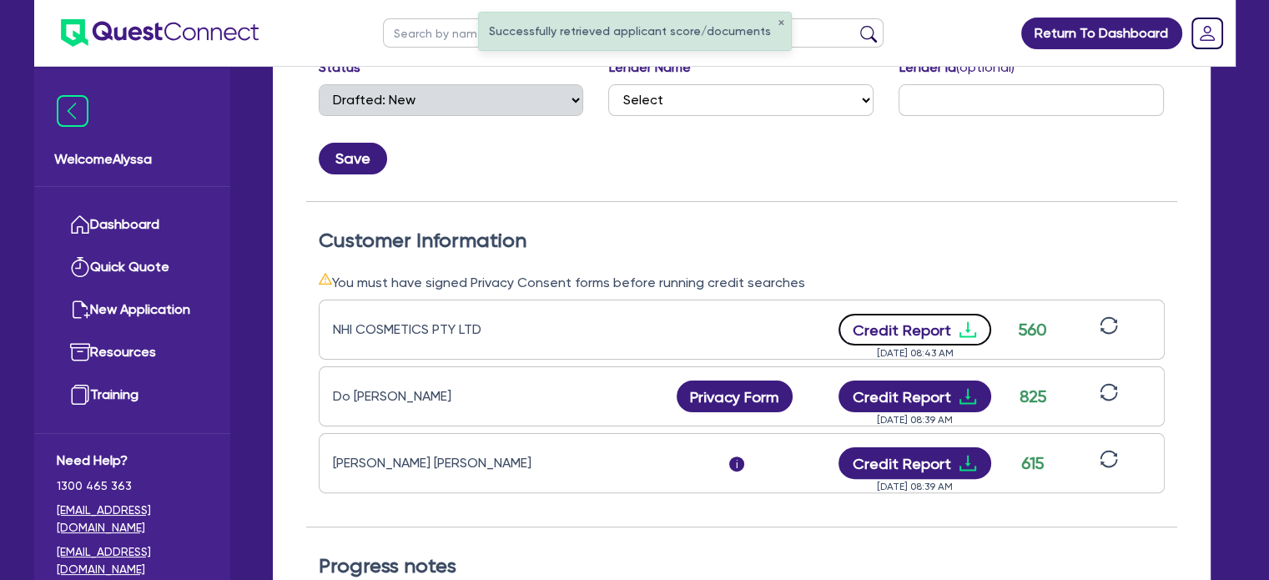
click at [918, 327] on button "Credit Report" at bounding box center [914, 330] width 153 height 32
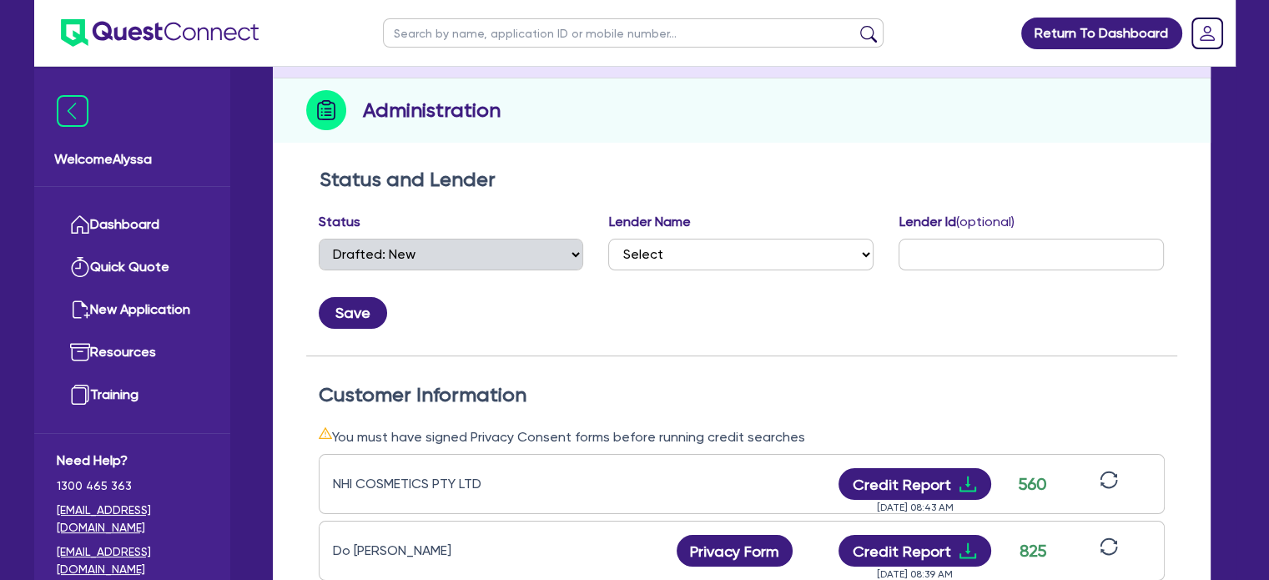
scroll to position [0, 0]
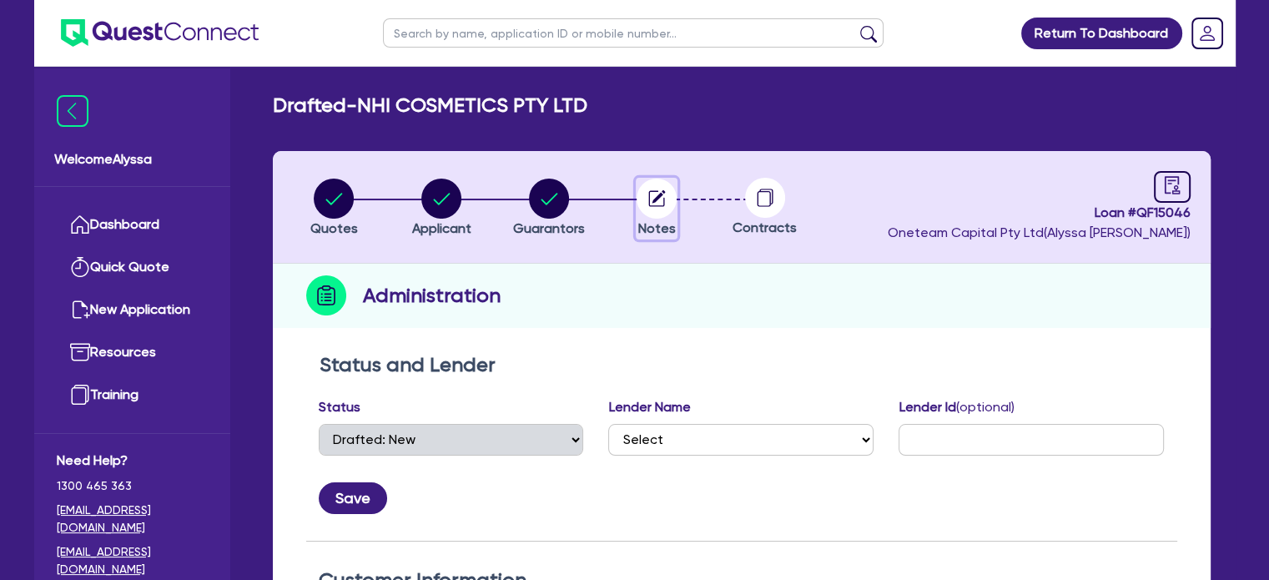
click at [645, 200] on circle "button" at bounding box center [657, 199] width 40 height 40
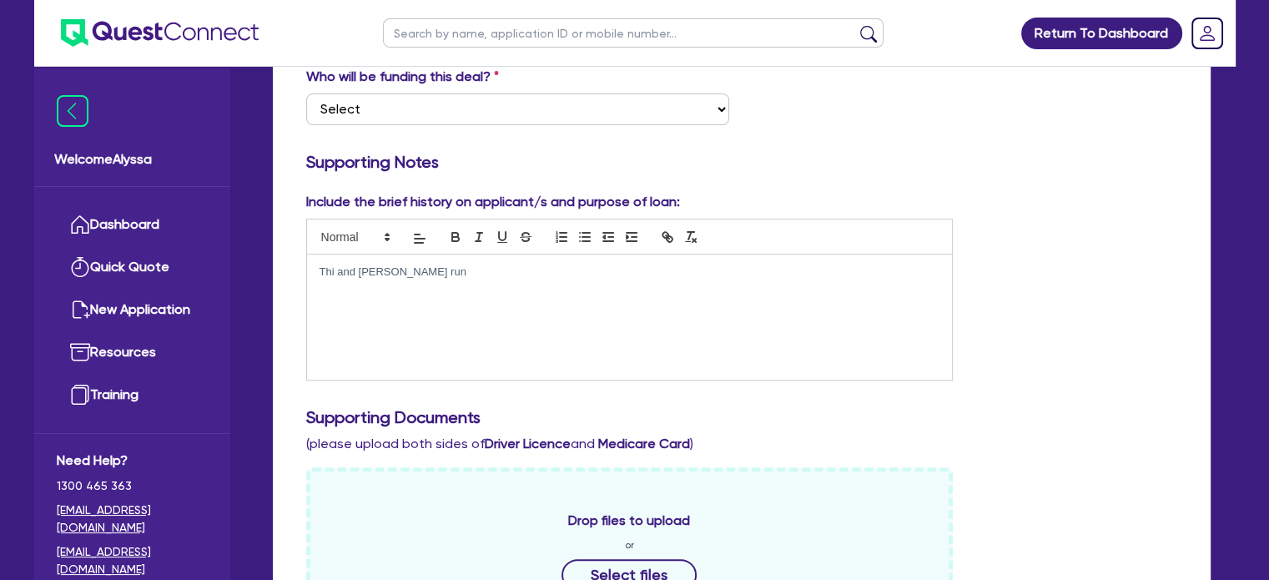
scroll to position [325, 0]
click at [455, 282] on div "Thi and [PERSON_NAME] run" at bounding box center [630, 317] width 646 height 125
click at [327, 330] on div "Thi and [PERSON_NAME] runs [PERSON_NAME] cosmetics [URL][DOMAIN_NAME][DOMAIN_NA…" at bounding box center [630, 317] width 646 height 125
click at [560, 299] on p "[URL][DOMAIN_NAME][DOMAIN_NAME]" at bounding box center [630, 303] width 621 height 15
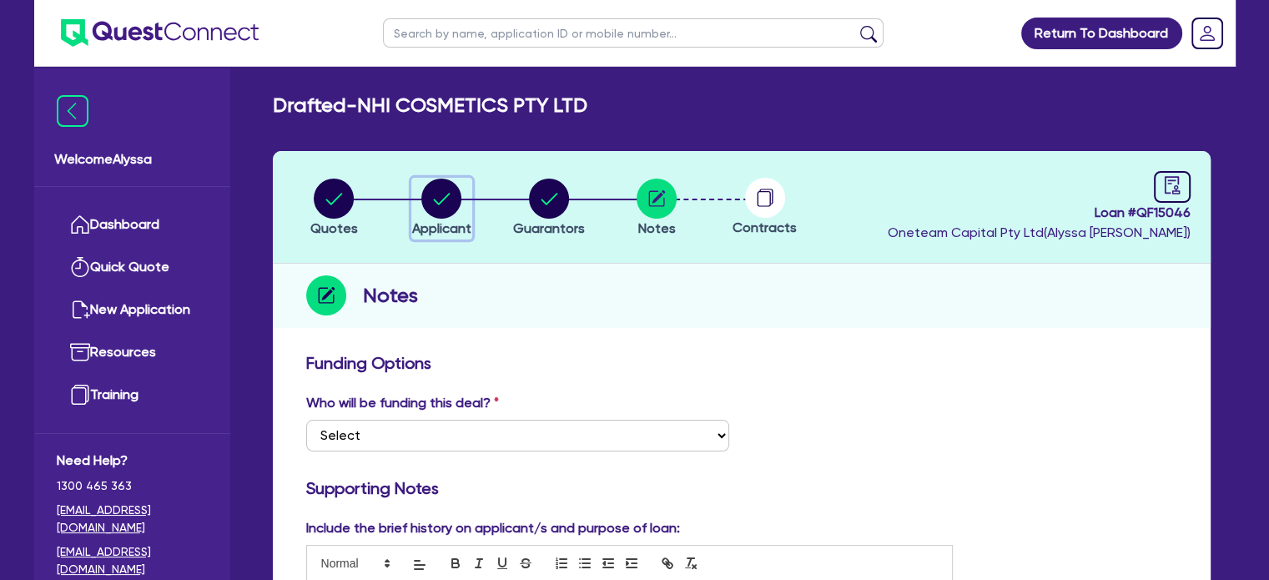
click at [441, 212] on circle "button" at bounding box center [441, 199] width 40 height 40
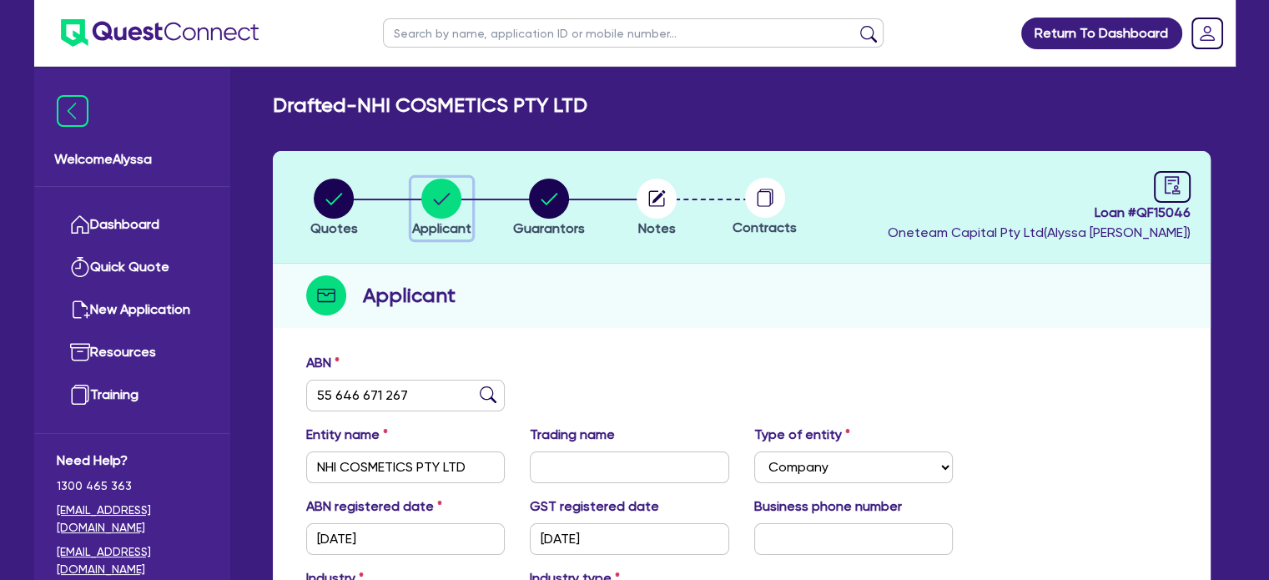
scroll to position [304, 0]
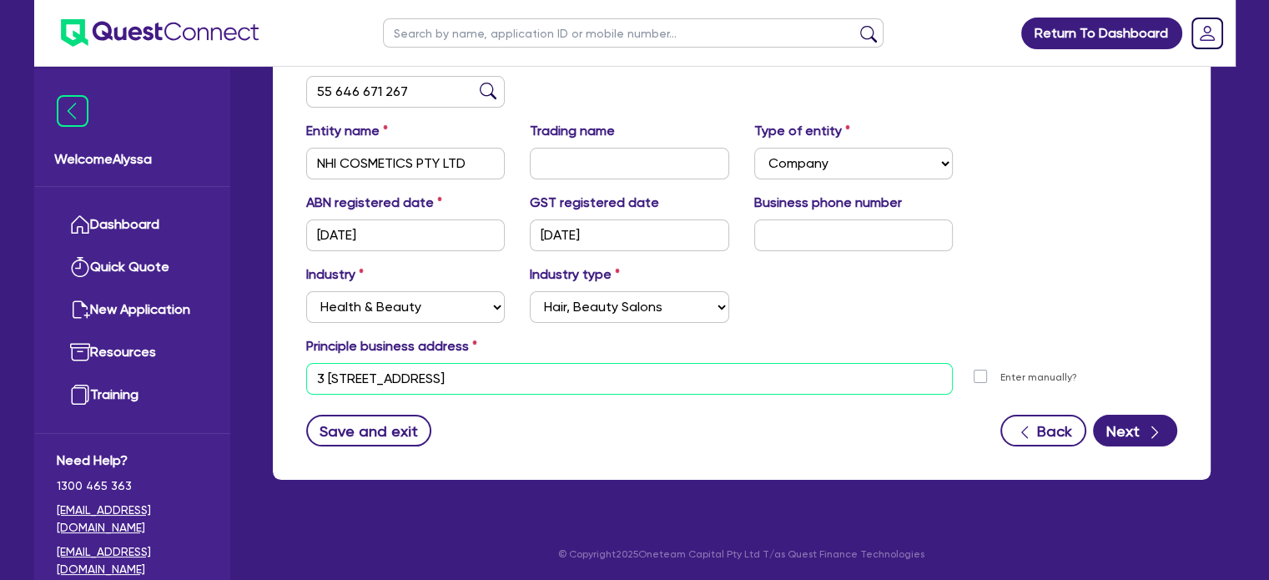
drag, startPoint x: 636, startPoint y: 383, endPoint x: 262, endPoint y: 386, distance: 373.7
click at [262, 386] on div "Quotes Applicant [GEOGRAPHIC_DATA] Notes Contracts Loan # QF15046 Oneteam Capit…" at bounding box center [741, 173] width 963 height 652
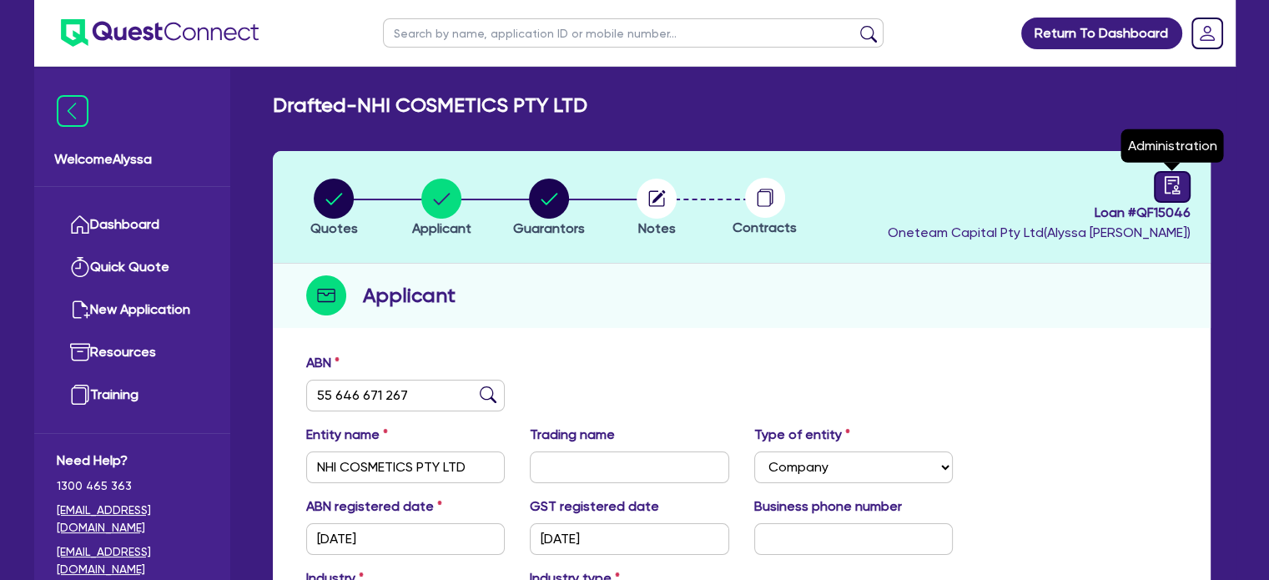
click at [1163, 182] on icon "audit" at bounding box center [1172, 185] width 18 height 18
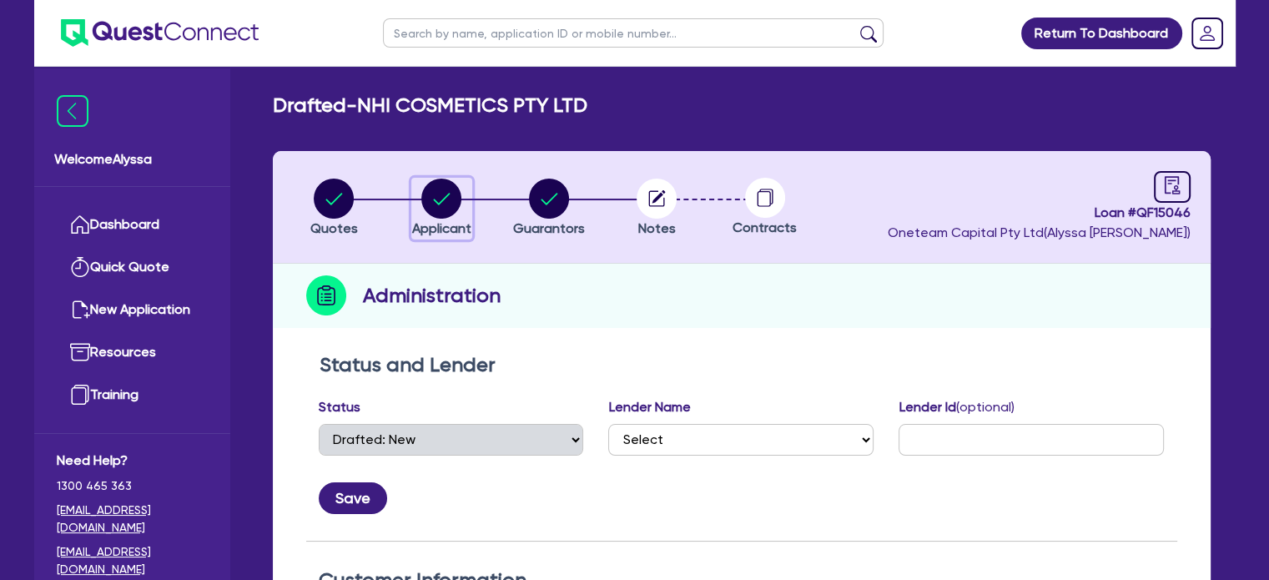
click at [452, 189] on circle "button" at bounding box center [441, 199] width 40 height 40
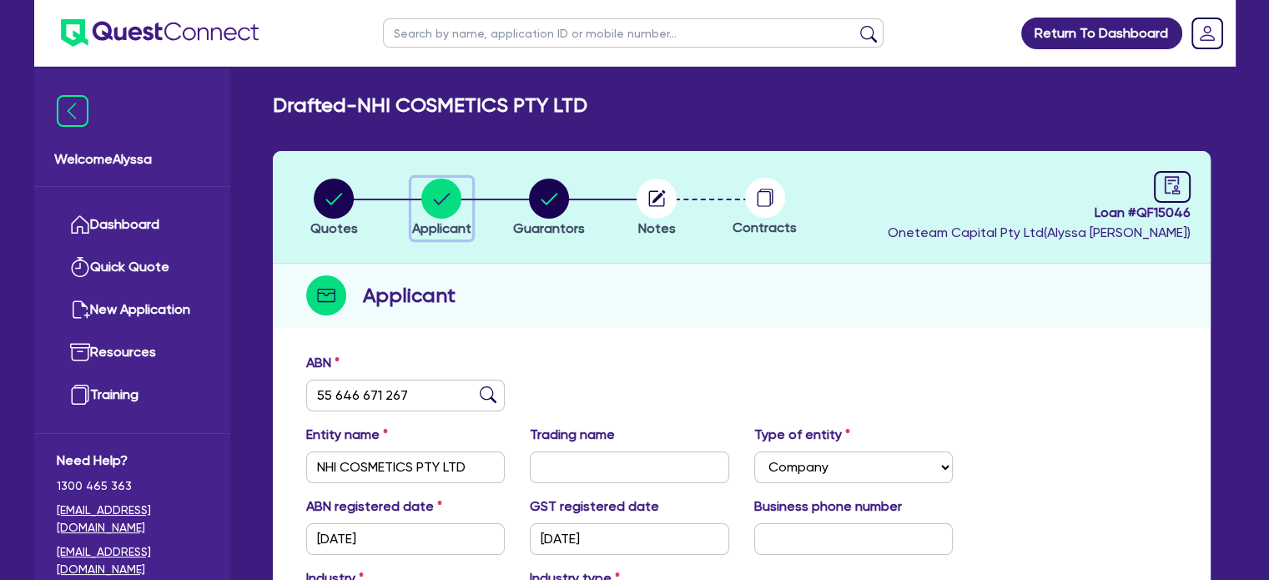
scroll to position [304, 0]
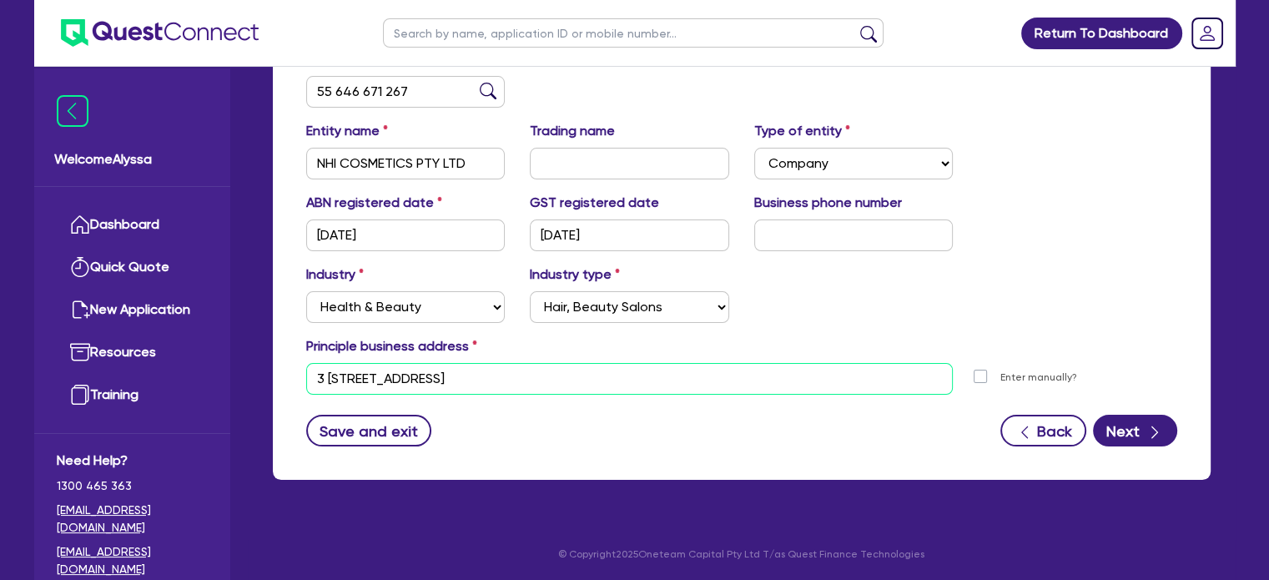
drag, startPoint x: 614, startPoint y: 380, endPoint x: 185, endPoint y: 365, distance: 429.0
click at [185, 365] on div "Welcome Alyssa Dashboard Quick Quote New Application Ref Company Ref Salesperso…" at bounding box center [634, 138] width 1201 height 885
paste input "1011/38 Kitchener PDE,"
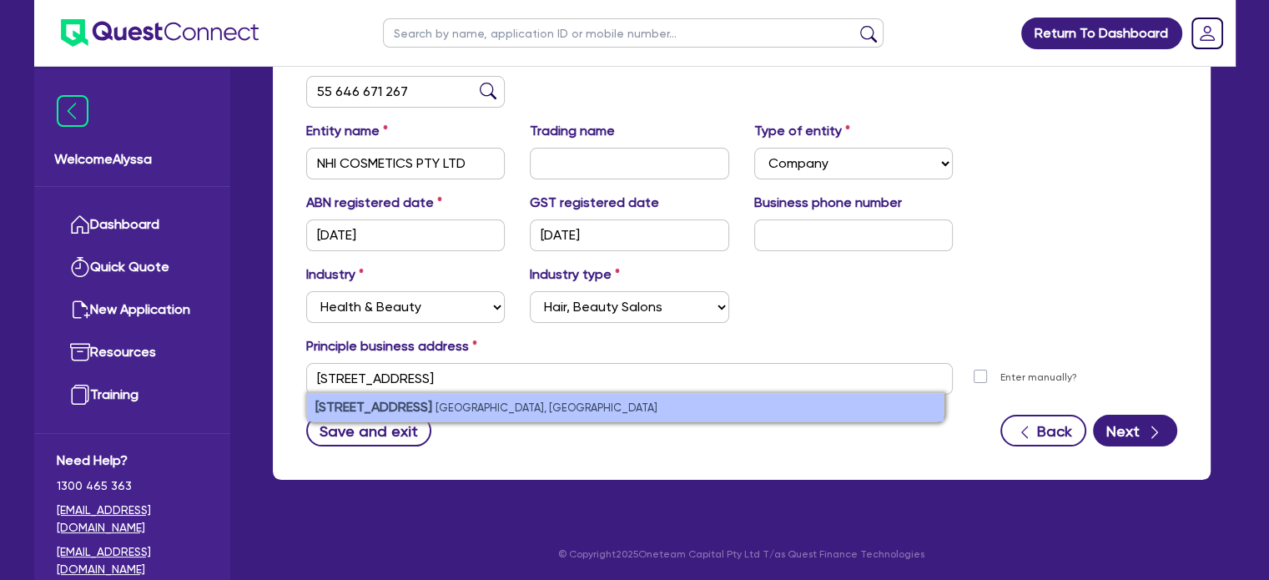
click at [376, 401] on strong "[STREET_ADDRESS]" at bounding box center [373, 407] width 117 height 16
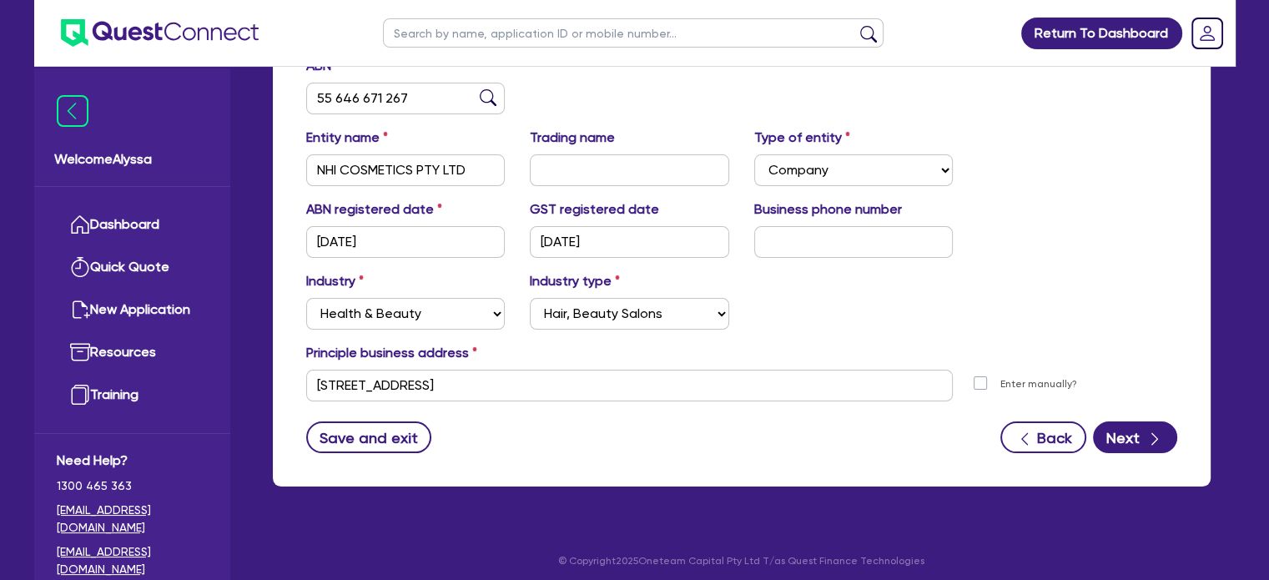
scroll to position [297, 0]
drag, startPoint x: 621, startPoint y: 392, endPoint x: 234, endPoint y: 373, distance: 387.6
click at [234, 373] on div "Welcome Alyssa Dashboard Quick Quote New Application Ref Company Ref Salesperso…" at bounding box center [634, 145] width 1201 height 885
paste input "[STREET_ADDRESS][PERSON_NAME],"
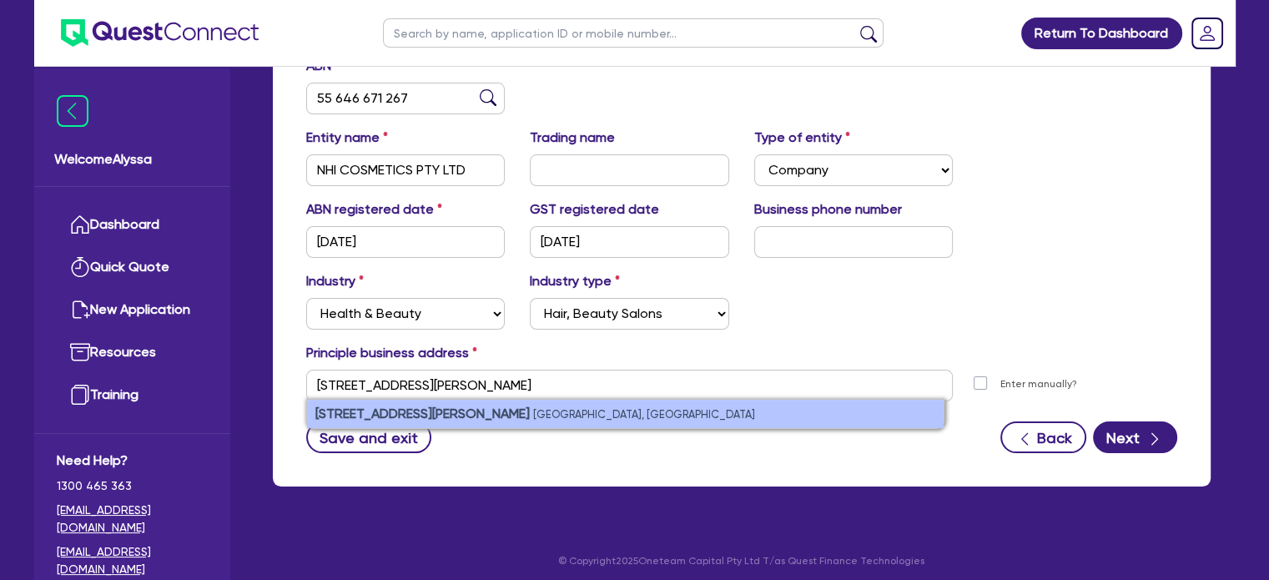
click at [533, 415] on small "[GEOGRAPHIC_DATA], [GEOGRAPHIC_DATA]" at bounding box center [644, 414] width 222 height 13
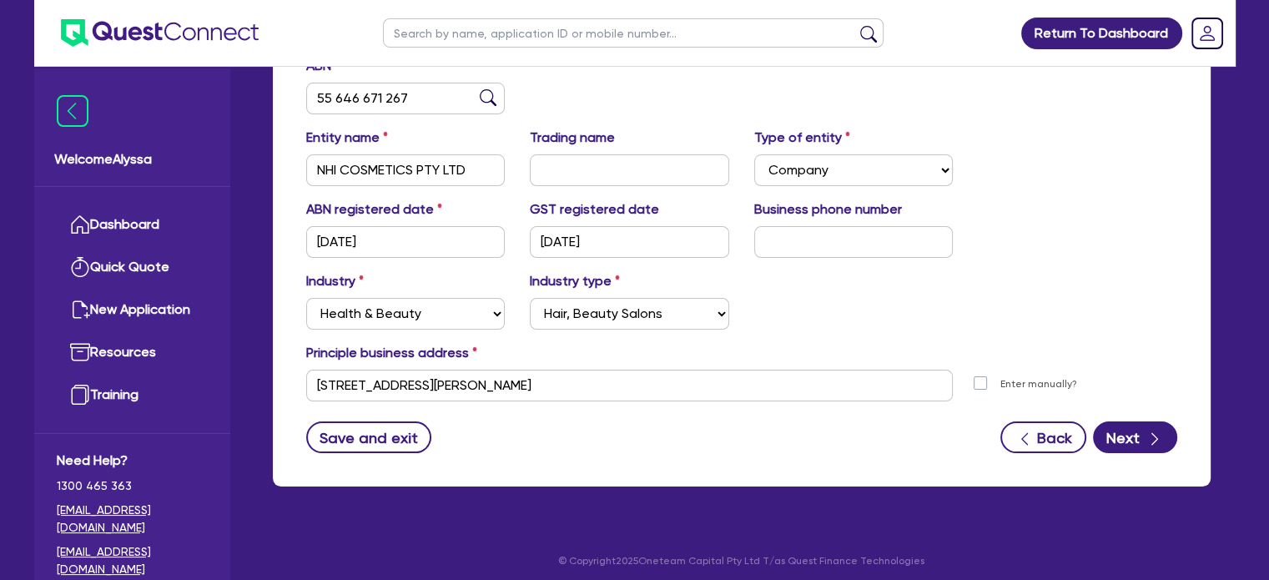
scroll to position [0, 0]
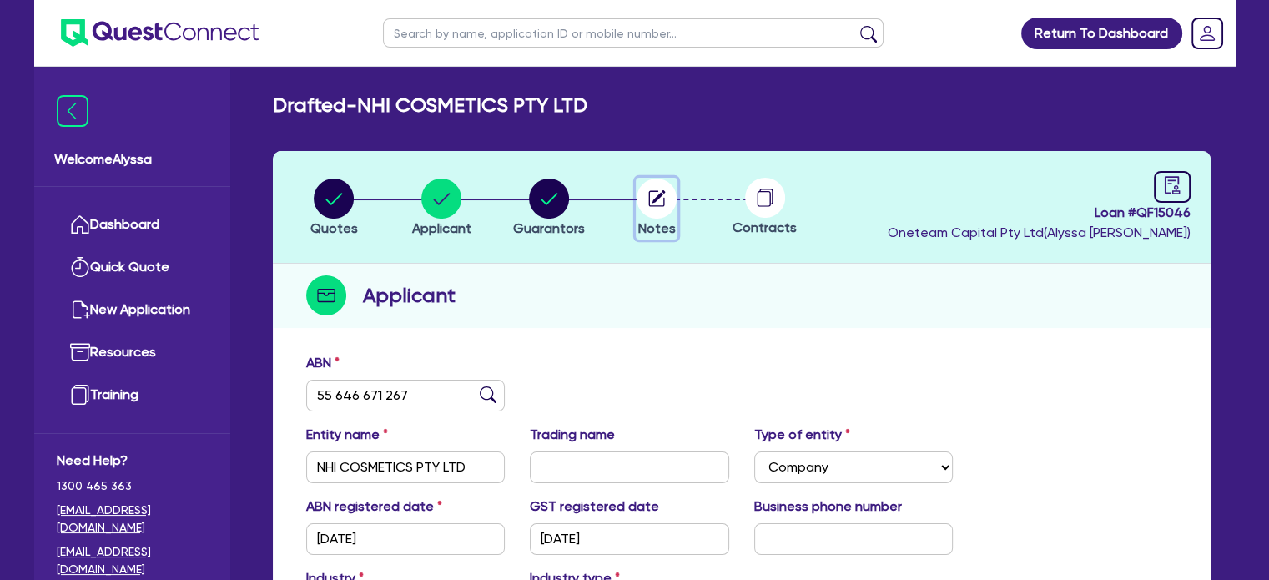
click at [651, 194] on circle "button" at bounding box center [657, 199] width 40 height 40
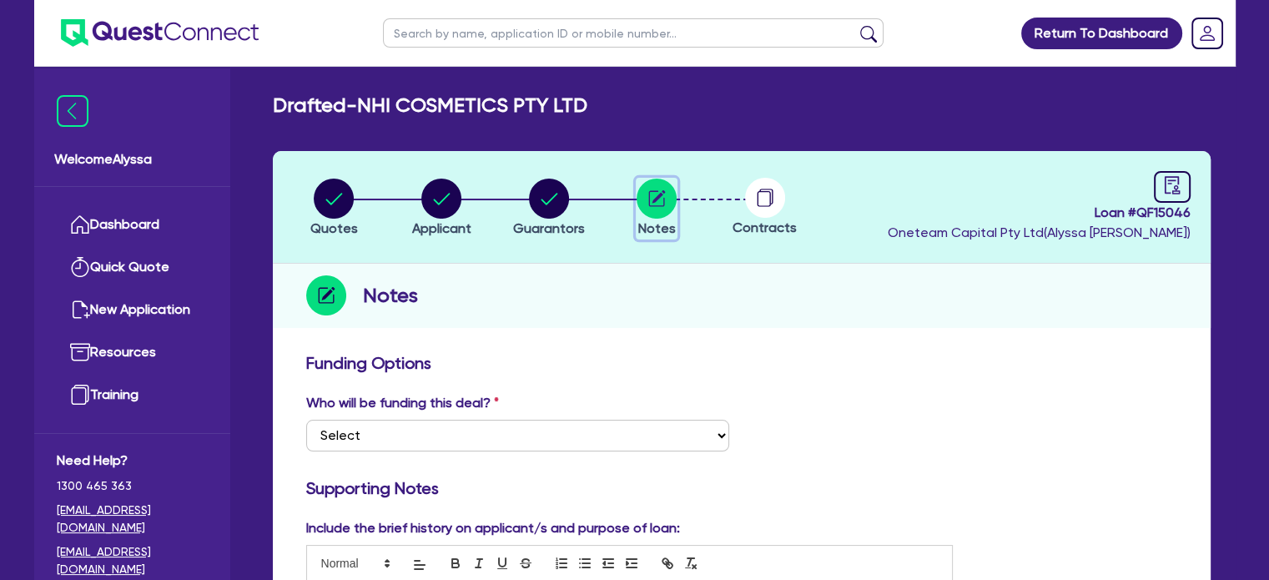
scroll to position [315, 0]
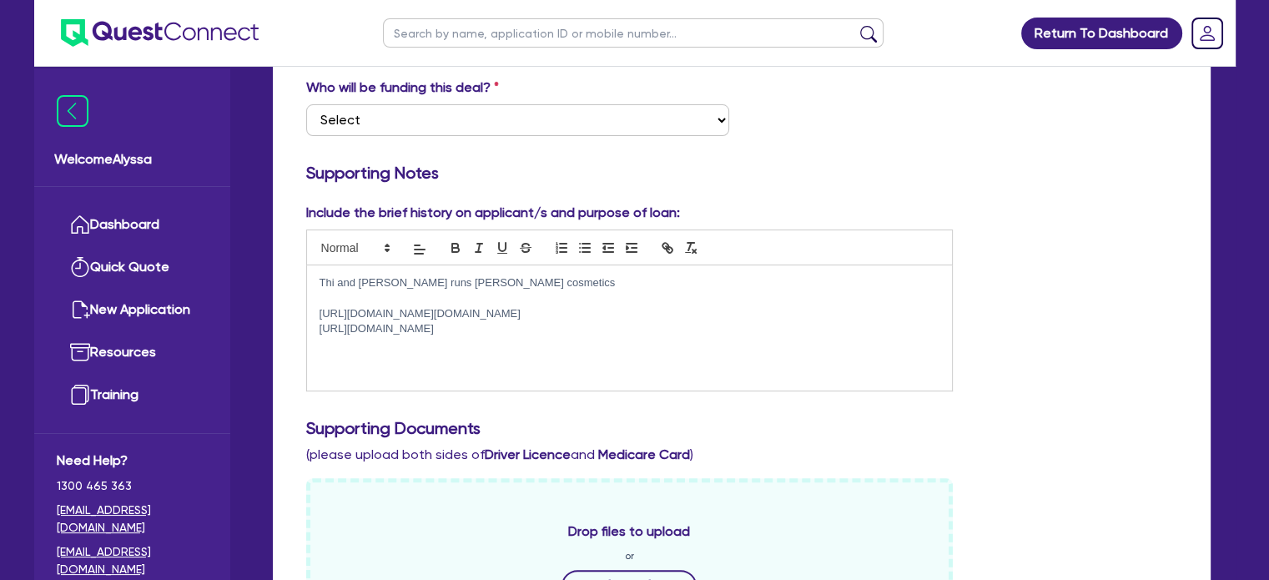
click at [520, 278] on p "Thi and [PERSON_NAME] runs [PERSON_NAME] cosmetics" at bounding box center [630, 282] width 621 height 15
click at [437, 279] on p "Thi and [PERSON_NAME] runs [PERSON_NAME] cosmetics" at bounding box center [630, 282] width 621 height 15
click at [511, 283] on p "Thi and [PERSON_NAME] run [PERSON_NAME] cosmetics" at bounding box center [630, 282] width 621 height 15
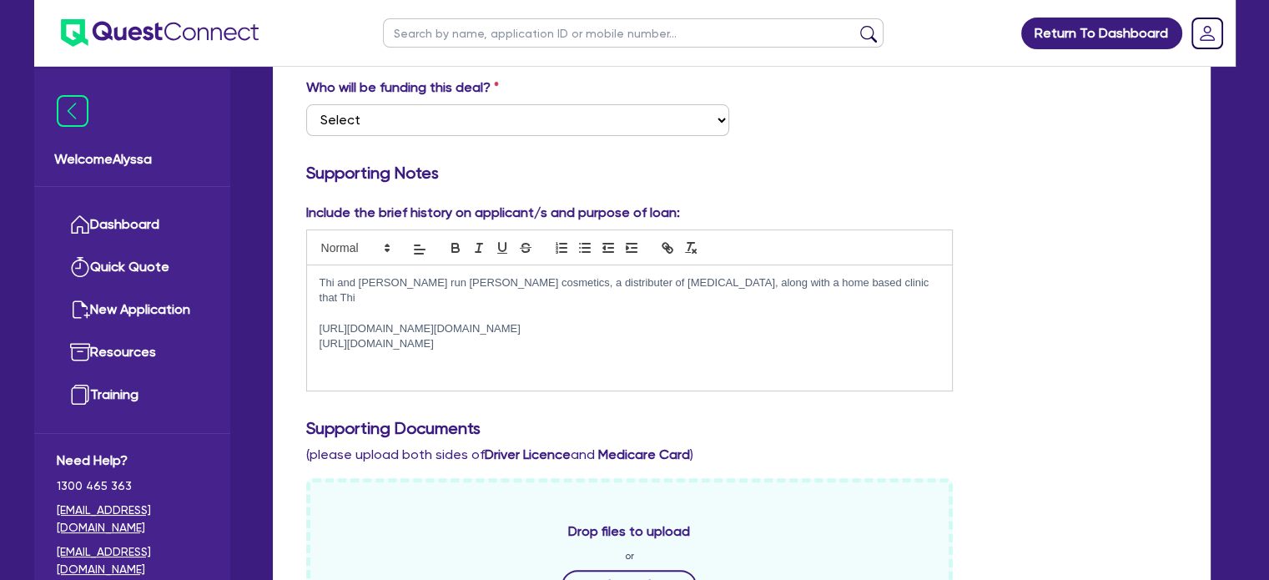
scroll to position [0, 0]
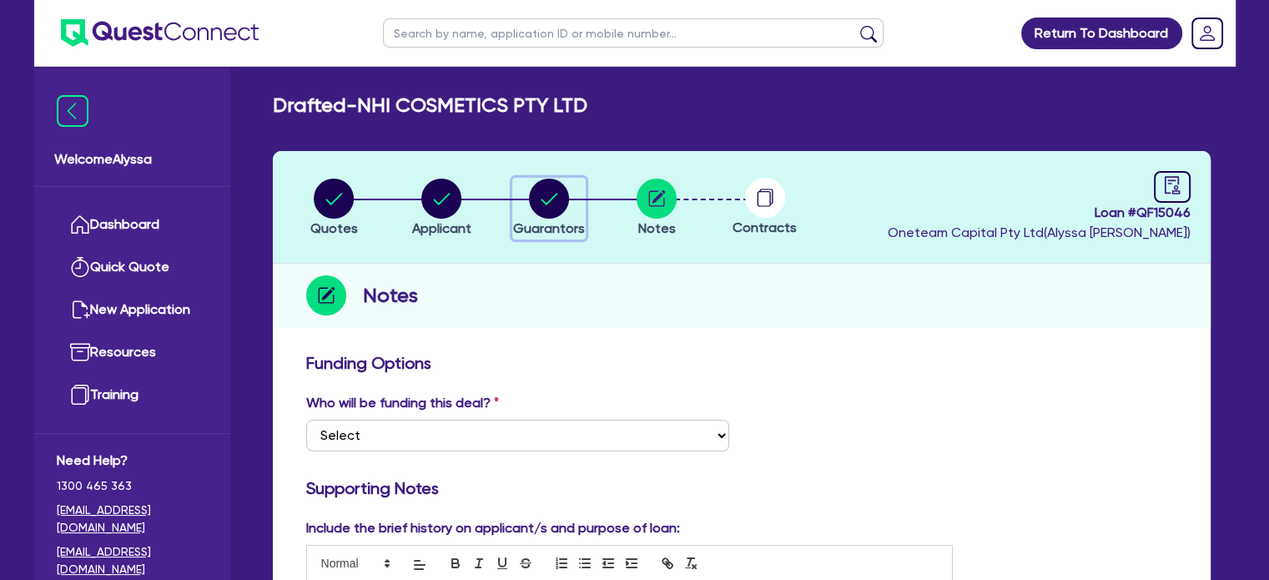
click at [552, 213] on circle "button" at bounding box center [549, 199] width 40 height 40
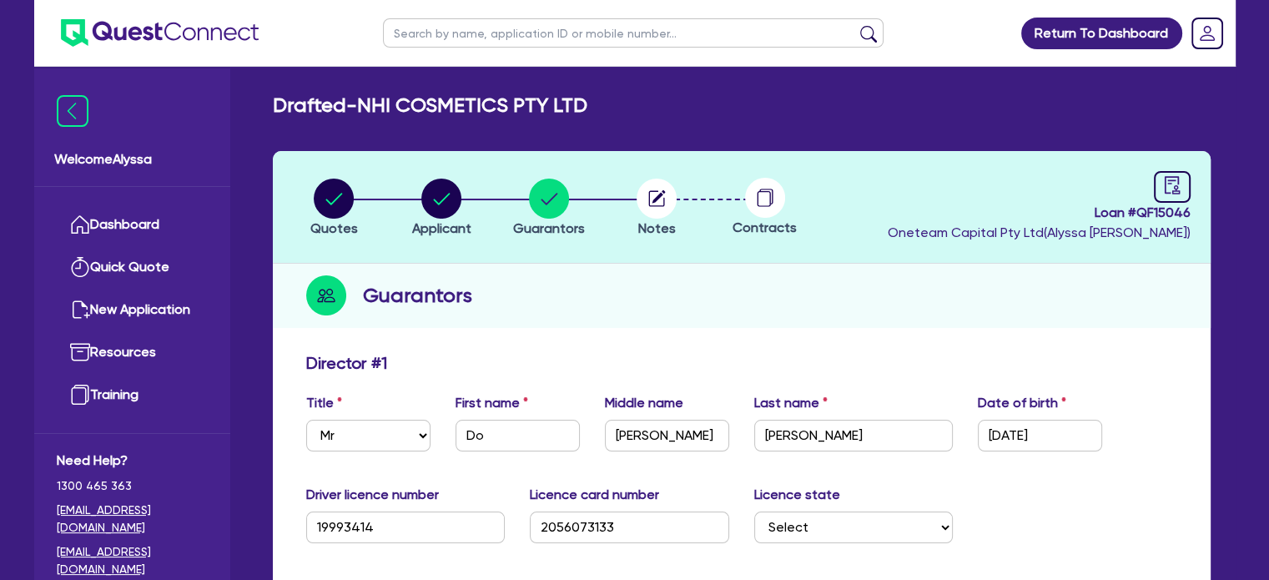
click at [652, 199] on circle "button" at bounding box center [657, 199] width 40 height 40
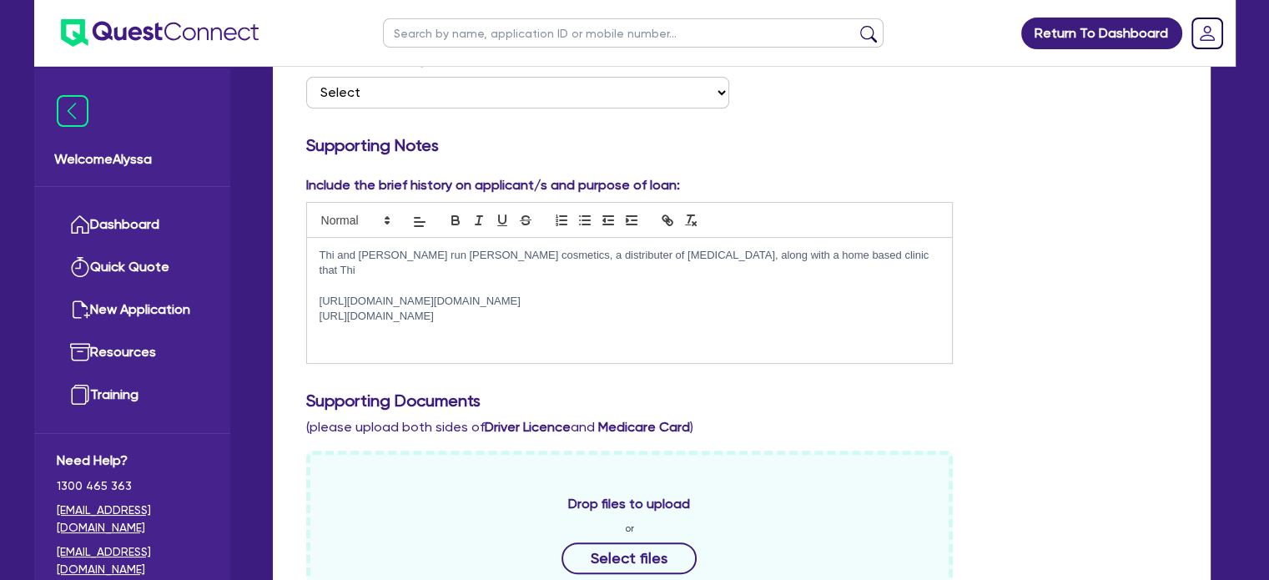
scroll to position [344, 0]
click at [824, 253] on p "Thi and [PERSON_NAME] run [PERSON_NAME] cosmetics, a distributer of [MEDICAL_DA…" at bounding box center [630, 262] width 621 height 31
click at [384, 266] on p "Thi and [PERSON_NAME] run [PERSON_NAME] cosmetics, a distributer of [MEDICAL_DA…" at bounding box center [630, 262] width 621 height 31
drag, startPoint x: 421, startPoint y: 271, endPoint x: 491, endPoint y: 193, distance: 104.6
click at [491, 193] on div "Include the brief history on applicant/s and purpose of loan: [PERSON_NAME] and…" at bounding box center [630, 268] width 672 height 189
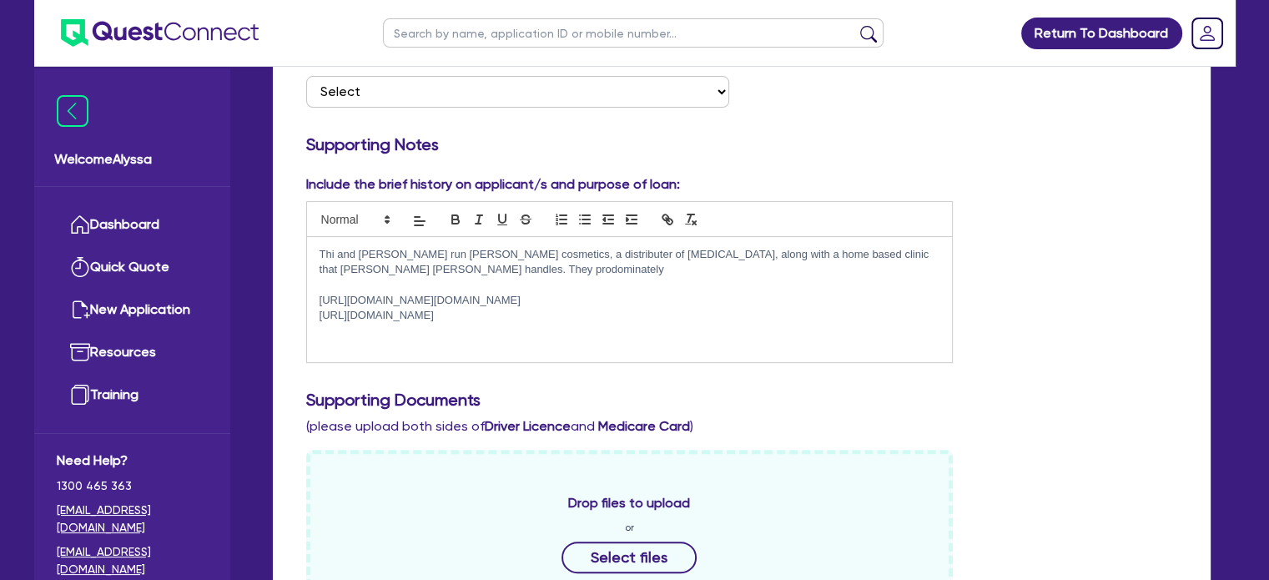
click at [435, 268] on p "Thi and [PERSON_NAME] run [PERSON_NAME] cosmetics, a distributer of [MEDICAL_DA…" at bounding box center [630, 262] width 621 height 31
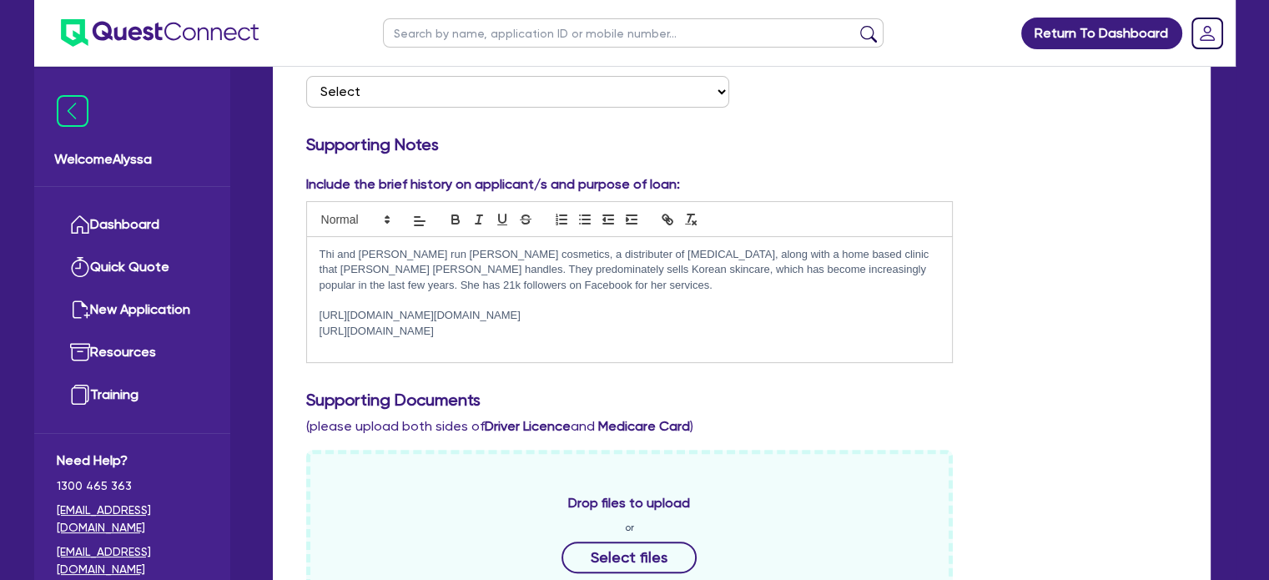
scroll to position [0, 0]
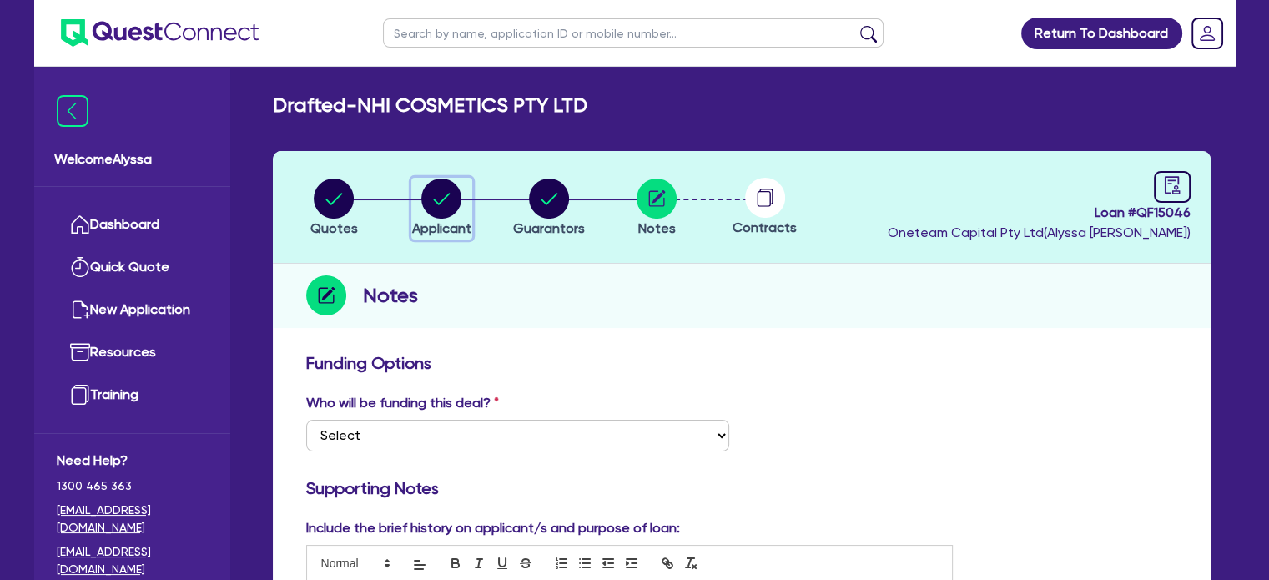
click at [430, 186] on circle "button" at bounding box center [441, 199] width 40 height 40
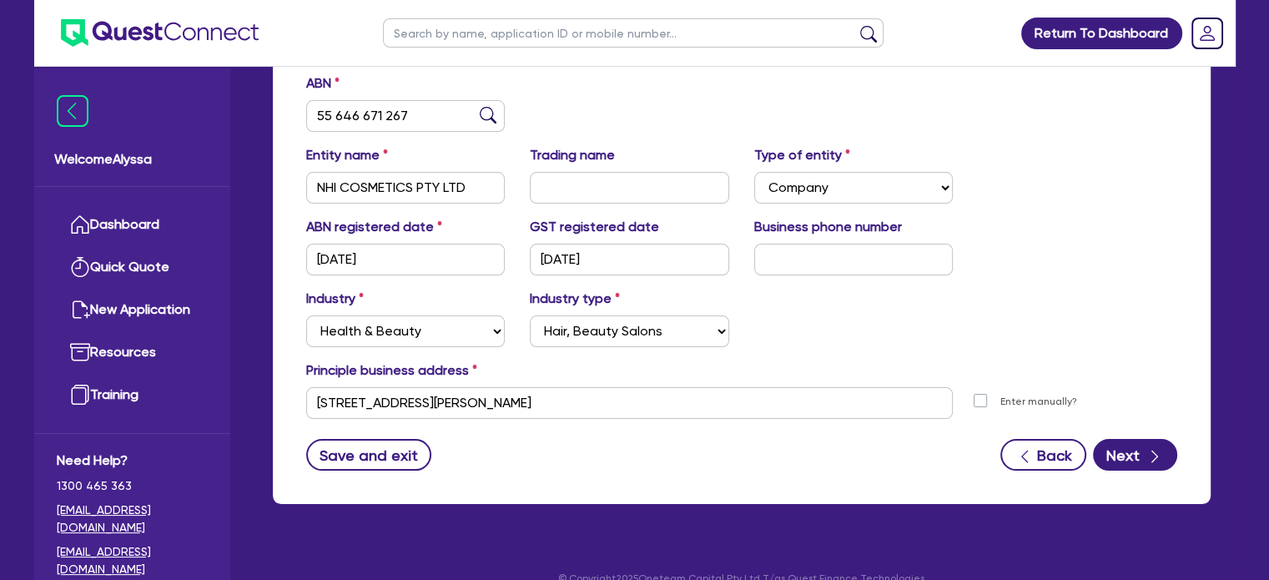
scroll to position [304, 0]
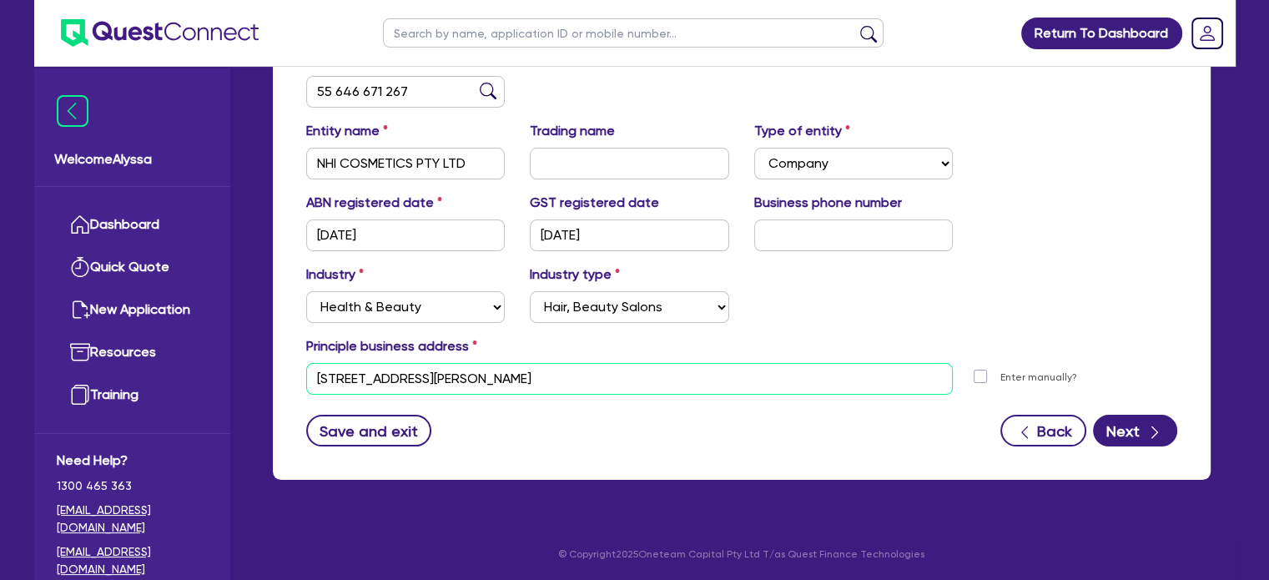
drag, startPoint x: 548, startPoint y: 376, endPoint x: 231, endPoint y: 362, distance: 317.3
click at [231, 362] on div "Welcome Alyssa Dashboard Quick Quote New Application Ref Company Ref Salesperso…" at bounding box center [634, 138] width 1201 height 885
paste input "bankstown [STREET_ADDRESS]"
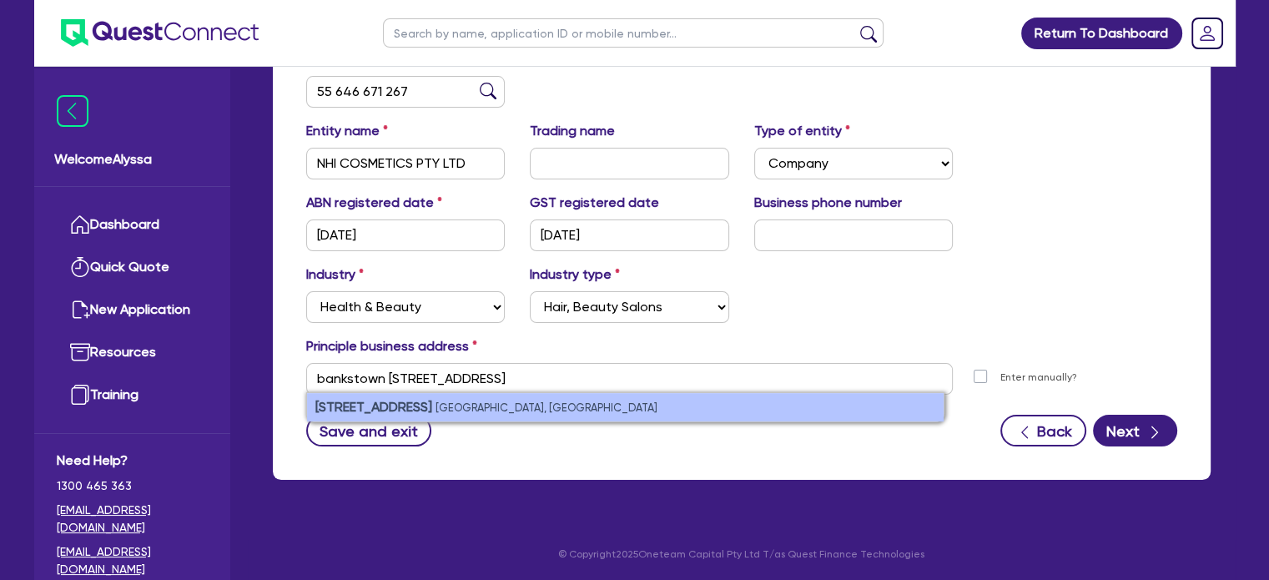
click at [405, 405] on strong "[STREET_ADDRESS]" at bounding box center [373, 407] width 117 height 16
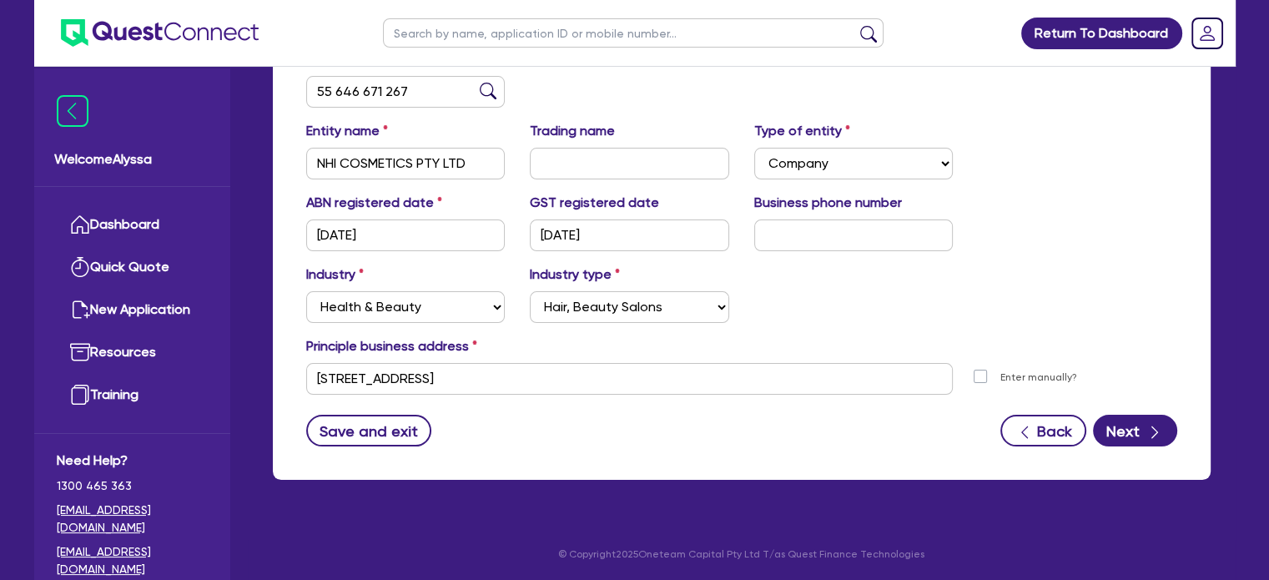
scroll to position [0, 0]
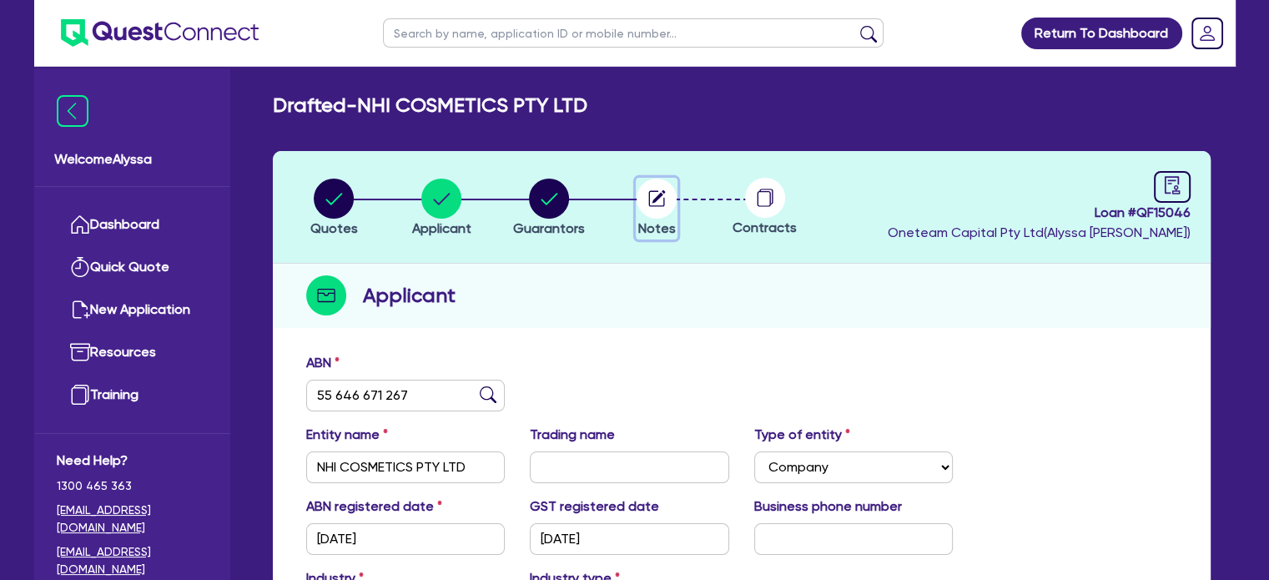
click at [661, 213] on circle "button" at bounding box center [657, 199] width 40 height 40
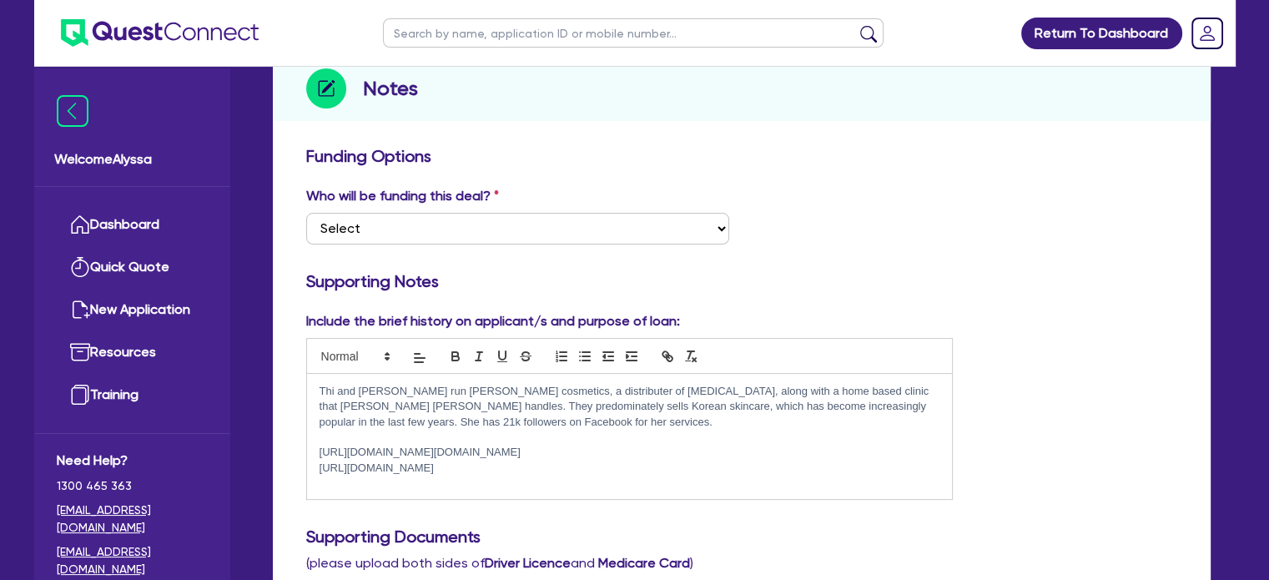
scroll to position [276, 0]
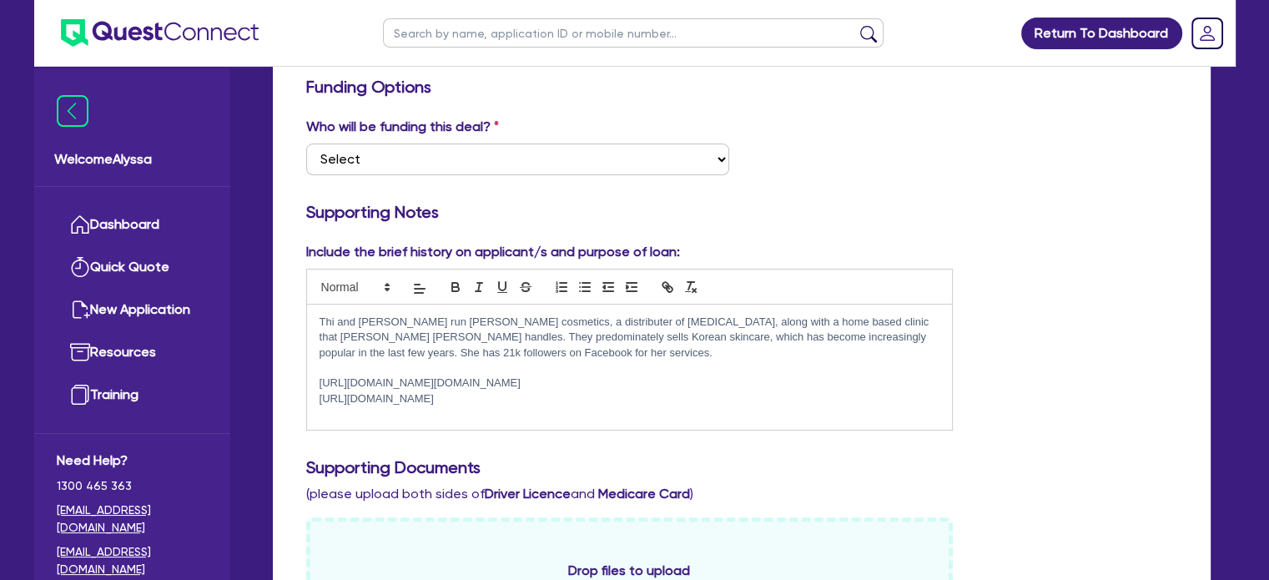
click at [520, 350] on p "Thi and [PERSON_NAME] run [PERSON_NAME] cosmetics, a distributer of [MEDICAL_DA…" at bounding box center [630, 337] width 621 height 46
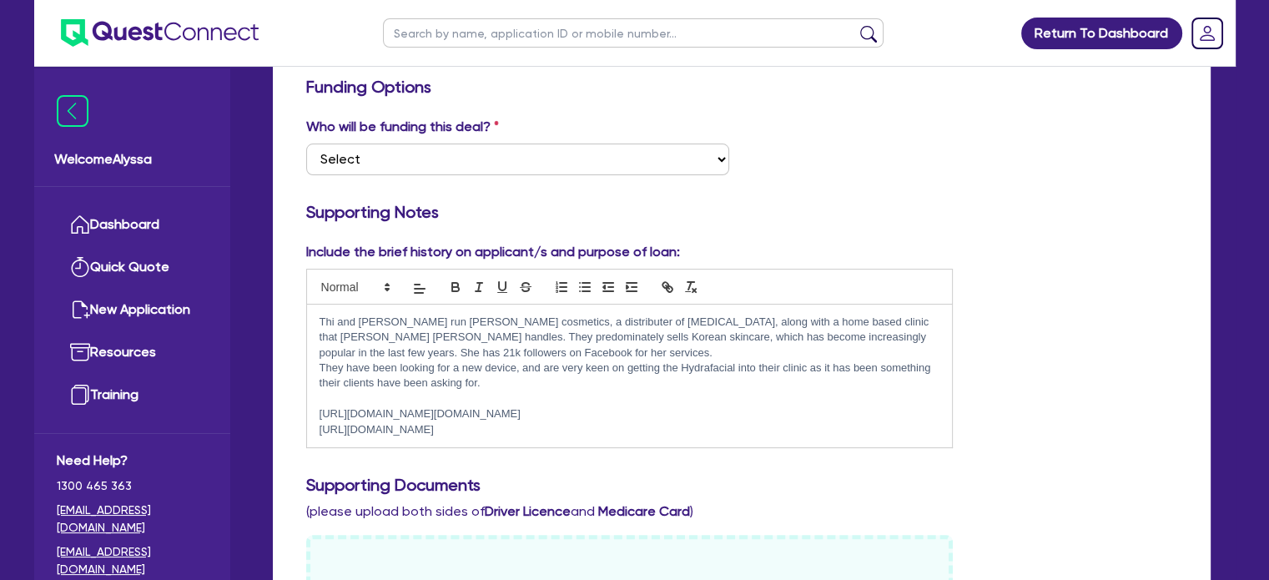
click at [500, 384] on p "They have been looking for a new device, and are very keen on getting the Hydra…" at bounding box center [630, 375] width 621 height 31
click at [828, 378] on p "They have been looking for a new device, and are very keen on getting the Hydra…" at bounding box center [630, 375] width 621 height 31
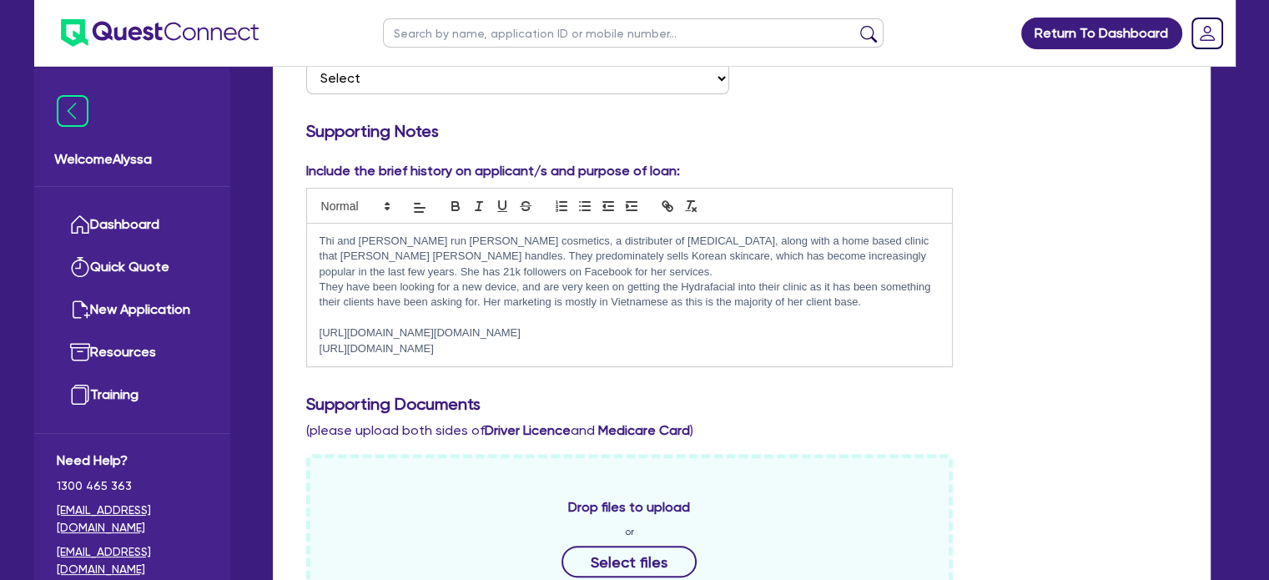
scroll to position [357, 0]
click at [696, 367] on div "Thi and [PERSON_NAME] run [PERSON_NAME] cosmetics, a distributer of [MEDICAL_DA…" at bounding box center [630, 295] width 646 height 143
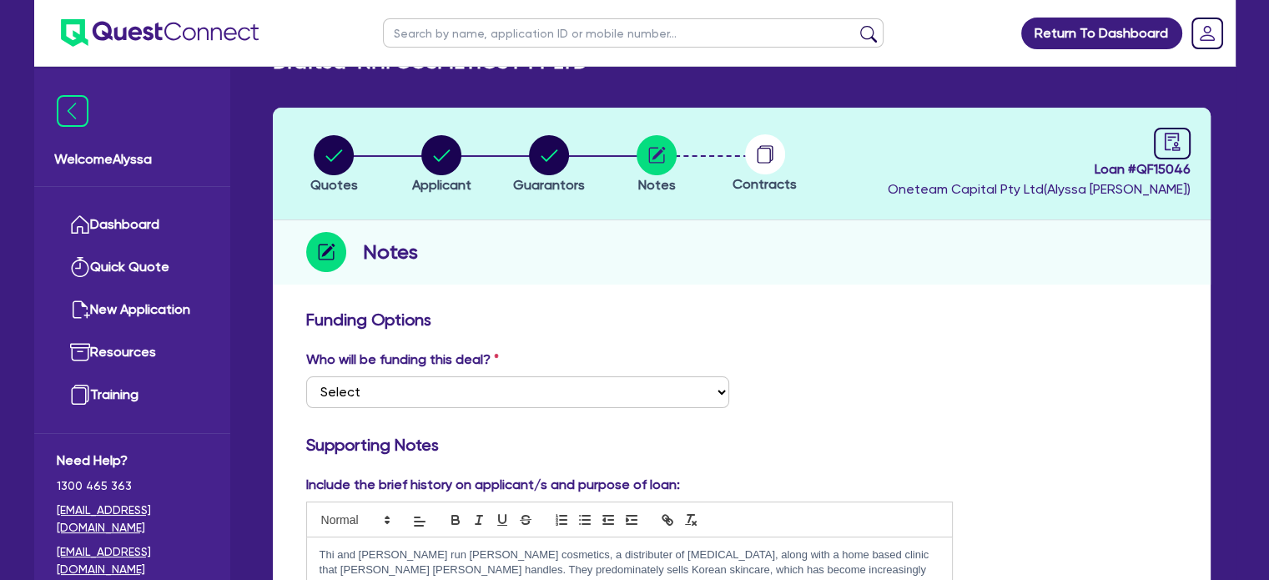
scroll to position [0, 0]
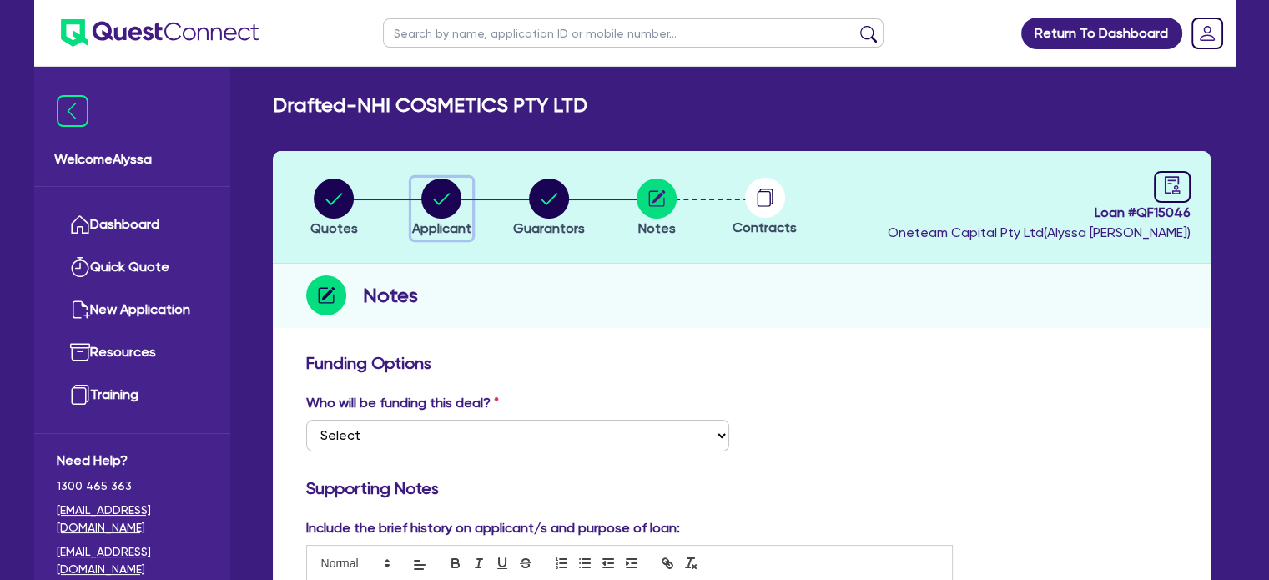
click at [431, 204] on circle "button" at bounding box center [441, 199] width 40 height 40
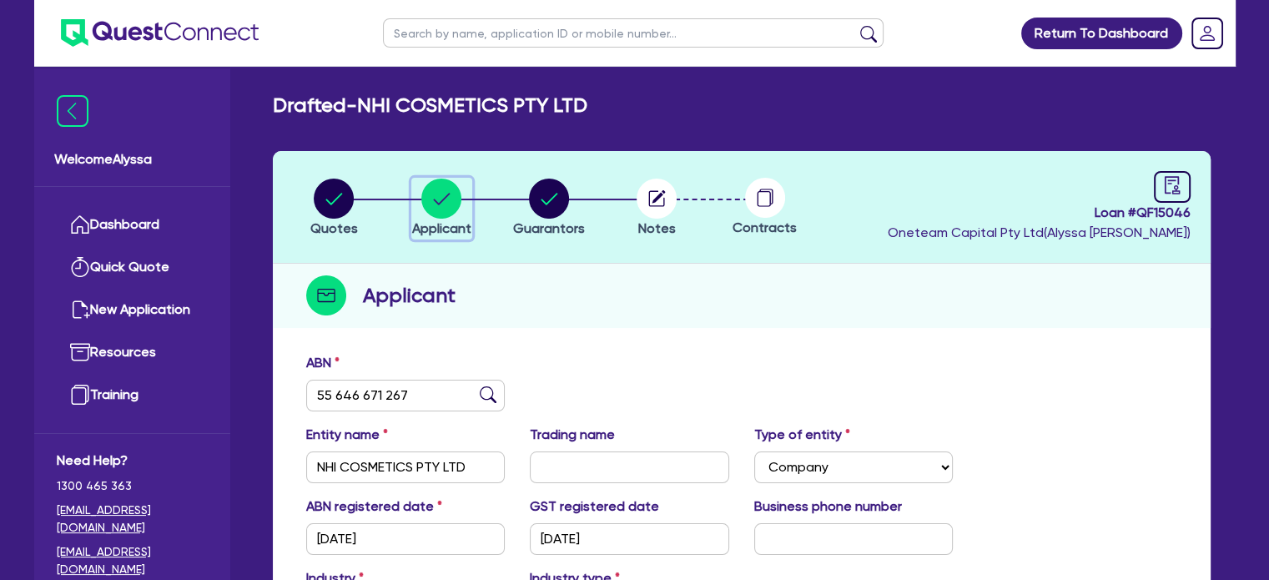
scroll to position [304, 0]
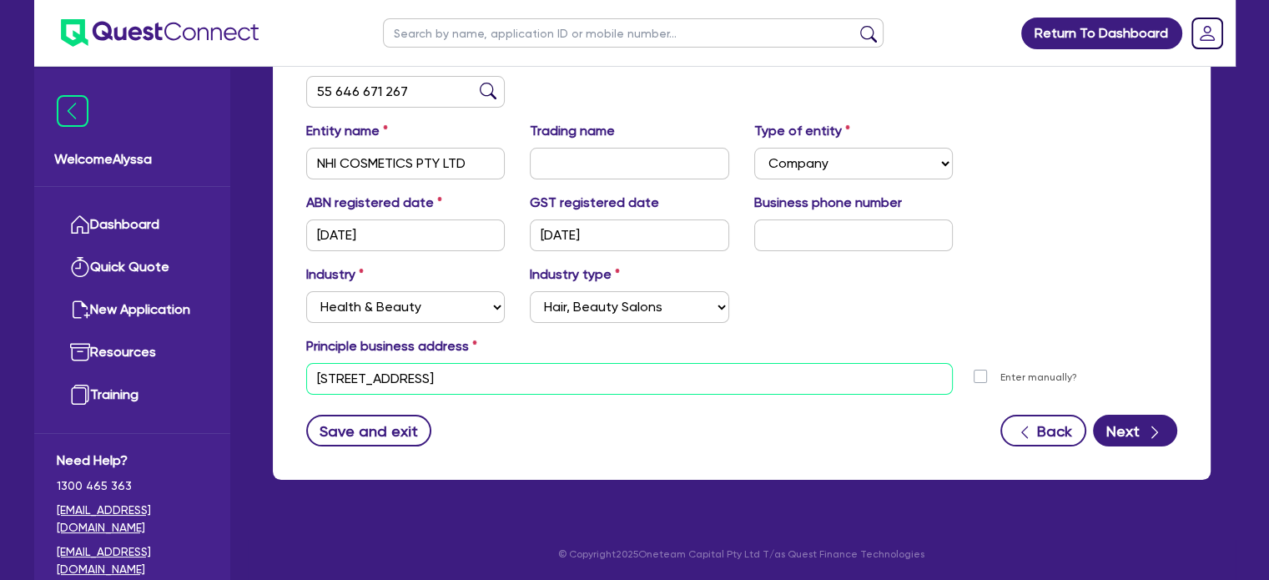
click at [312, 375] on input "[STREET_ADDRESS]" at bounding box center [629, 379] width 647 height 32
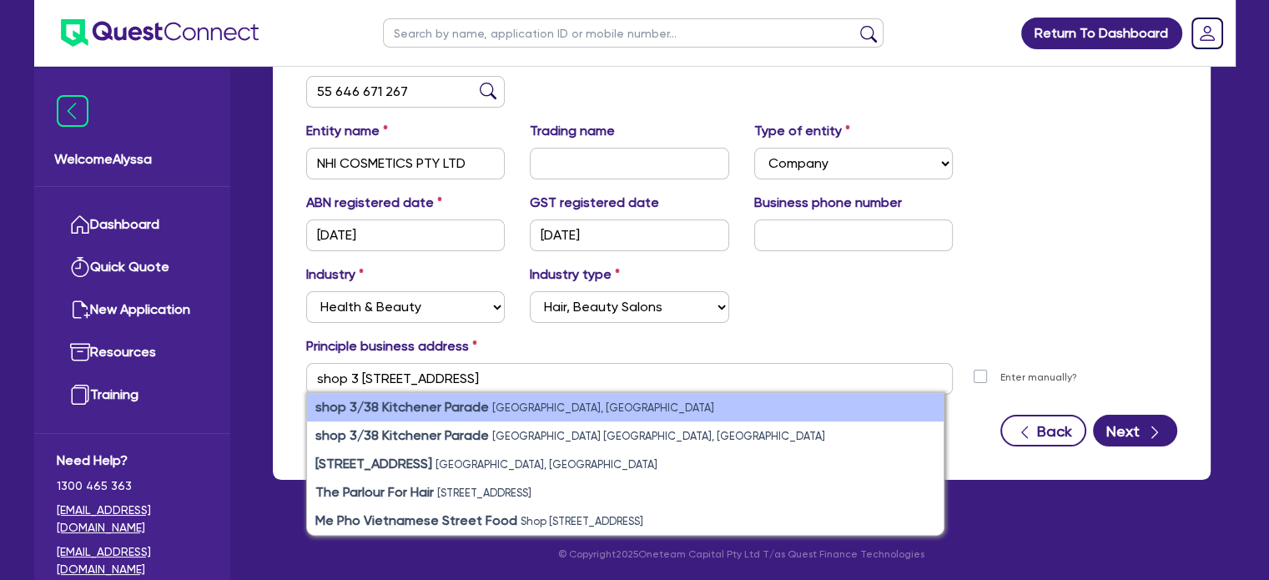
click at [400, 402] on strong "shop 3/38 Kitchener Parade" at bounding box center [402, 407] width 174 height 16
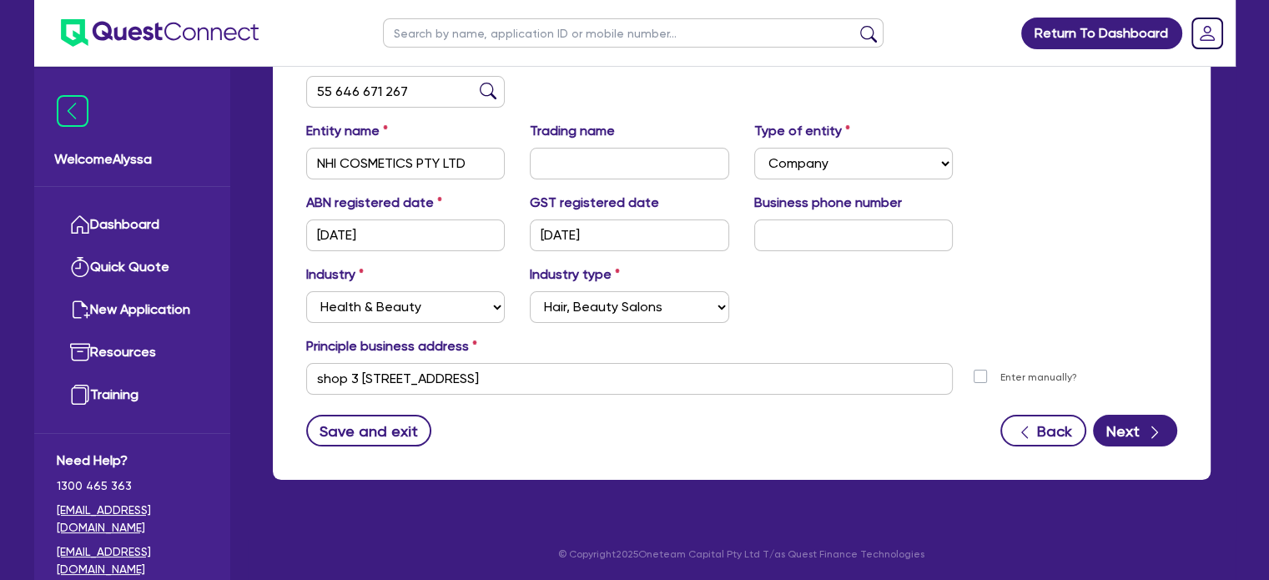
scroll to position [0, 0]
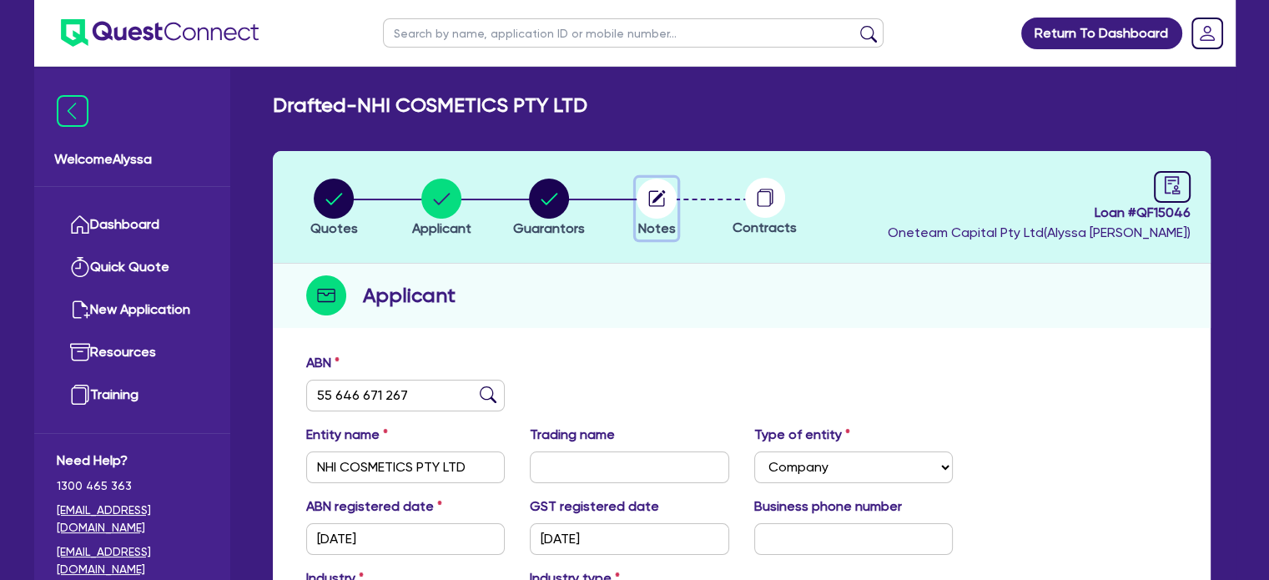
click at [645, 196] on circle "button" at bounding box center [657, 199] width 40 height 40
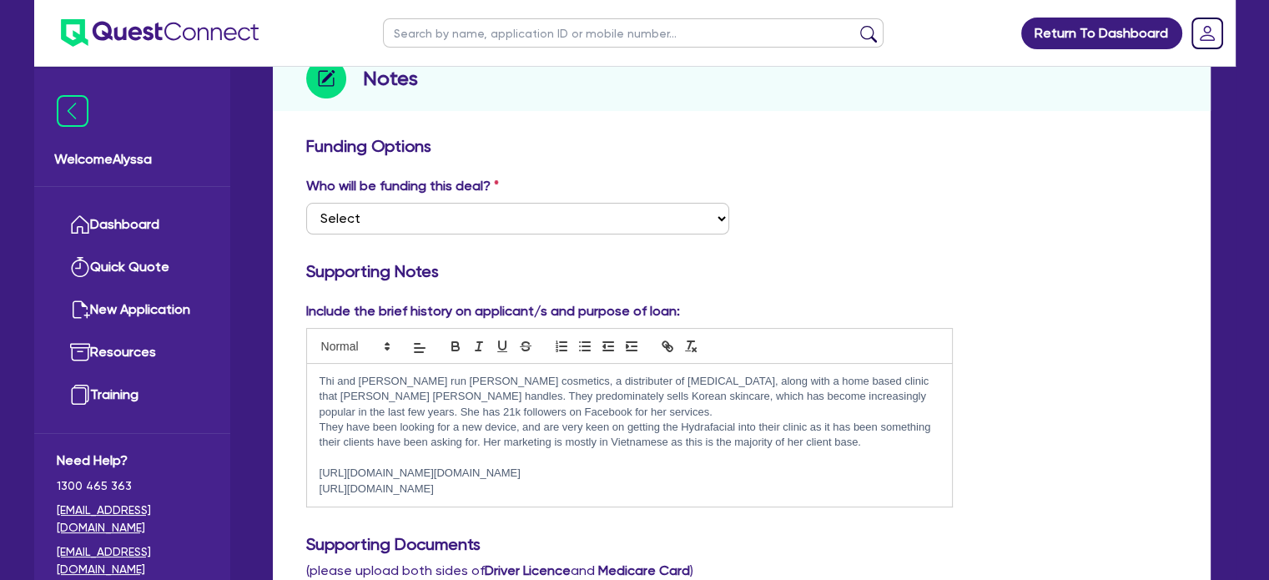
scroll to position [220, 0]
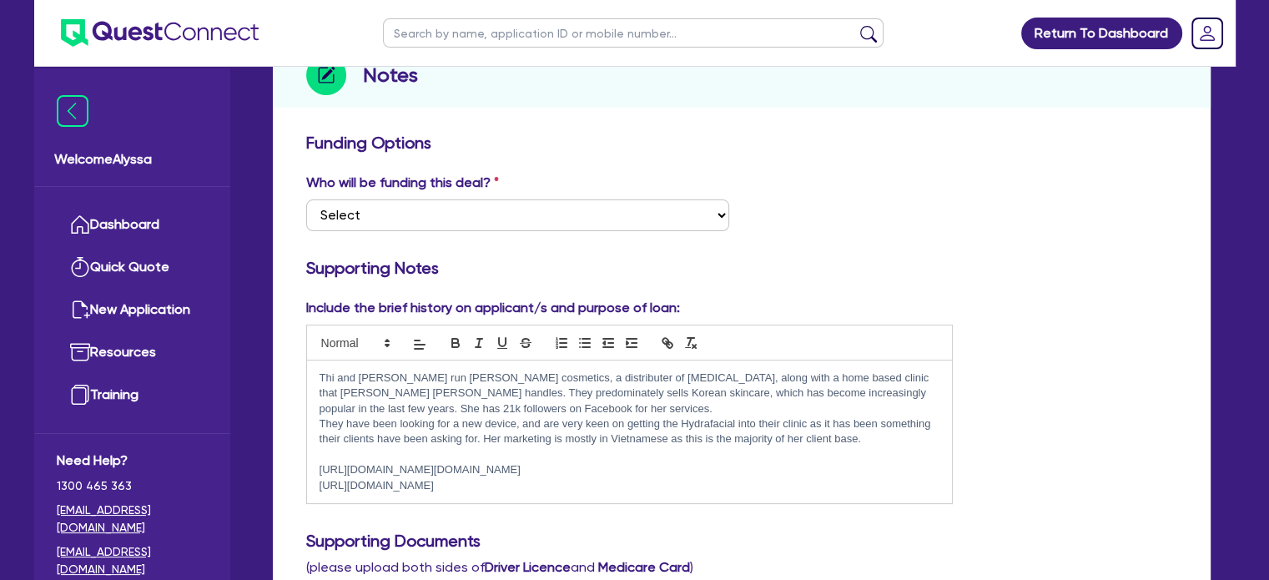
click at [885, 438] on p "They have been looking for a new device, and are very keen on getting the Hydra…" at bounding box center [630, 431] width 621 height 31
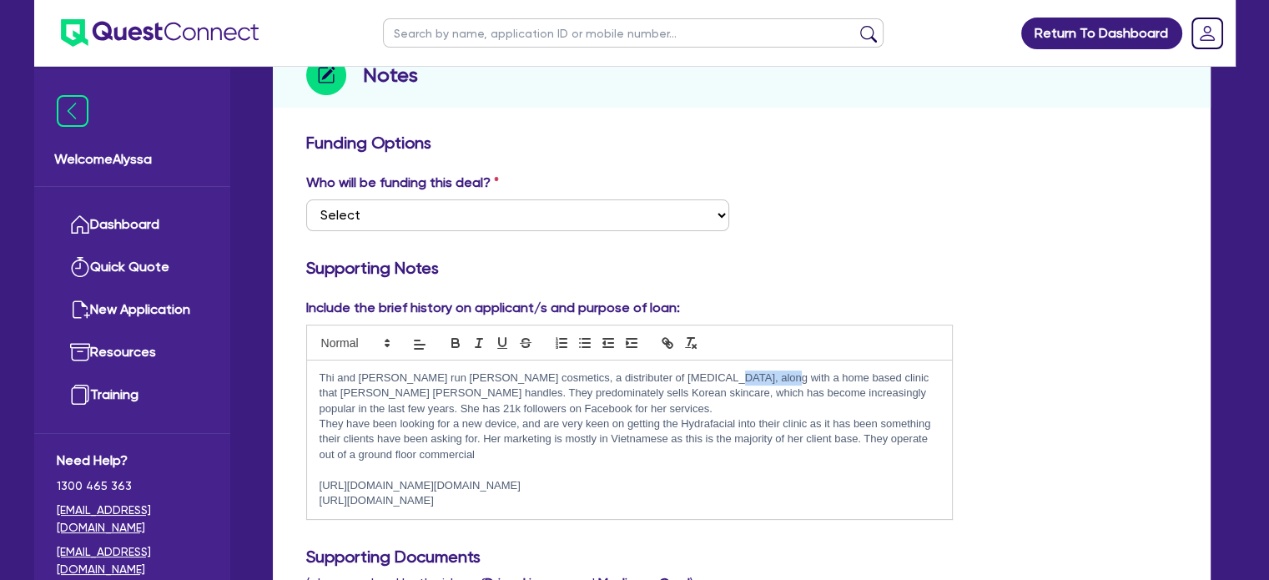
drag, startPoint x: 751, startPoint y: 375, endPoint x: 690, endPoint y: 370, distance: 61.2
click at [690, 370] on p "Thi and [PERSON_NAME] run [PERSON_NAME] cosmetics, a distributer of [MEDICAL_DA…" at bounding box center [630, 393] width 621 height 46
click at [491, 462] on p at bounding box center [630, 469] width 621 height 15
click at [489, 452] on p "They have been looking for a new device, and are very keen on getting the Hydra…" at bounding box center [630, 439] width 621 height 46
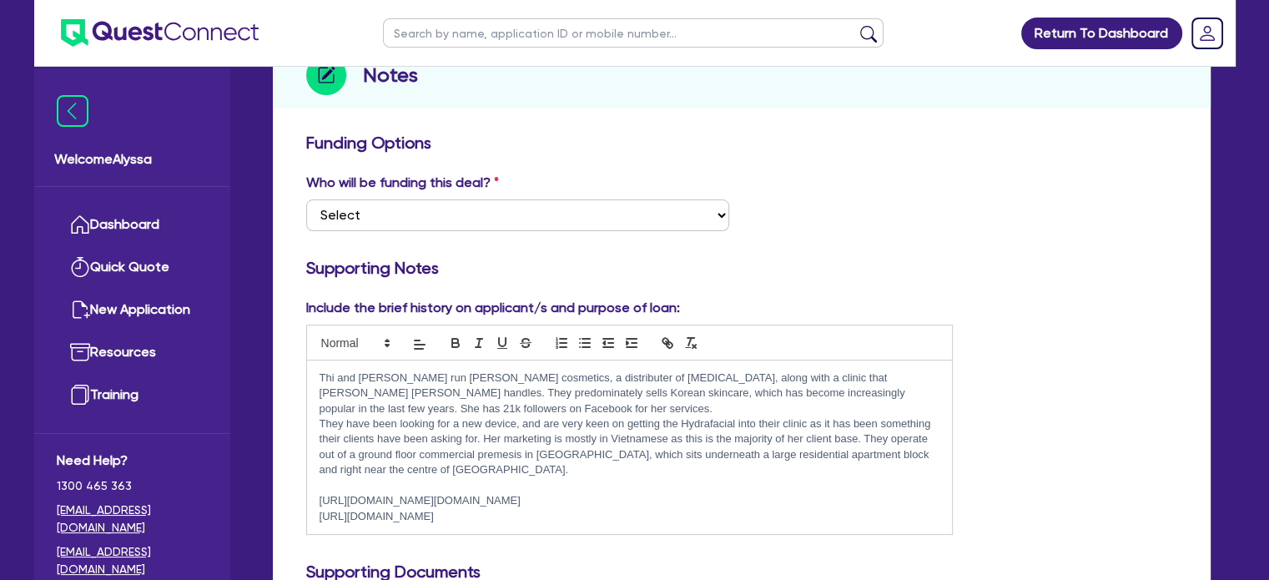
click at [369, 467] on p "They have been looking for a new device, and are very keen on getting the Hydra…" at bounding box center [630, 447] width 621 height 62
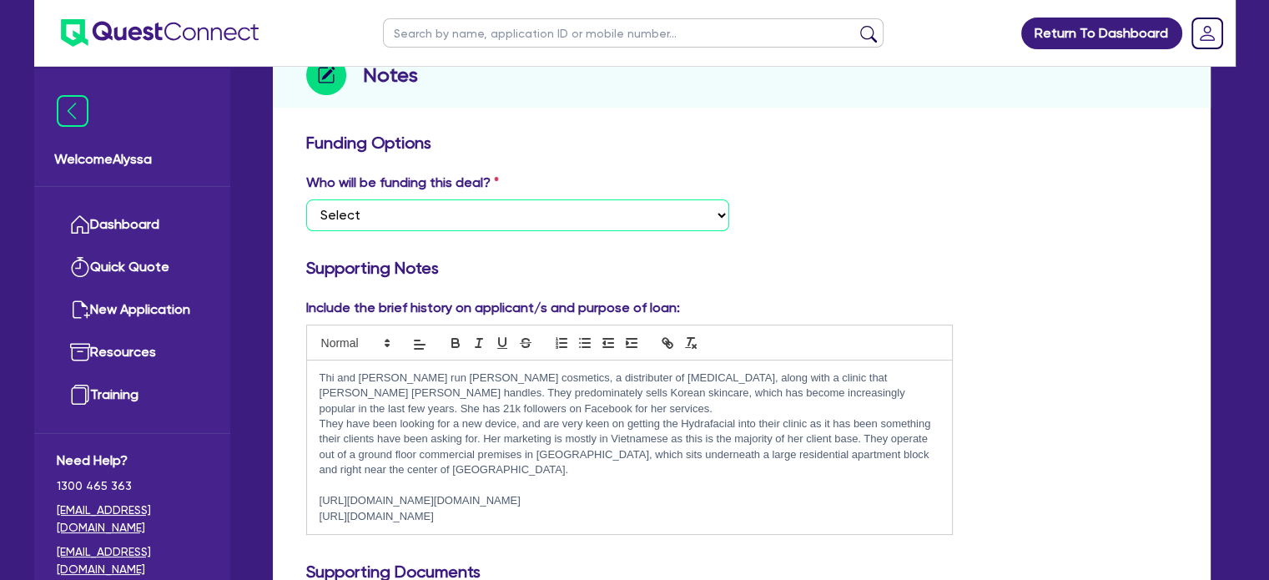
click at [466, 199] on select "Select I want Quest to fund 100% I will fund 100% I will co-fund with Quest Oth…" at bounding box center [517, 215] width 423 height 32
click at [306, 199] on select "Select I want Quest to fund 100% I will fund 100% I will co-fund with Quest Oth…" at bounding box center [517, 215] width 423 height 32
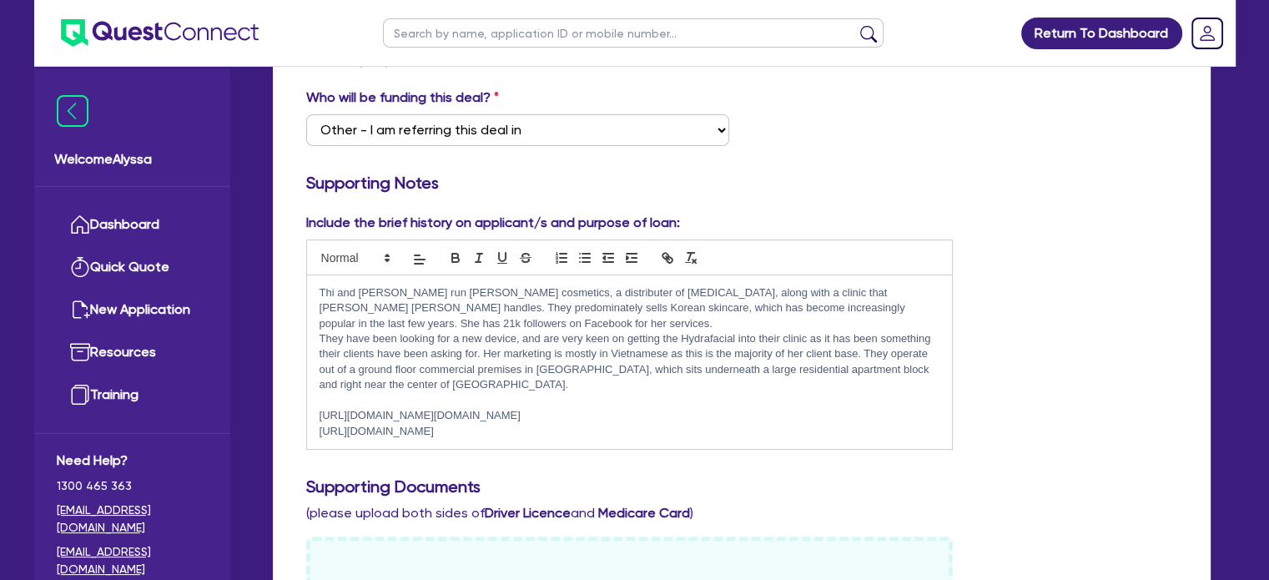
click at [699, 418] on p "[URL][DOMAIN_NAME][DOMAIN_NAME]" at bounding box center [630, 415] width 621 height 15
click at [460, 385] on p "They have been looking for a new device, and are very keen on getting the Hydra…" at bounding box center [630, 362] width 621 height 62
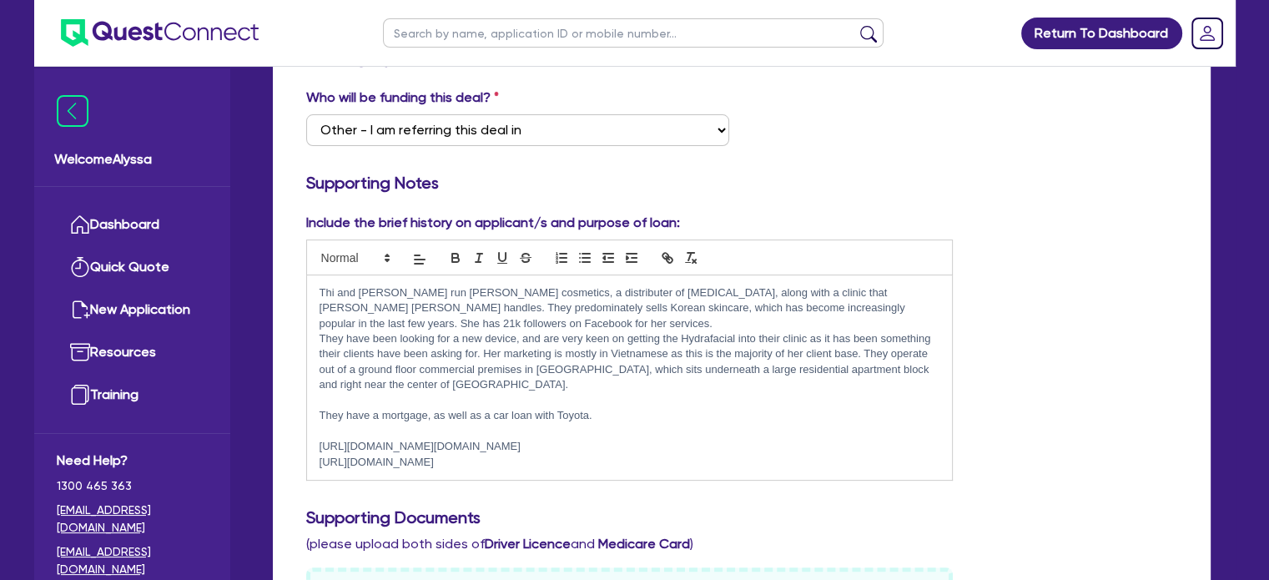
scroll to position [0, 0]
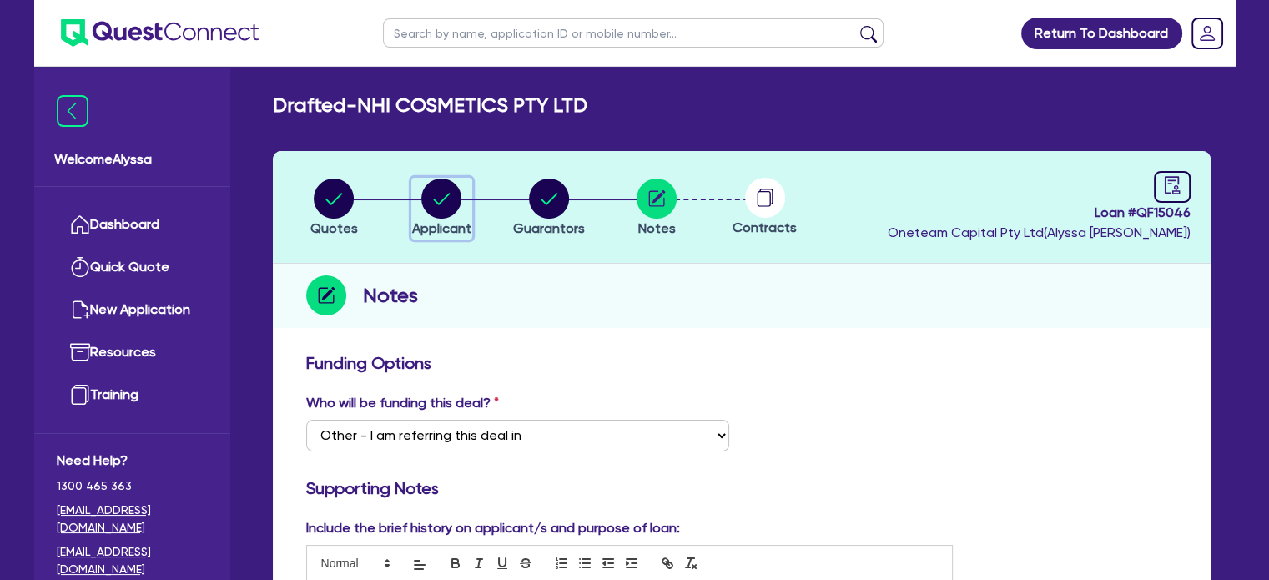
click at [450, 197] on circle "button" at bounding box center [441, 199] width 40 height 40
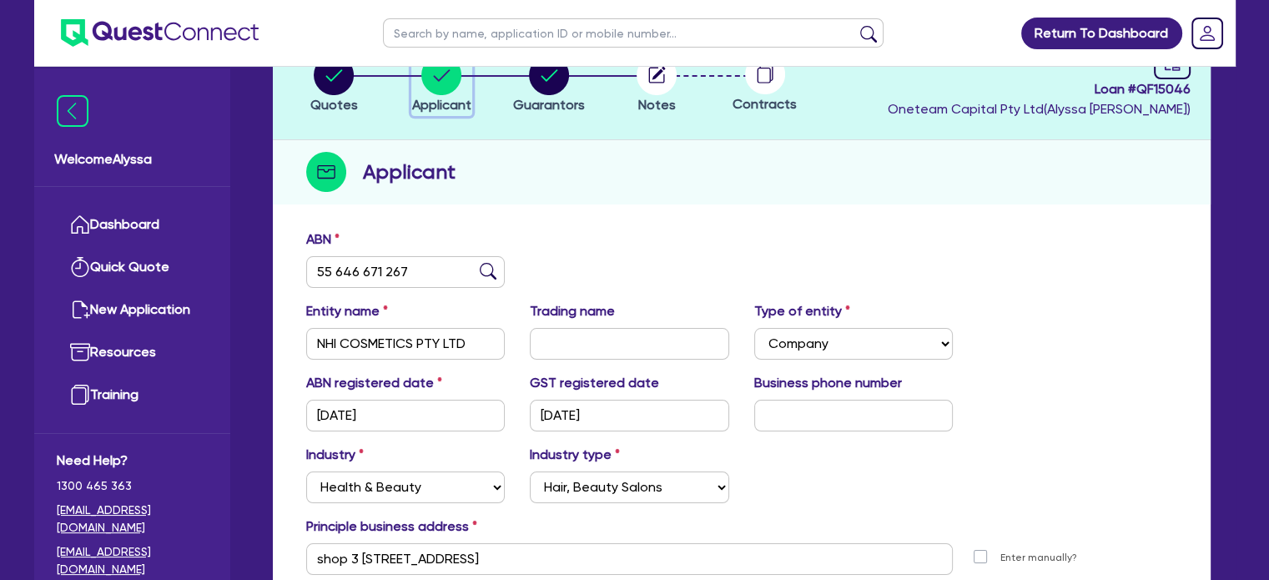
scroll to position [129, 0]
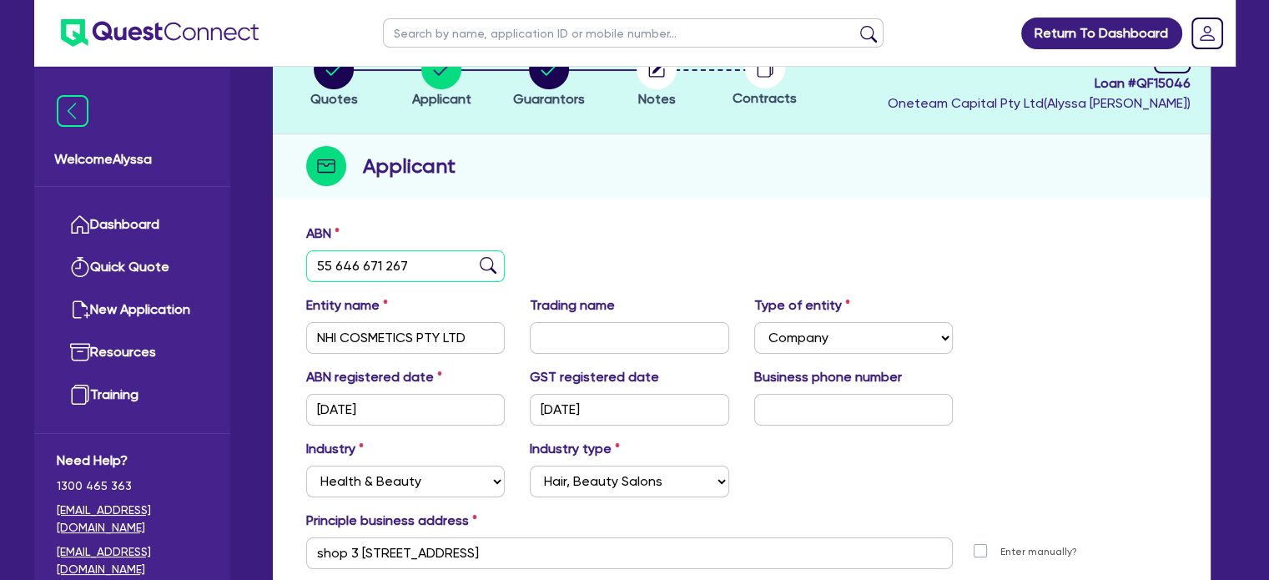
drag, startPoint x: 404, startPoint y: 264, endPoint x: 246, endPoint y: 248, distance: 158.5
click at [246, 248] on div "Welcome Alyssa Dashboard Quick Quote New Application Ref Company Ref Salesperso…" at bounding box center [634, 313] width 1201 height 885
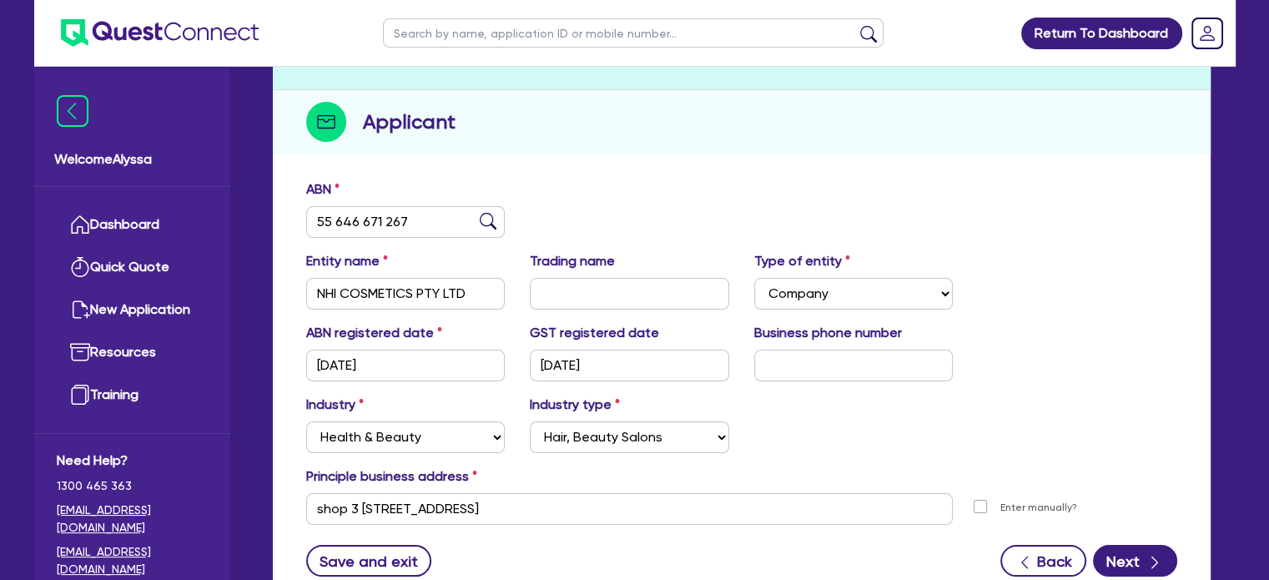
scroll to position [0, 0]
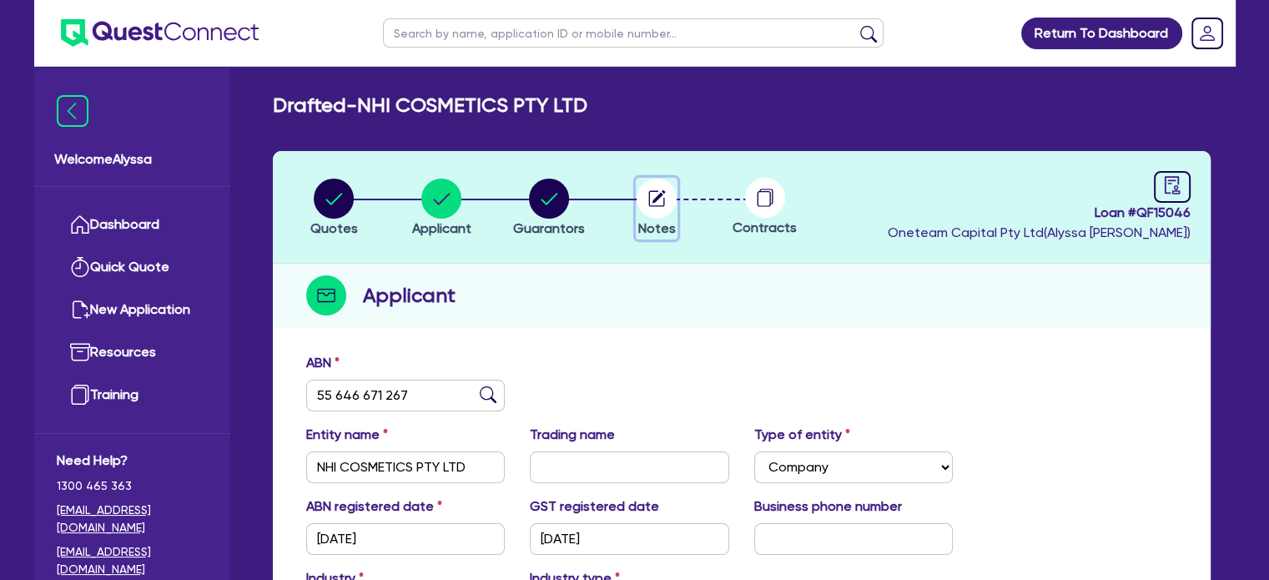
click at [651, 189] on circle "button" at bounding box center [657, 199] width 40 height 40
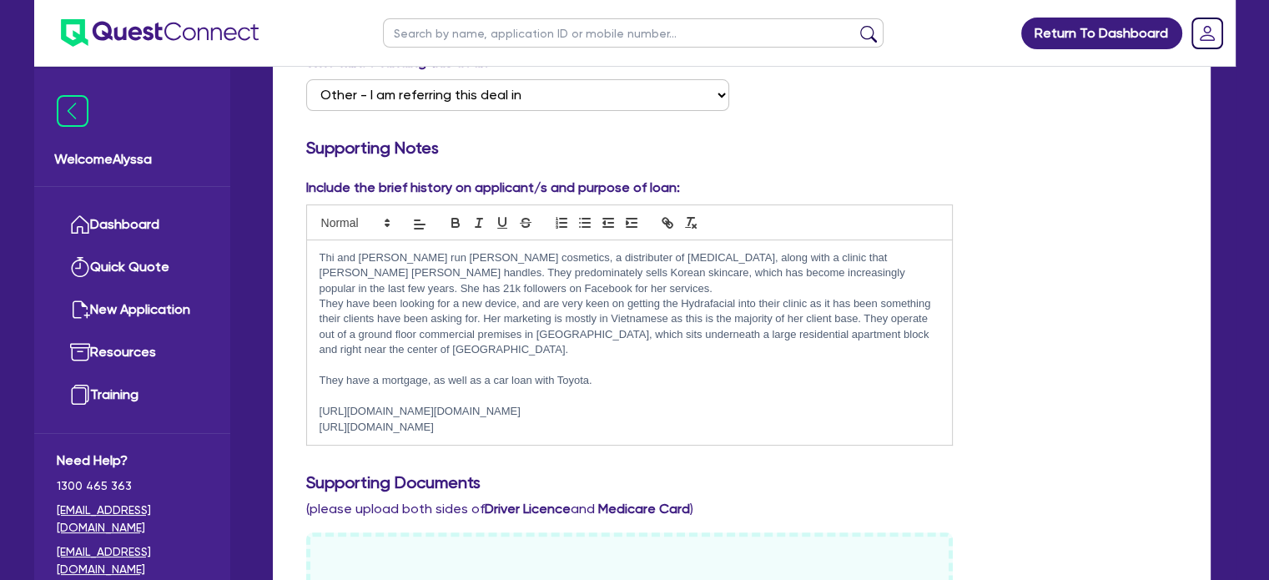
scroll to position [370, 0]
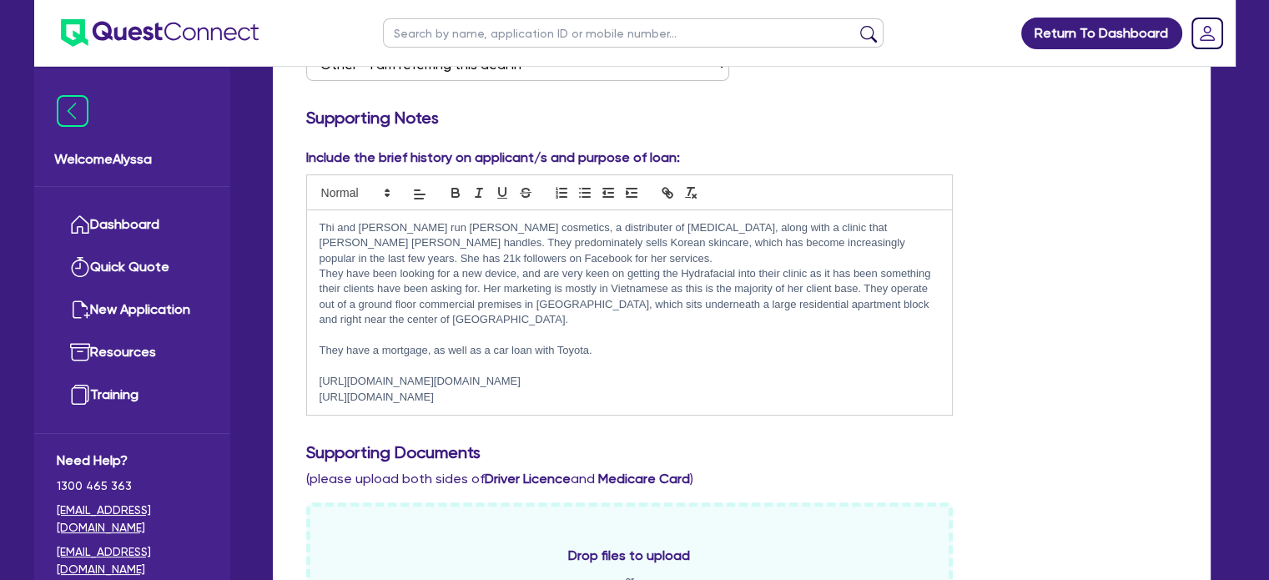
drag, startPoint x: 543, startPoint y: 381, endPoint x: 310, endPoint y: 376, distance: 232.8
click at [310, 376] on div "Thi and [PERSON_NAME] run [PERSON_NAME] cosmetics, a distributer of [MEDICAL_DA…" at bounding box center [630, 312] width 646 height 204
copy p "[URL][DOMAIN_NAME][DOMAIN_NAME]"
drag, startPoint x: 467, startPoint y: 399, endPoint x: 306, endPoint y: 394, distance: 161.1
click at [307, 394] on div "Thi and [PERSON_NAME] run [PERSON_NAME] cosmetics, a distributer of [MEDICAL_DA…" at bounding box center [630, 312] width 646 height 204
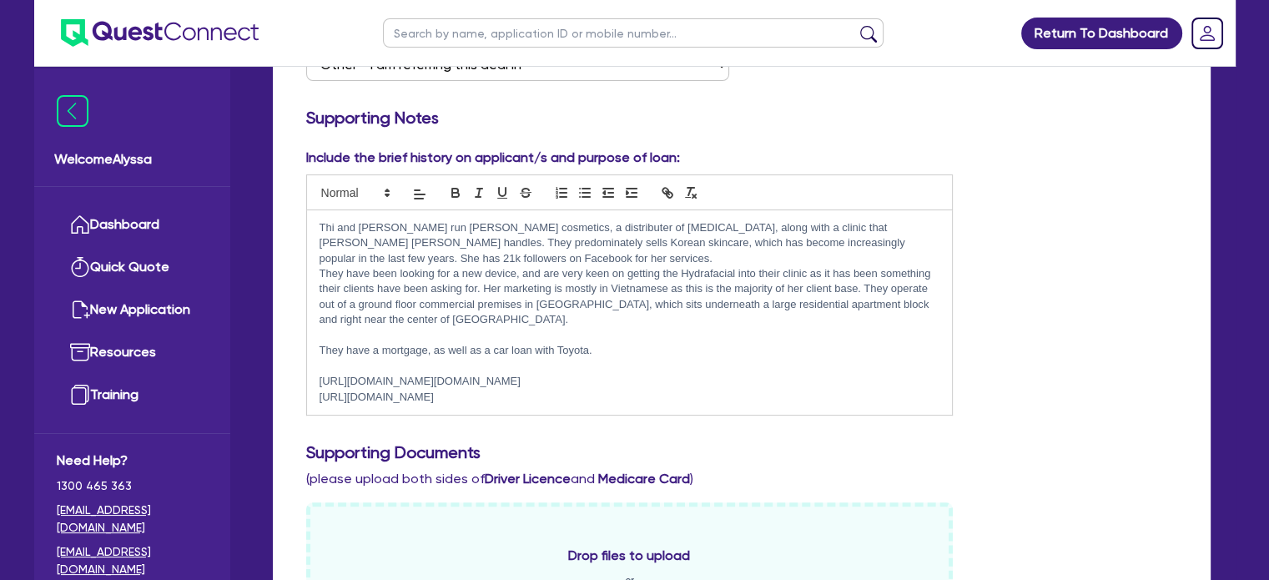
copy p "[URL][DOMAIN_NAME]?"
drag, startPoint x: 701, startPoint y: 400, endPoint x: 264, endPoint y: 196, distance: 482.2
click at [264, 196] on div "Quotes Applicant [GEOGRAPHIC_DATA] Notes Contracts Loan # QF15046 Oneteam Capit…" at bounding box center [741, 528] width 963 height 1494
copy div "Thi and [PERSON_NAME] run [PERSON_NAME] cosmetics, a distributer of [MEDICAL_DA…"
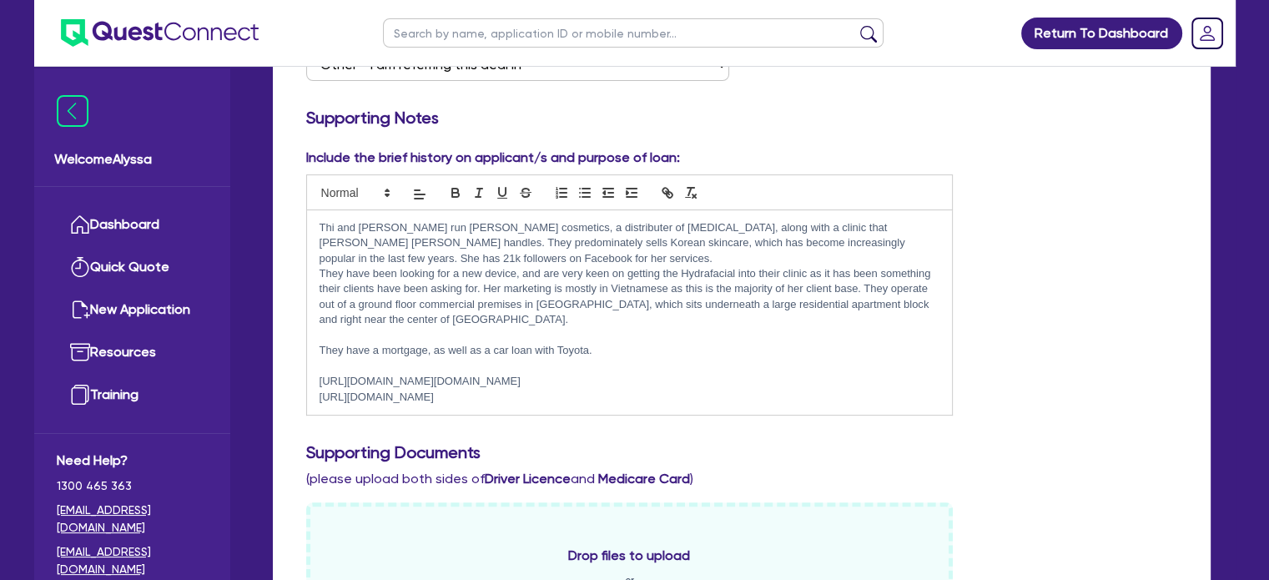
click at [839, 346] on p "They have a mortgage, as well as a car loan with Toyota." at bounding box center [630, 350] width 621 height 15
click at [732, 401] on p "[URL][DOMAIN_NAME]" at bounding box center [630, 397] width 621 height 15
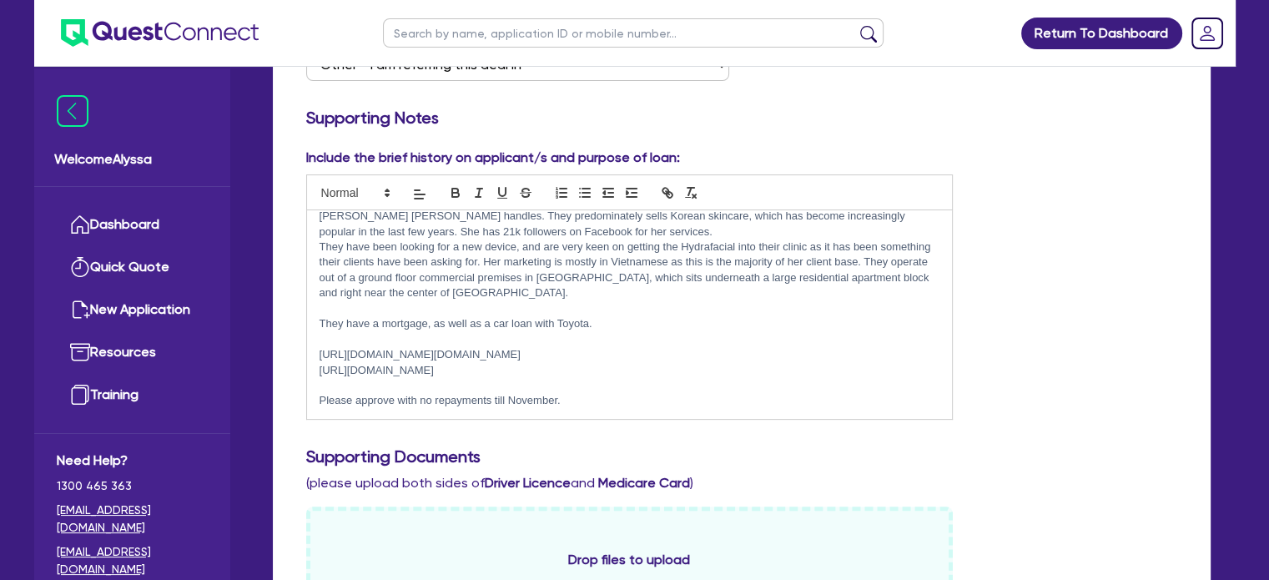
scroll to position [45, 0]
click at [671, 393] on p at bounding box center [630, 385] width 621 height 15
drag, startPoint x: 699, startPoint y: 382, endPoint x: 314, endPoint y: 350, distance: 385.9
click at [314, 350] on div "Thi and [PERSON_NAME] run [PERSON_NAME] cosmetics, a distributer of [MEDICAL_DA…" at bounding box center [630, 314] width 646 height 209
copy p "[URL][DOMAIN_NAME]"
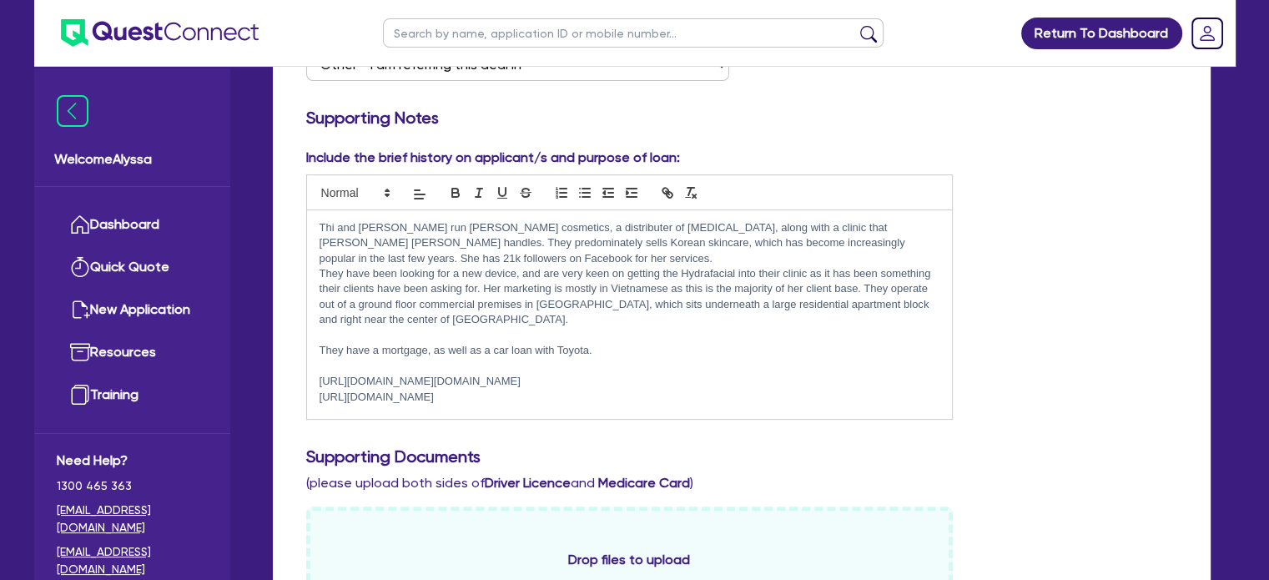
scroll to position [0, 0]
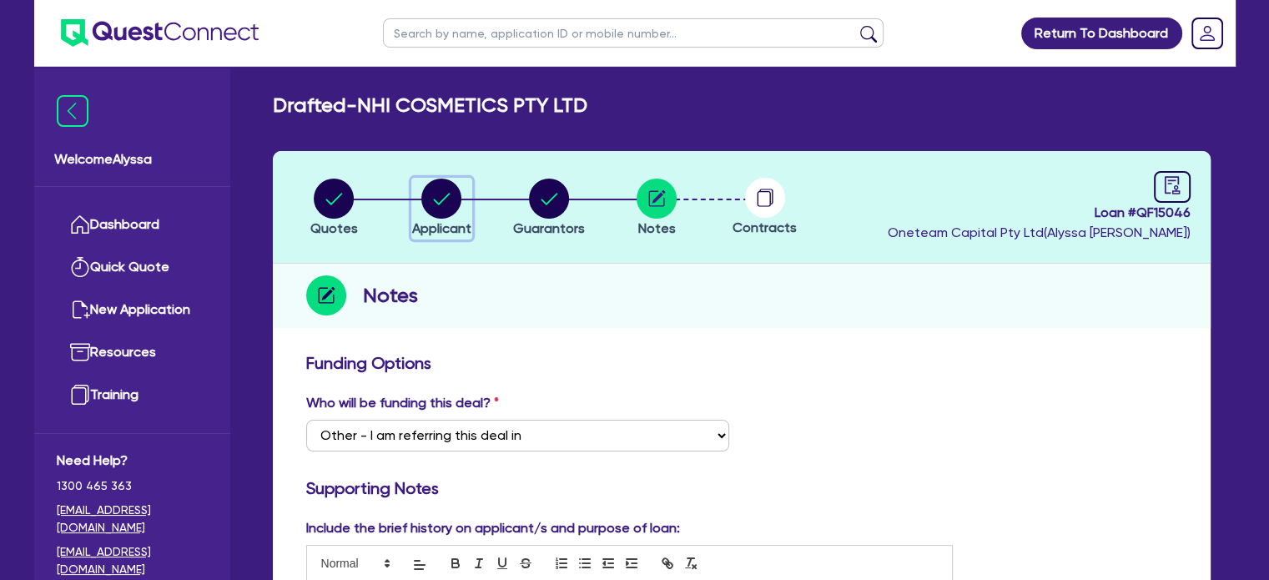
click at [440, 219] on button "Applicant" at bounding box center [441, 209] width 61 height 62
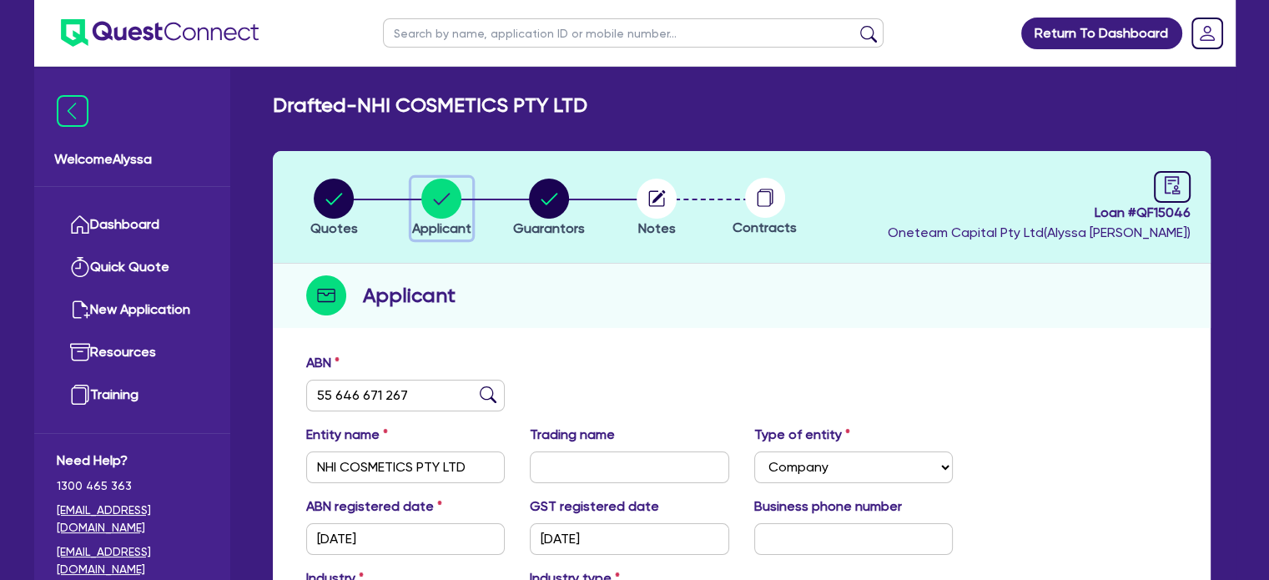
scroll to position [304, 0]
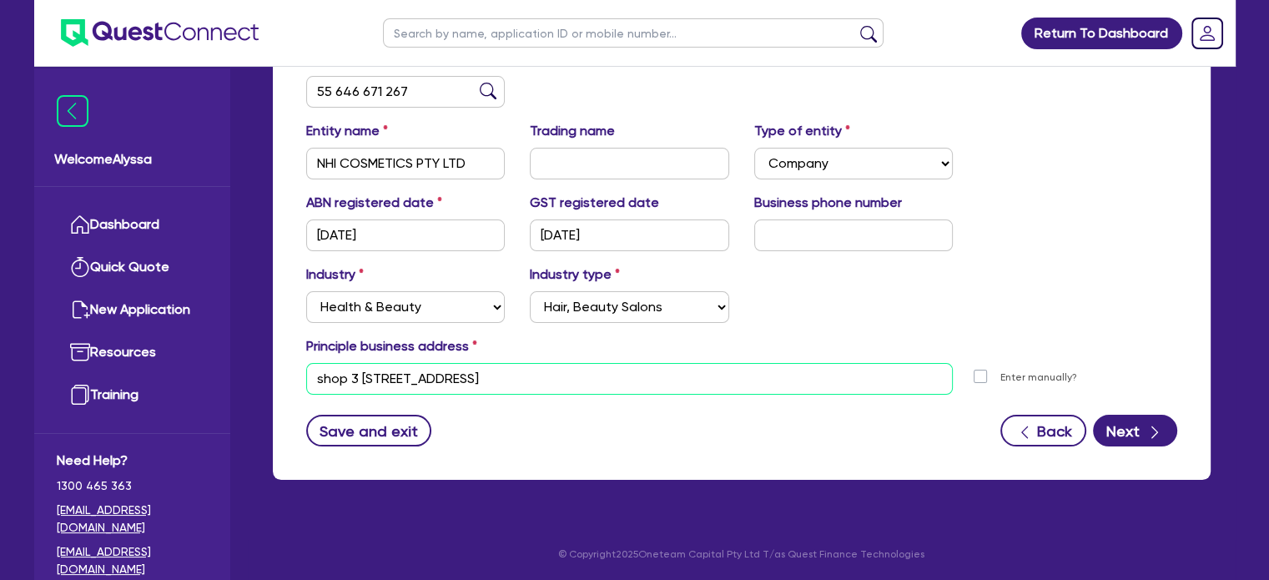
drag, startPoint x: 640, startPoint y: 377, endPoint x: 264, endPoint y: 385, distance: 376.3
click at [264, 385] on div "Quotes Applicant [GEOGRAPHIC_DATA] Notes Contracts Loan # QF15046 Oneteam Capit…" at bounding box center [741, 173] width 963 height 652
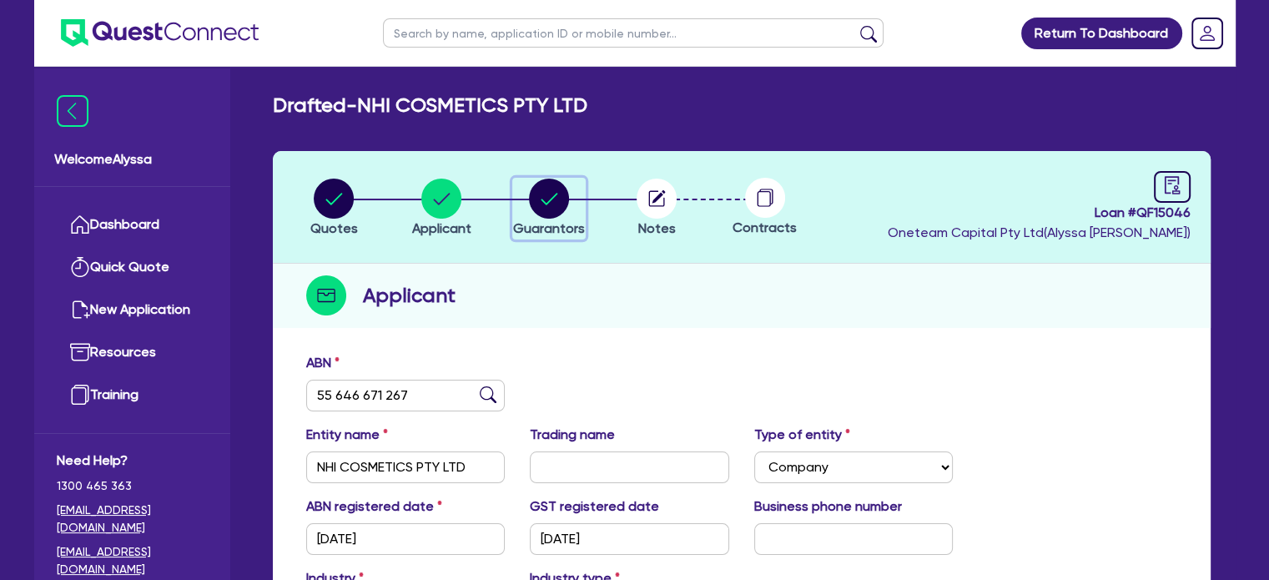
click at [554, 217] on button "Guarantors" at bounding box center [548, 209] width 73 height 62
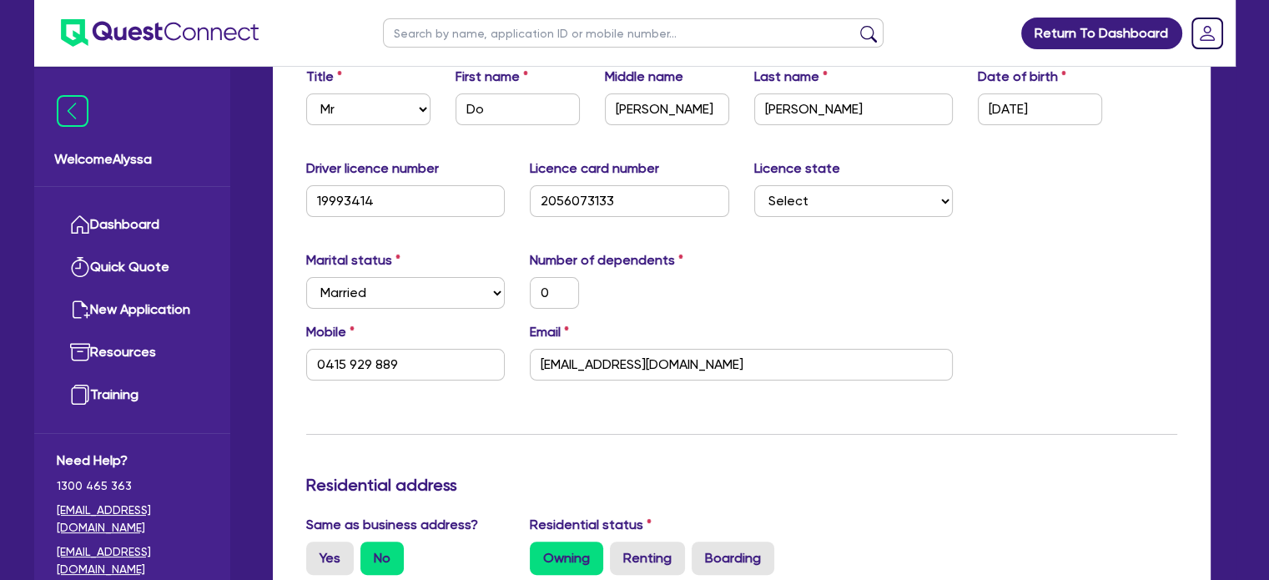
scroll to position [325, 0]
click at [747, 365] on input "[EMAIL_ADDRESS][DOMAIN_NAME]" at bounding box center [741, 366] width 423 height 32
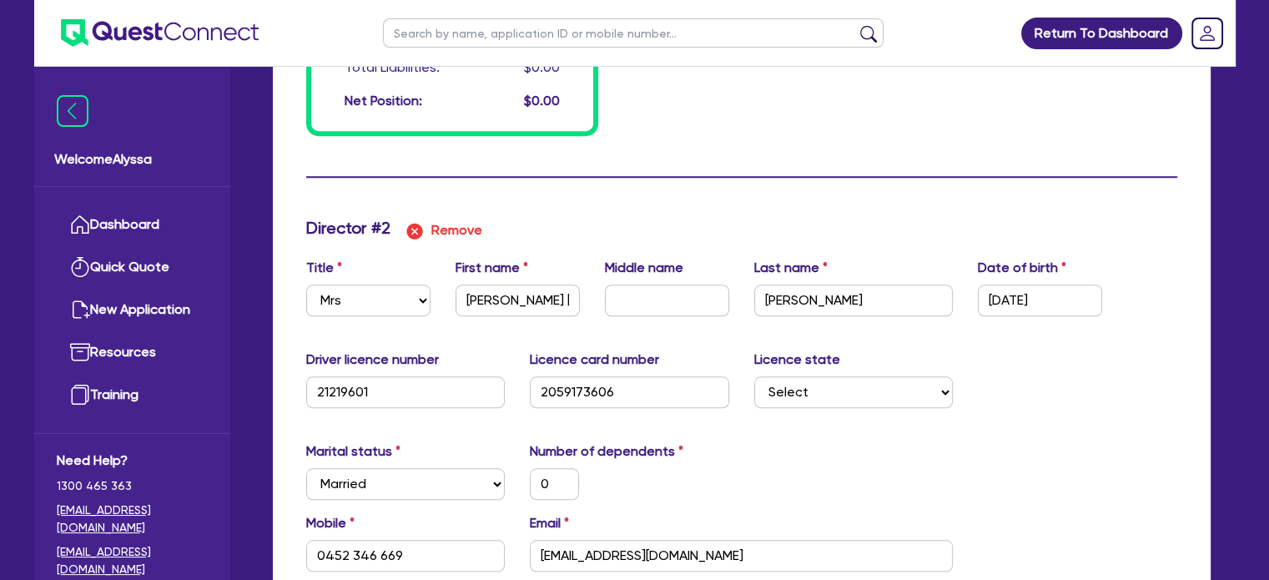
scroll to position [1628, 0]
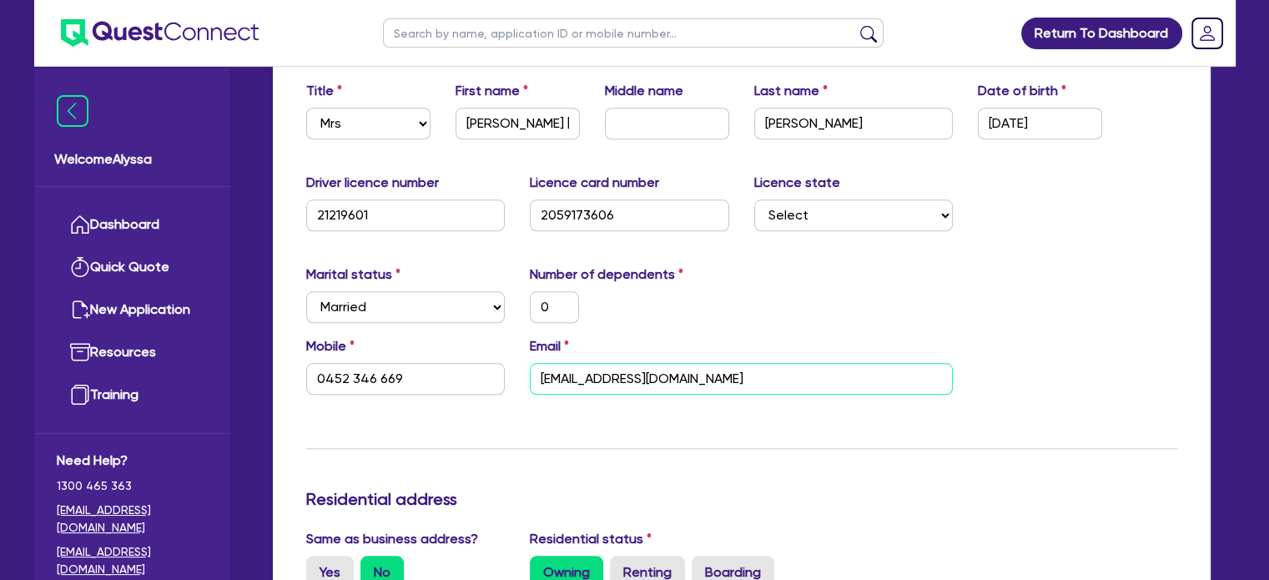
drag, startPoint x: 751, startPoint y: 382, endPoint x: 507, endPoint y: 393, distance: 243.8
click at [507, 393] on div "Mobile [PHONE_NUMBER] Email [EMAIL_ADDRESS][DOMAIN_NAME]" at bounding box center [742, 372] width 896 height 72
drag, startPoint x: 405, startPoint y: 381, endPoint x: 294, endPoint y: 375, distance: 110.3
click at [294, 375] on div "Mobile [PHONE_NUMBER]" at bounding box center [406, 365] width 224 height 58
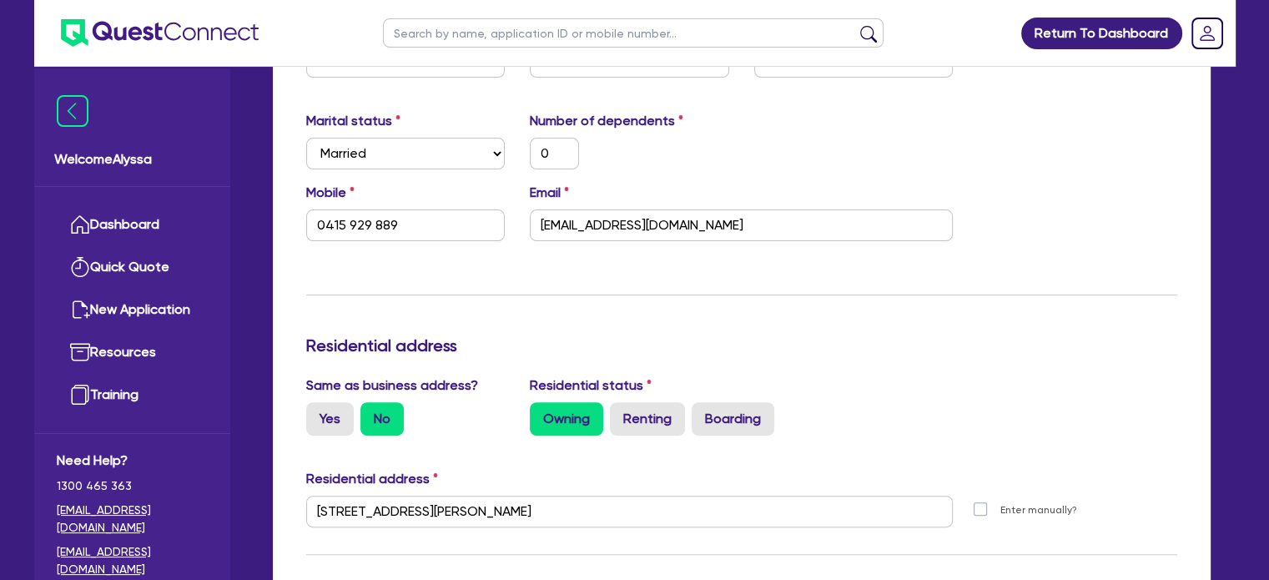
scroll to position [127, 0]
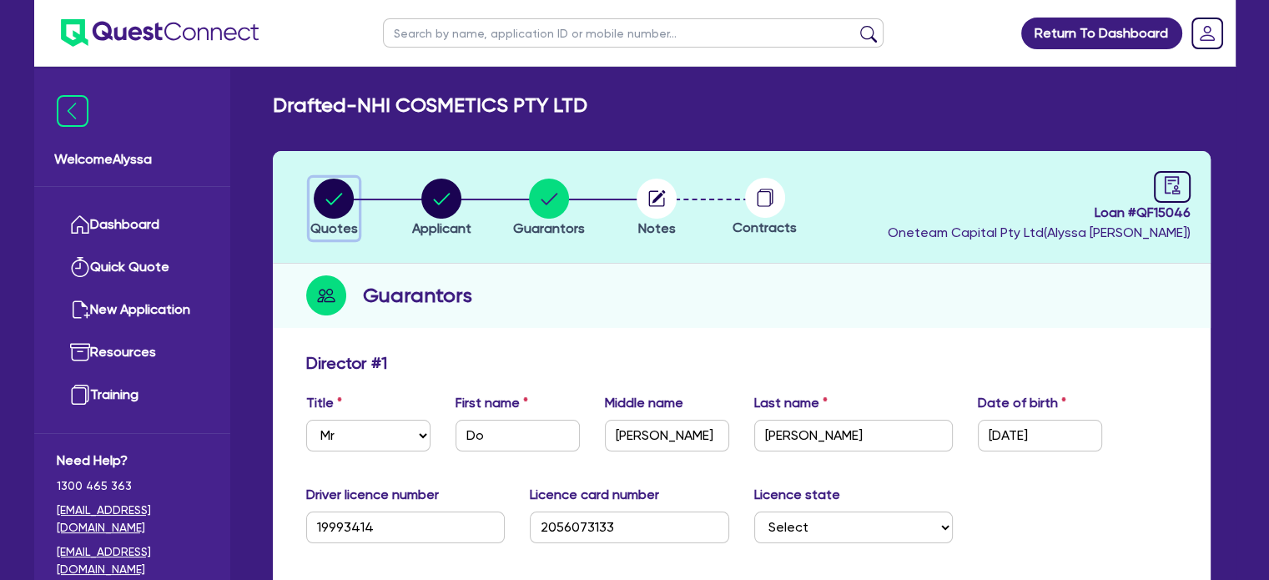
click at [327, 202] on circle "button" at bounding box center [334, 199] width 40 height 40
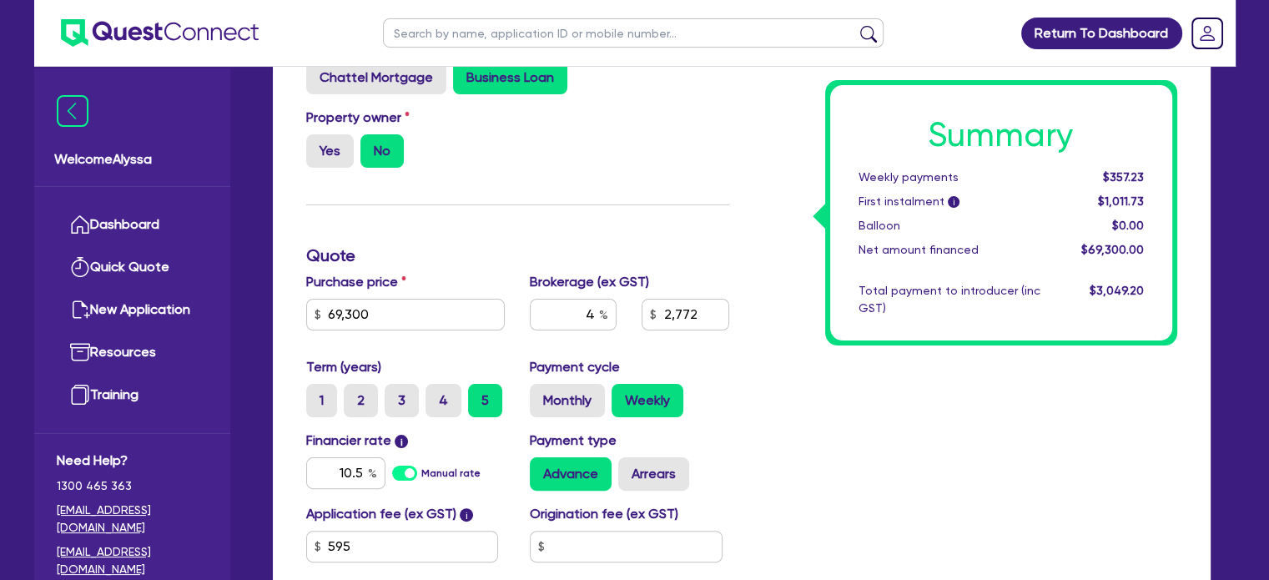
scroll to position [411, 0]
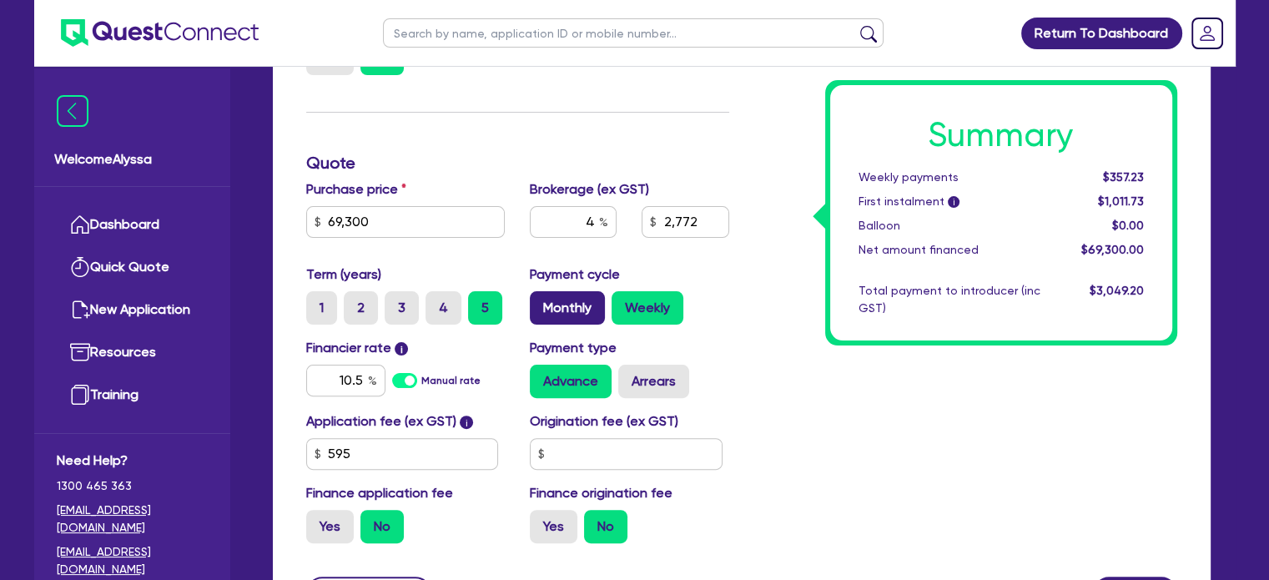
click at [554, 307] on label "Monthly" at bounding box center [567, 307] width 75 height 33
click at [541, 302] on input "Monthly" at bounding box center [535, 296] width 11 height 11
